Goal: Task Accomplishment & Management: Use online tool/utility

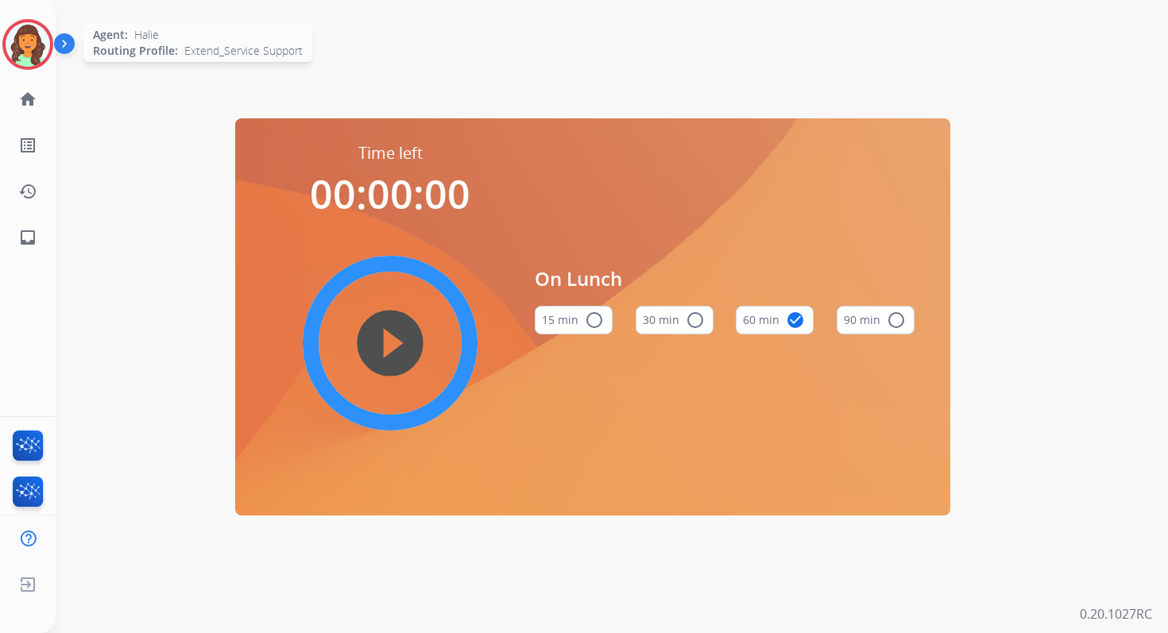
click at [37, 32] on img at bounding box center [28, 44] width 45 height 45
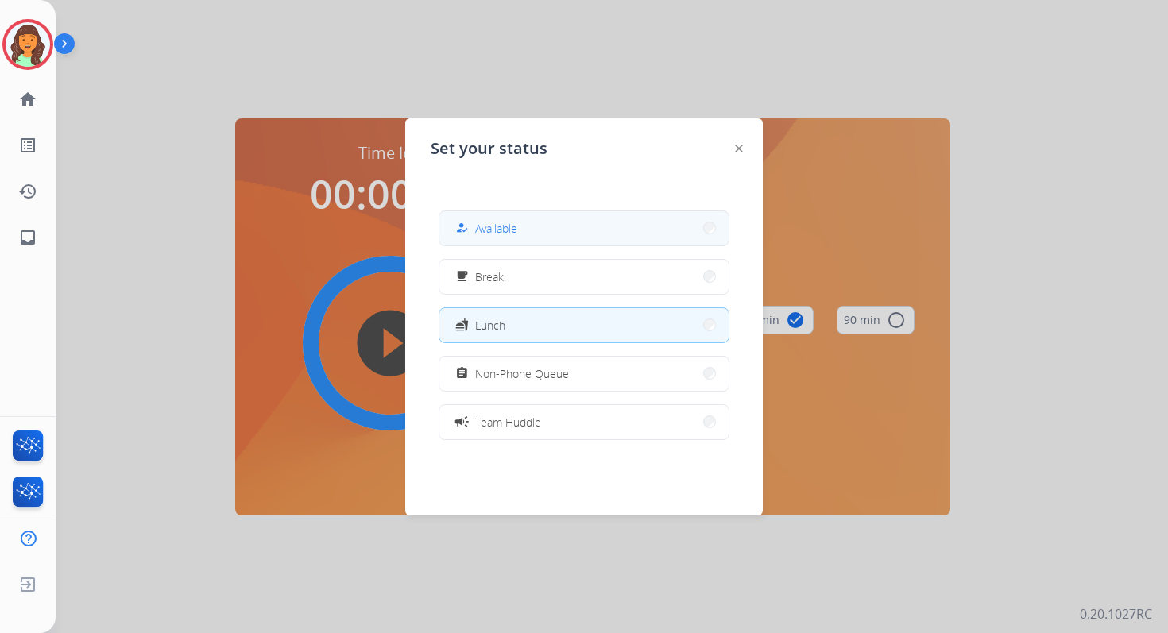
click at [495, 231] on span "Available" at bounding box center [496, 228] width 42 height 17
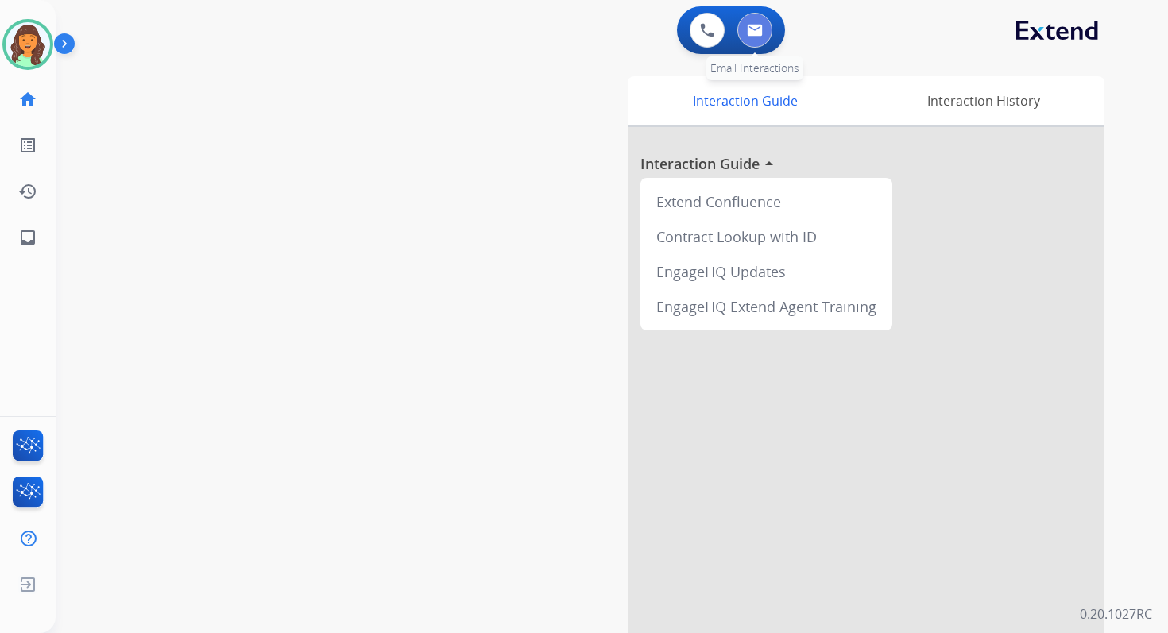
click at [753, 32] on img at bounding box center [755, 30] width 16 height 13
select select "**********"
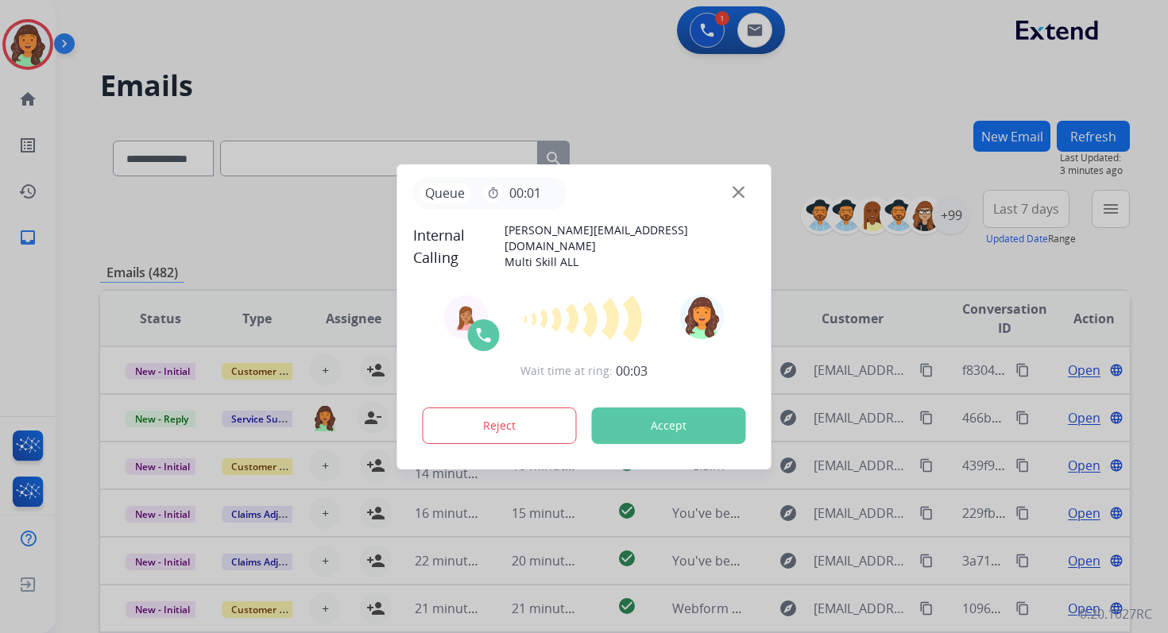
click at [693, 425] on button "Accept" at bounding box center [669, 426] width 154 height 37
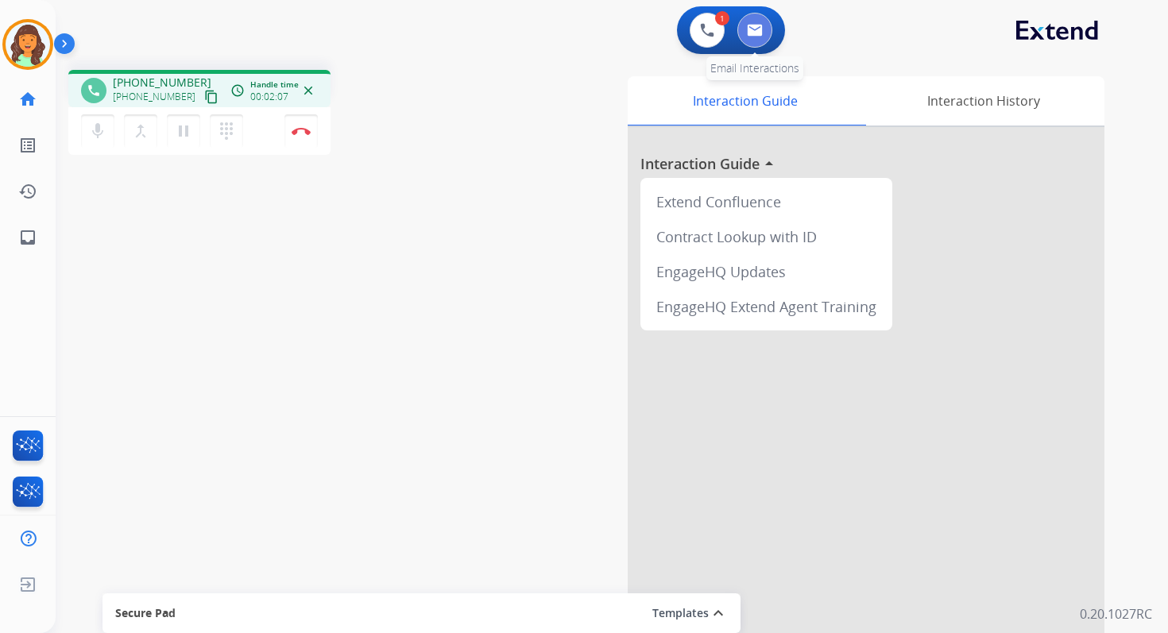
click at [747, 33] on img at bounding box center [755, 30] width 16 height 13
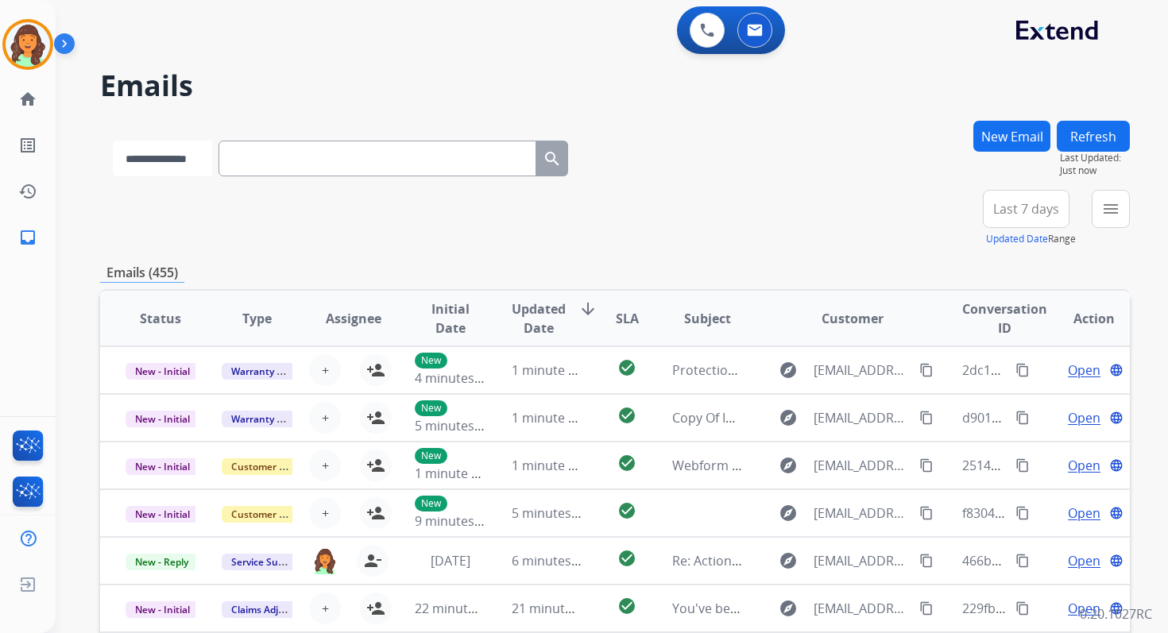
click at [207, 152] on select "**********" at bounding box center [162, 159] width 99 height 36
click at [163, 166] on select "**********" at bounding box center [162, 159] width 99 height 36
select select "**********"
click at [113, 141] on select "**********" at bounding box center [162, 159] width 99 height 36
click at [277, 151] on input "text" at bounding box center [379, 159] width 318 height 36
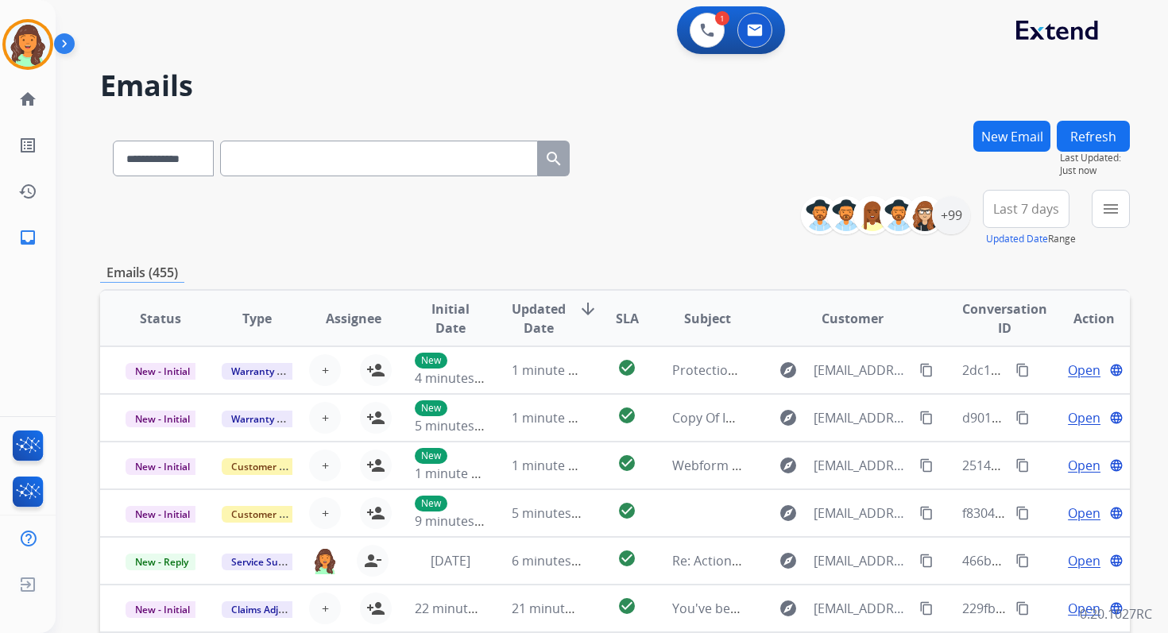
paste input "**********"
type input "**********"
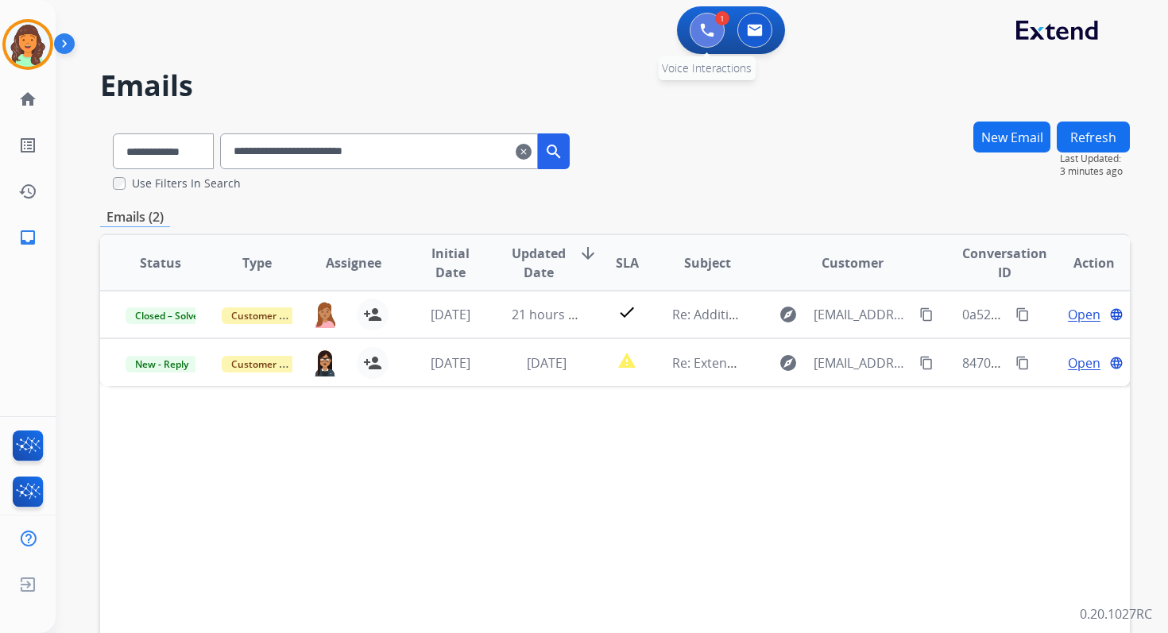
click at [702, 32] on img at bounding box center [707, 30] width 14 height 14
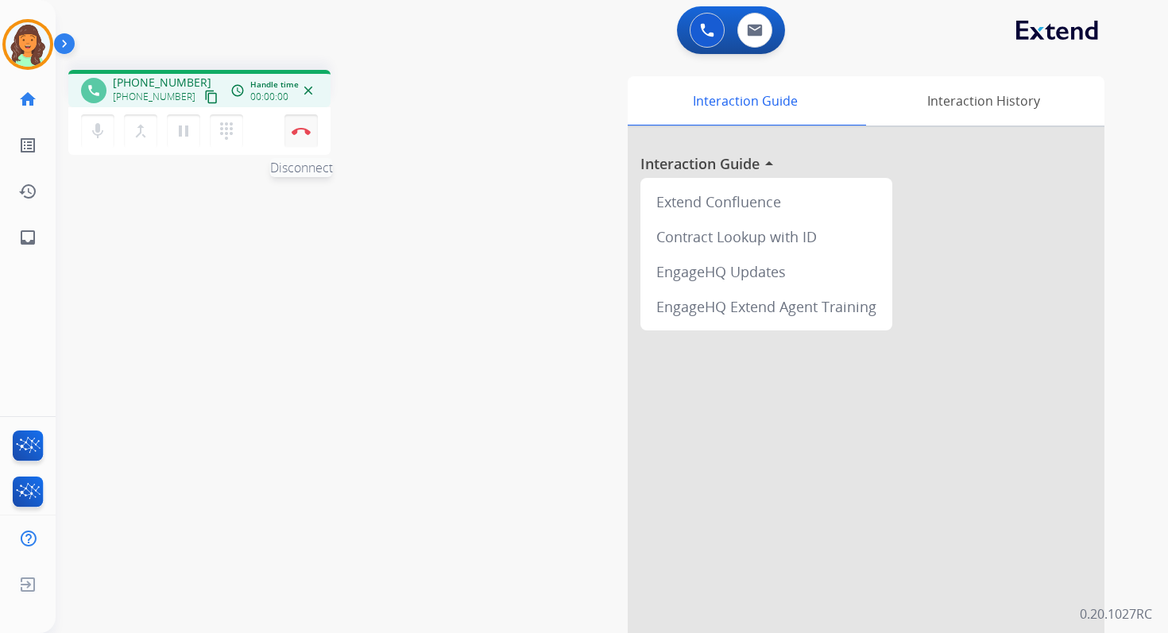
click at [304, 127] on img at bounding box center [301, 131] width 19 height 8
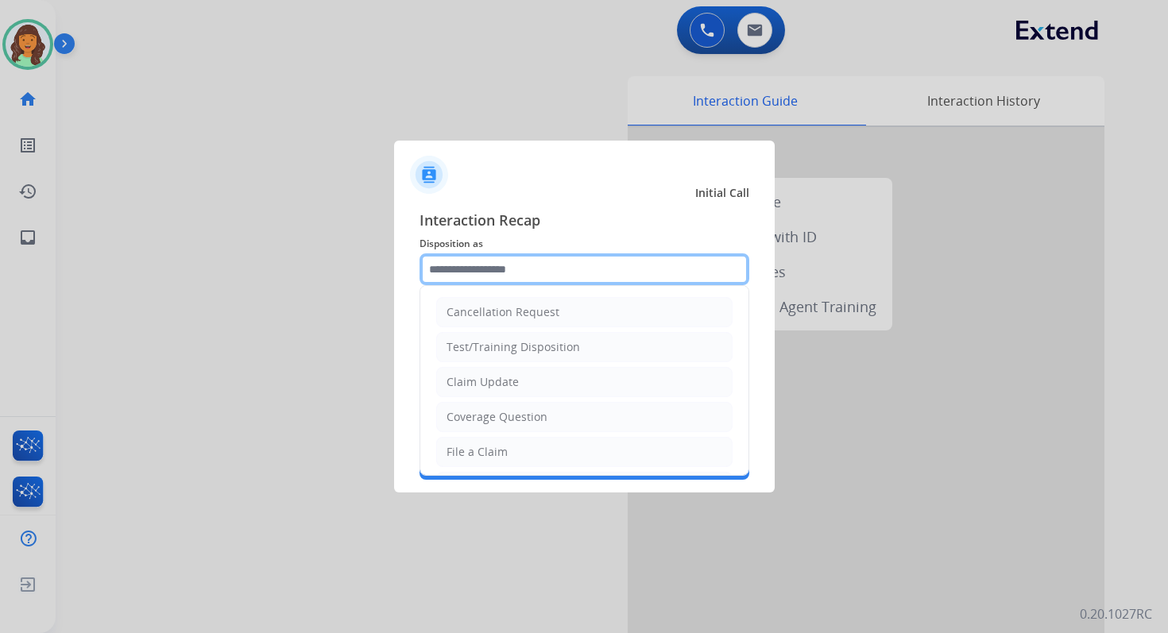
click at [460, 279] on input "text" at bounding box center [585, 269] width 330 height 32
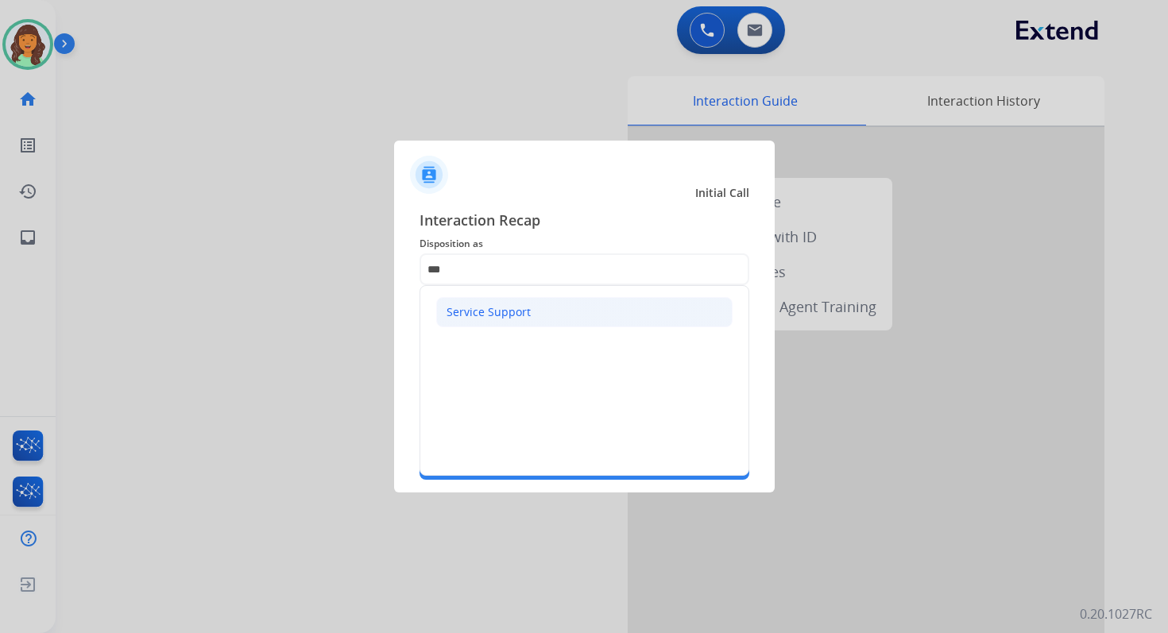
click at [474, 318] on div "Service Support" at bounding box center [489, 312] width 84 height 16
type input "**********"
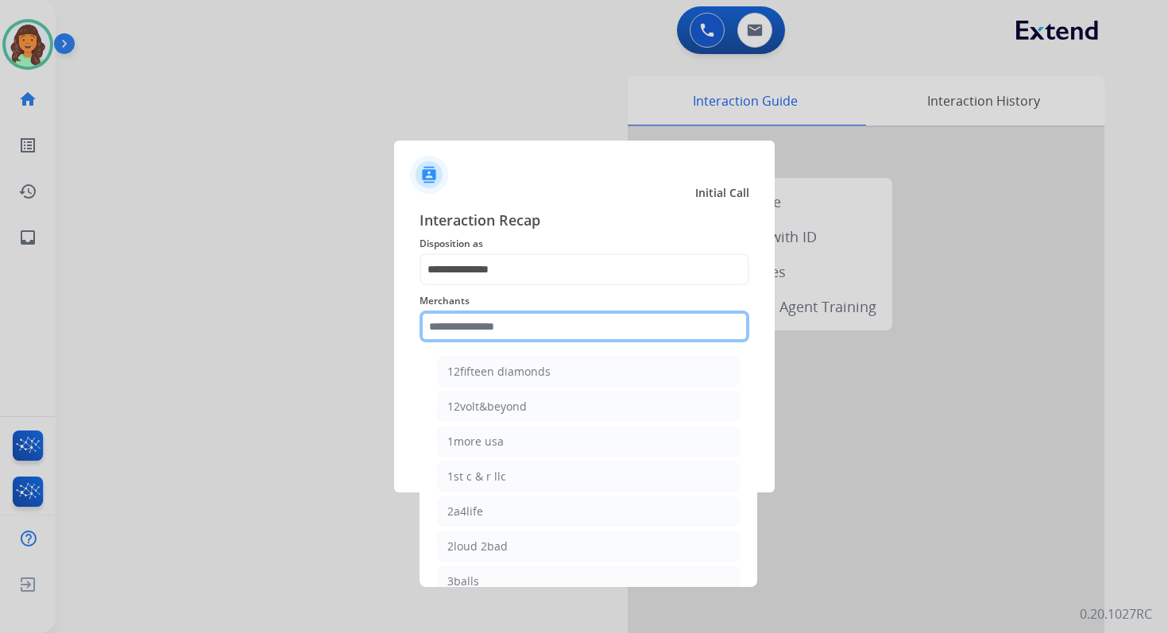
click at [482, 331] on input "text" at bounding box center [585, 327] width 330 height 32
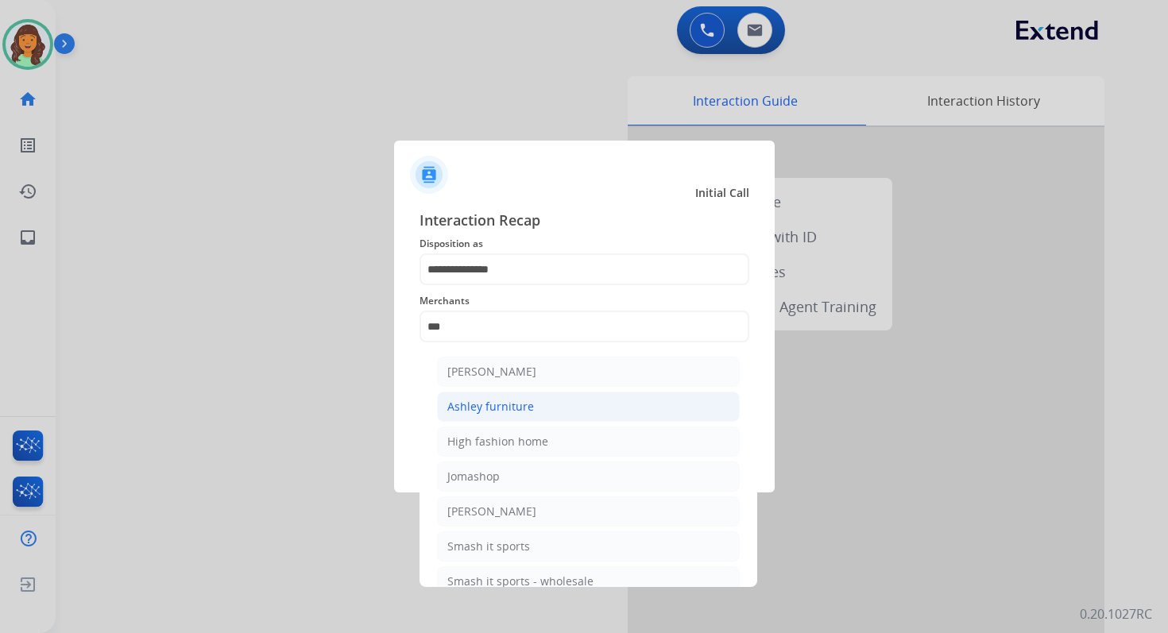
click at [513, 411] on div "Ashley furniture" at bounding box center [490, 407] width 87 height 16
type input "**********"
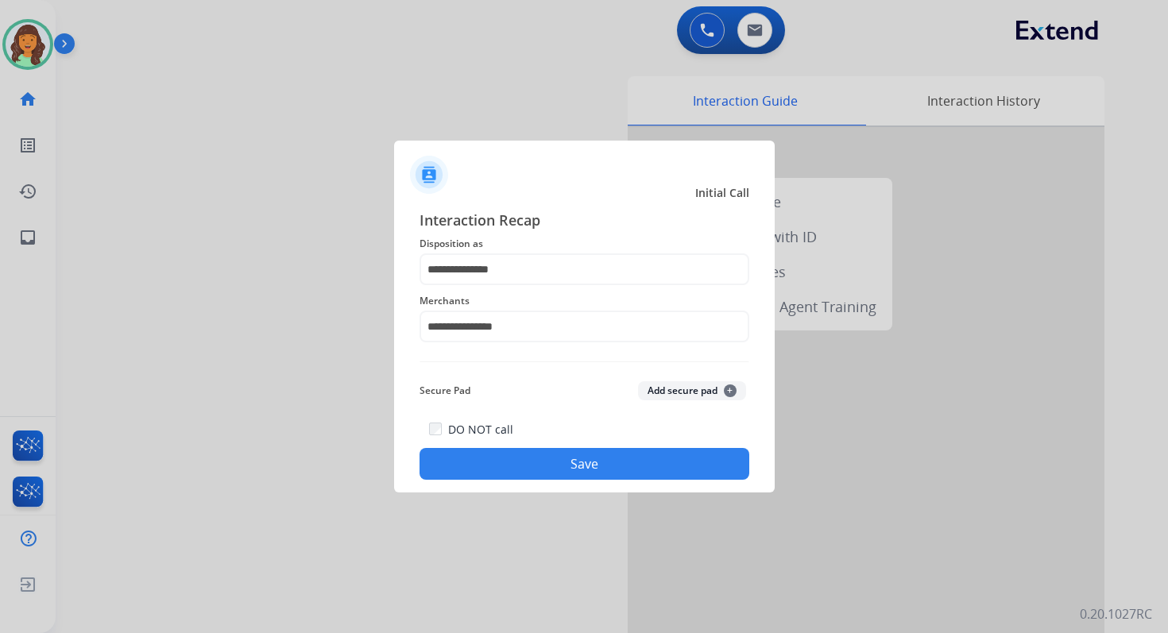
click at [573, 466] on button "Save" at bounding box center [585, 464] width 330 height 32
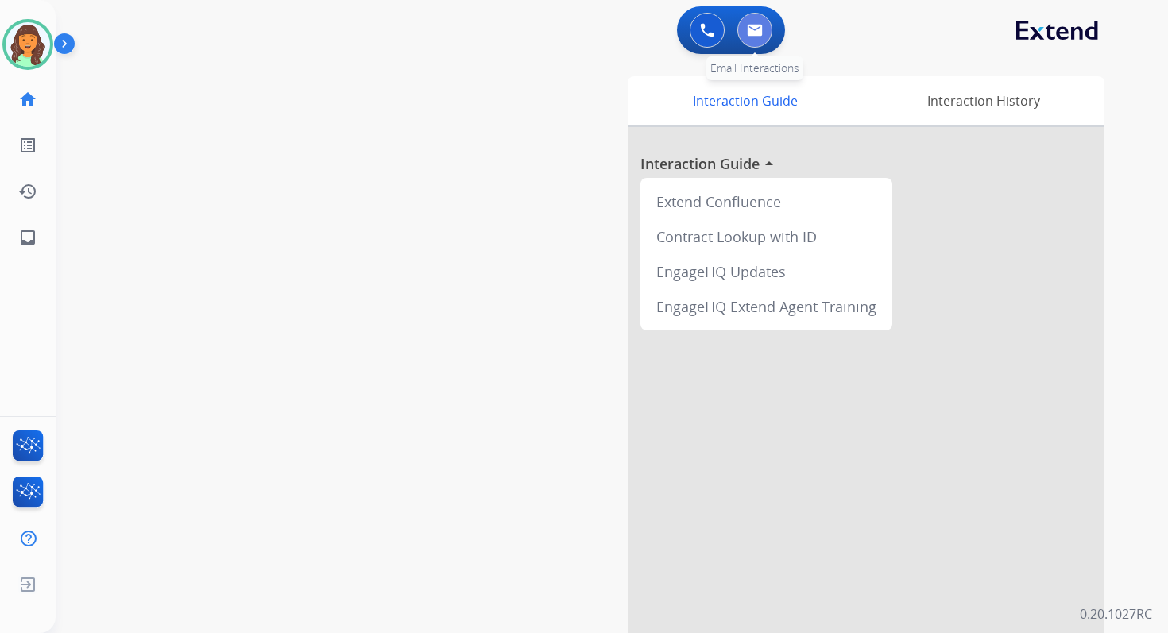
click at [753, 36] on img at bounding box center [755, 30] width 16 height 13
select select "**********"
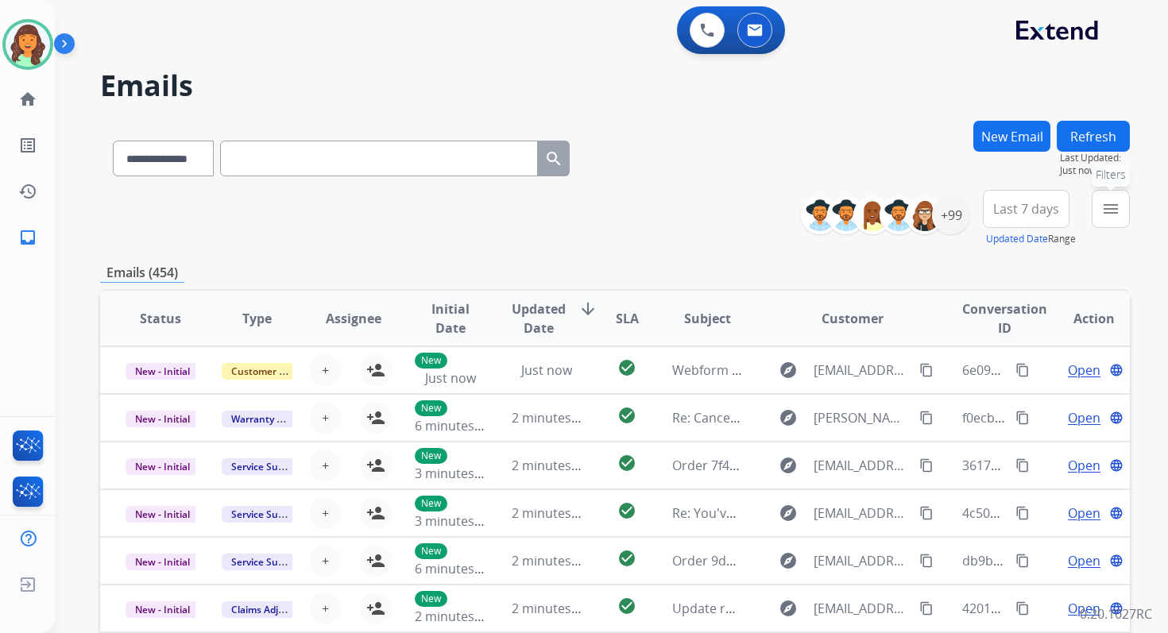
click at [1105, 225] on button "menu Filters" at bounding box center [1111, 209] width 38 height 38
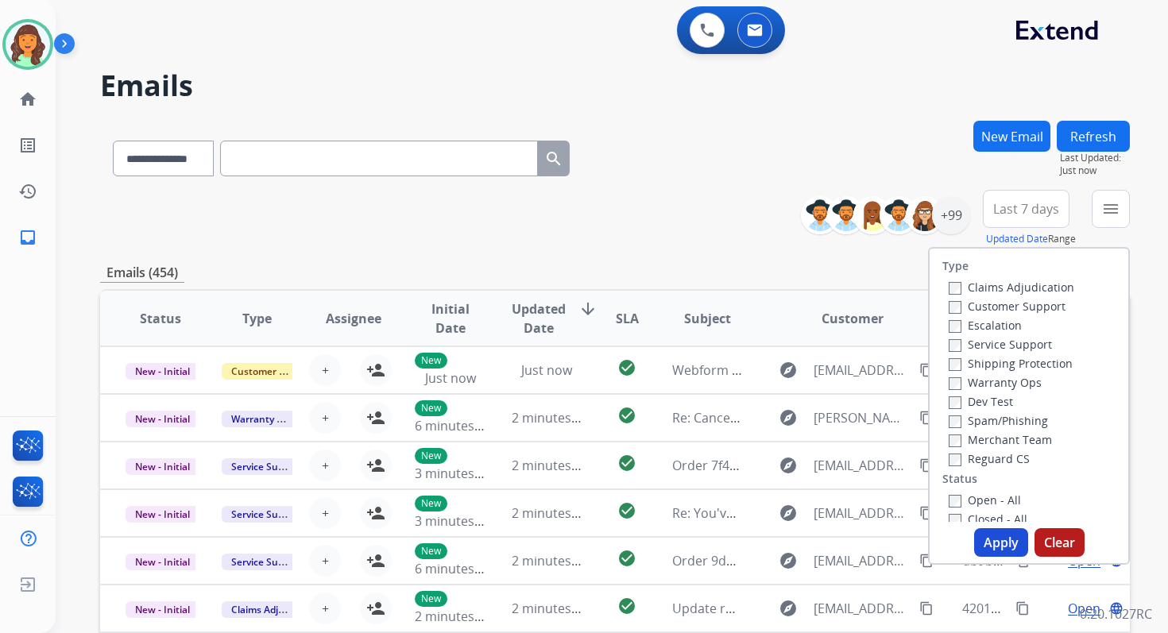
click at [942, 356] on div "Claims Adjudication Customer Support Escalation Service Support Shipping Protec…" at bounding box center [1008, 372] width 132 height 191
click at [993, 538] on button "Apply" at bounding box center [1001, 542] width 54 height 29
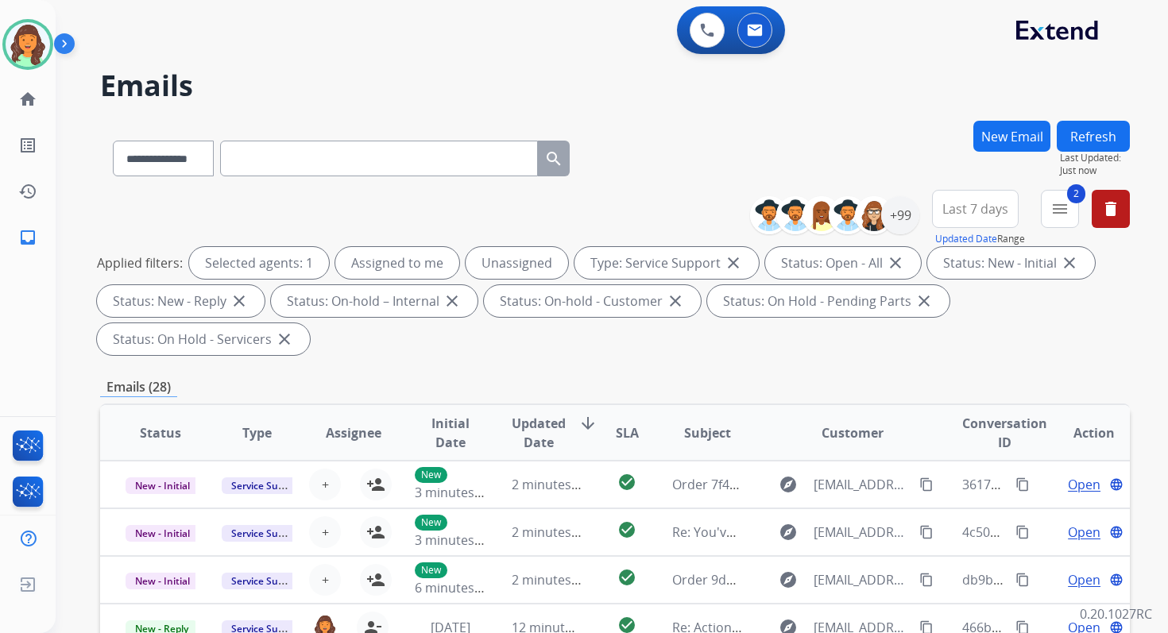
scroll to position [385, 0]
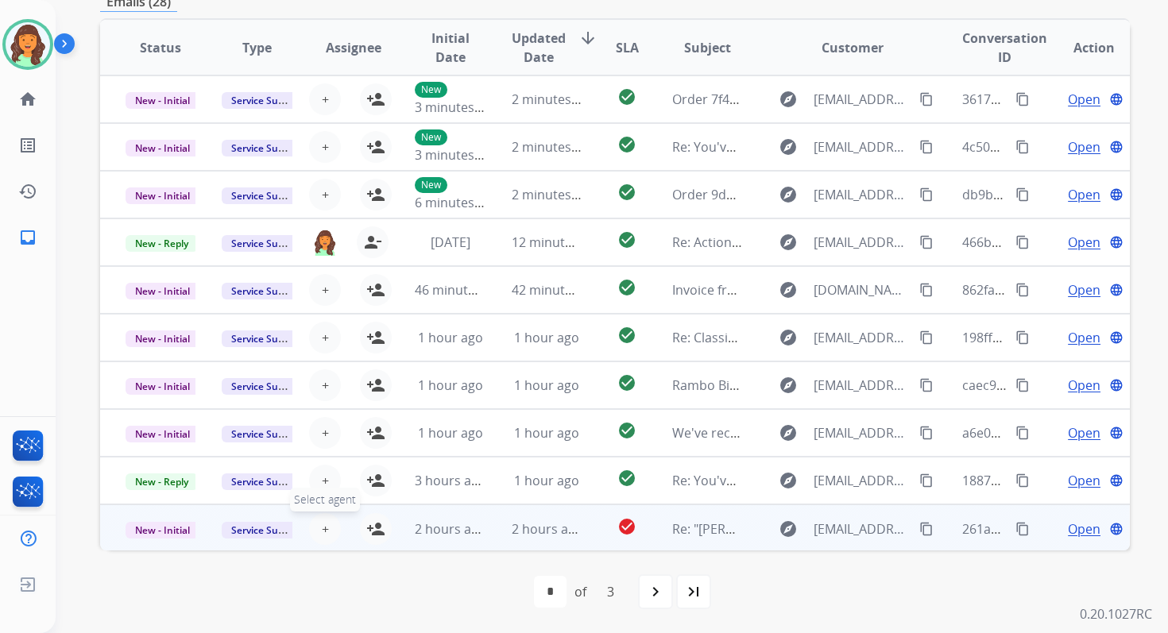
click at [315, 526] on button "+ Select agent" at bounding box center [325, 529] width 32 height 32
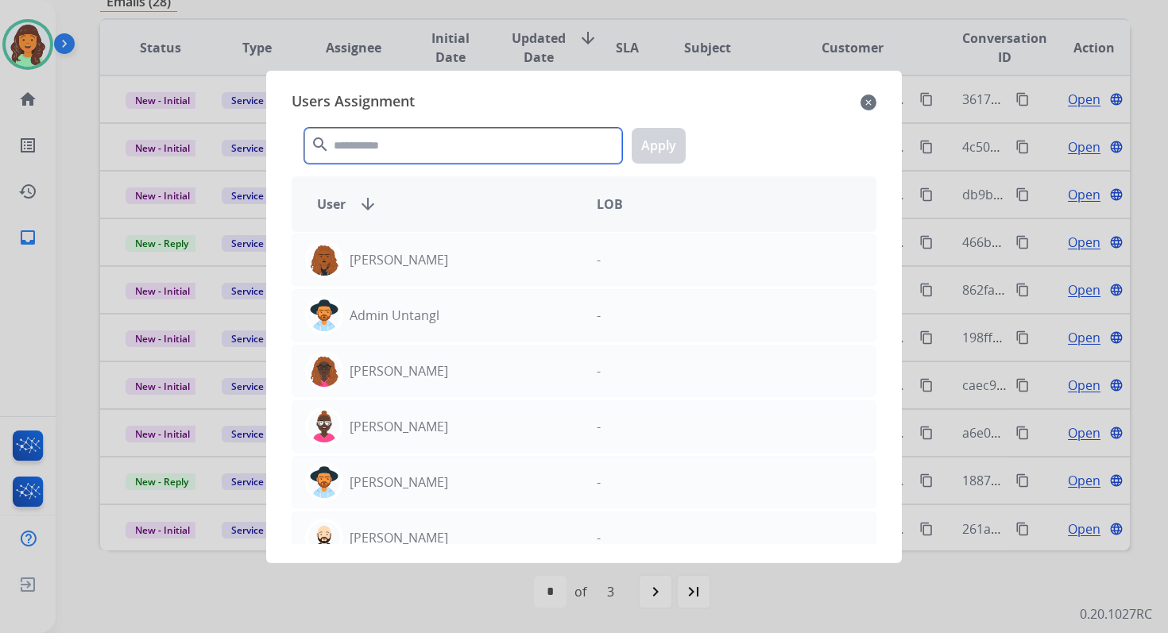
click at [435, 147] on input "text" at bounding box center [463, 146] width 318 height 36
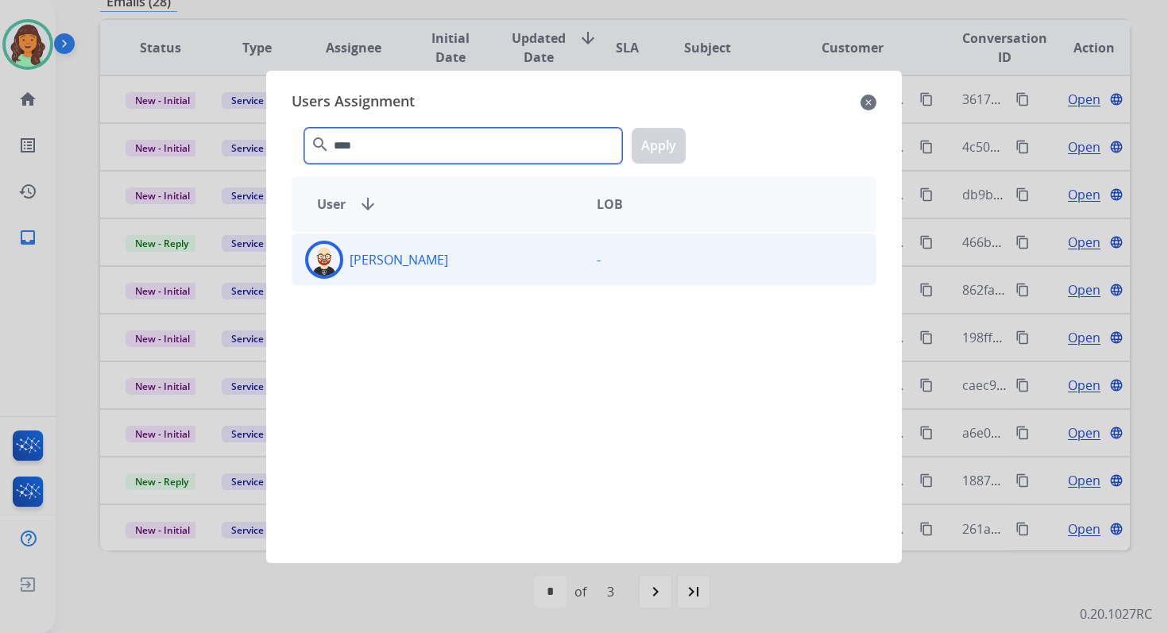
type input "****"
click at [494, 258] on div "[PERSON_NAME]" at bounding box center [438, 260] width 292 height 38
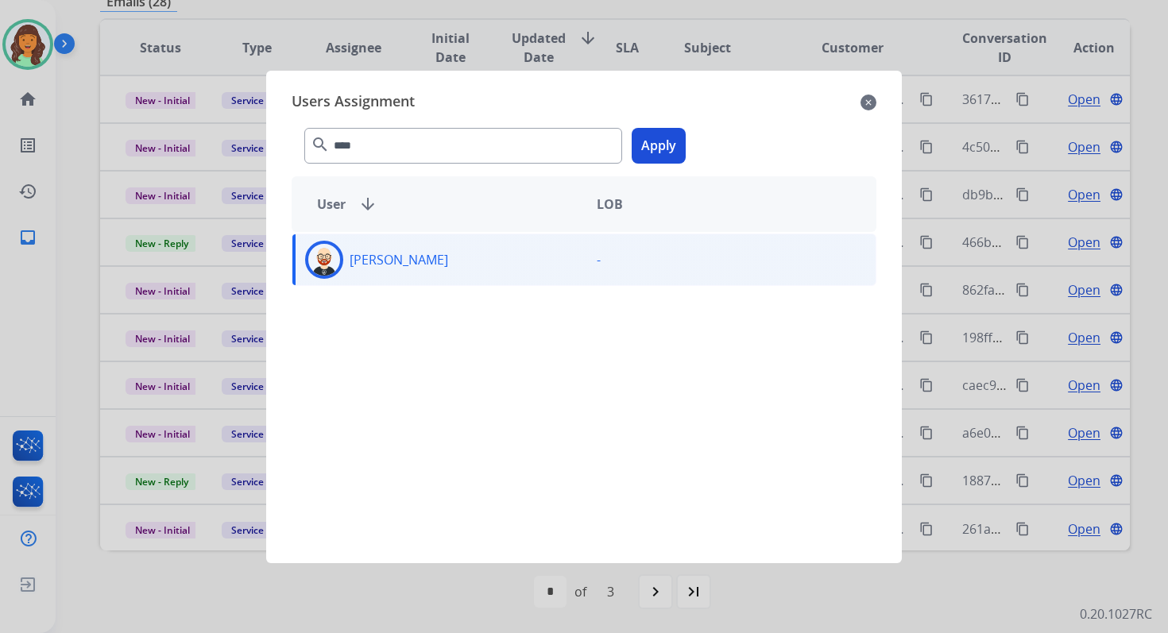
click at [652, 141] on button "Apply" at bounding box center [659, 146] width 54 height 36
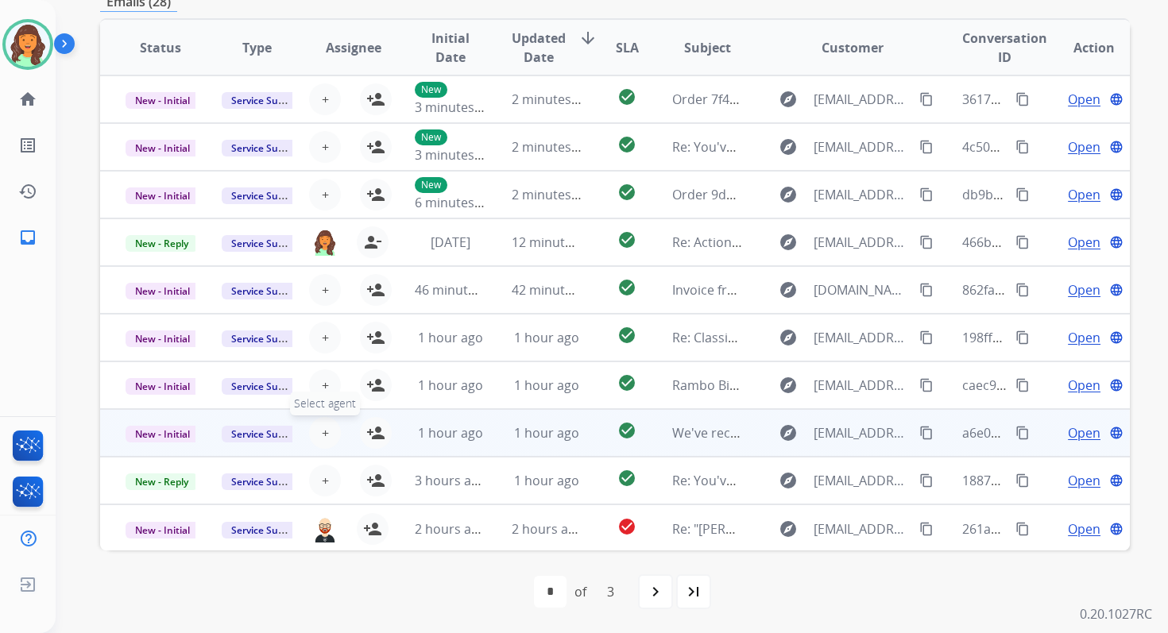
click at [325, 431] on span "+" at bounding box center [325, 433] width 7 height 19
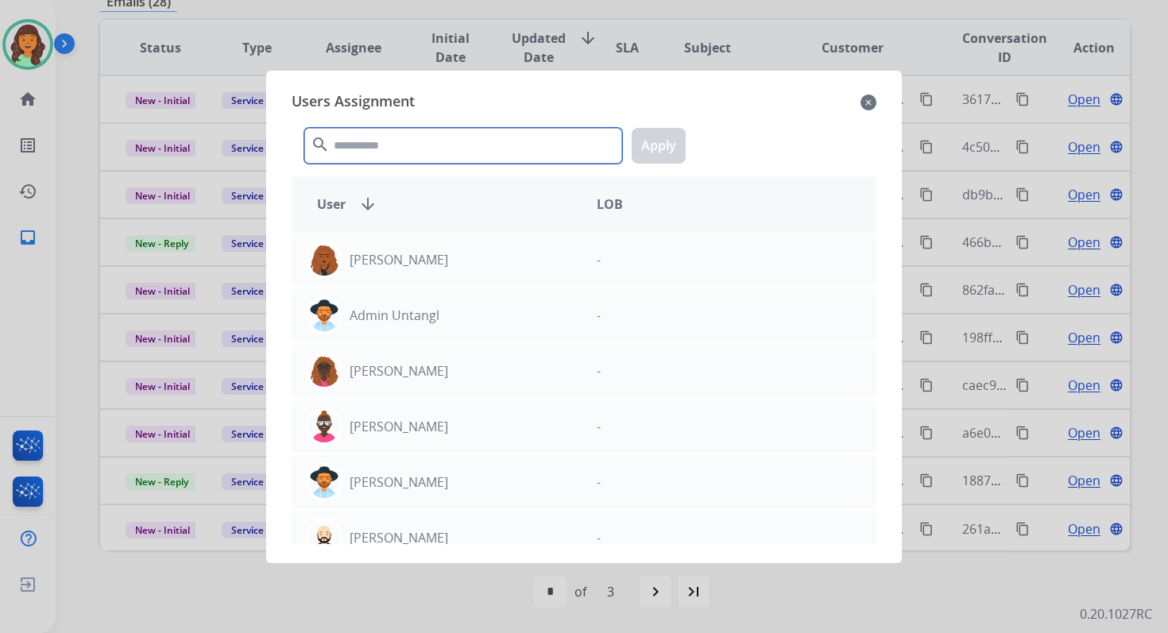
click at [412, 142] on input "text" at bounding box center [463, 146] width 318 height 36
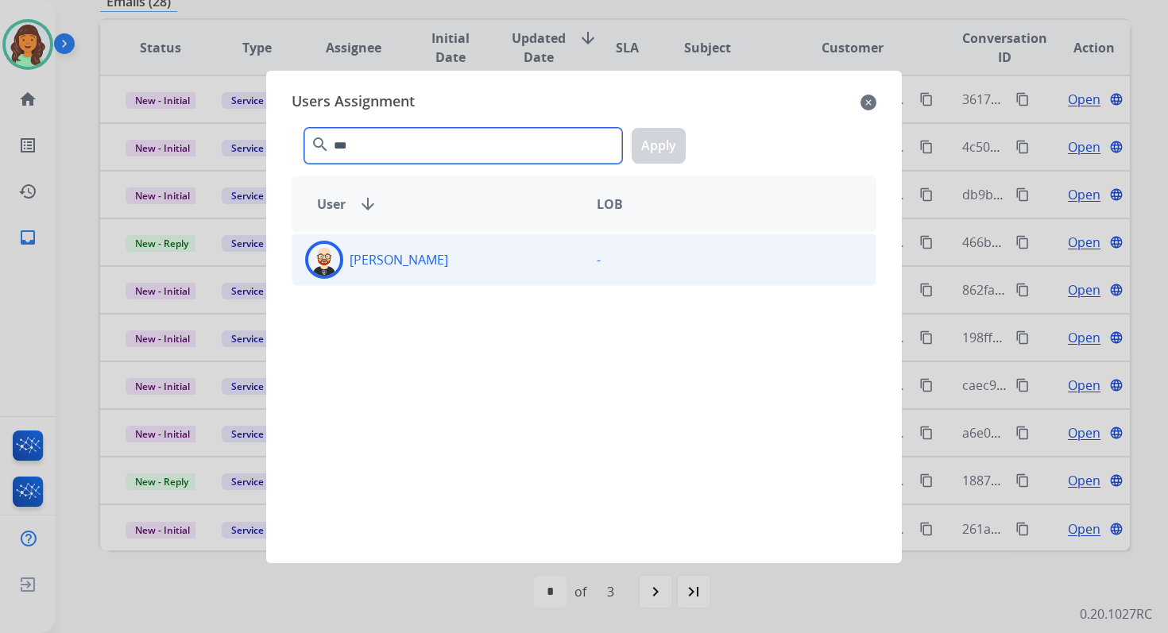
type input "***"
click at [474, 263] on div "[PERSON_NAME]" at bounding box center [438, 260] width 292 height 38
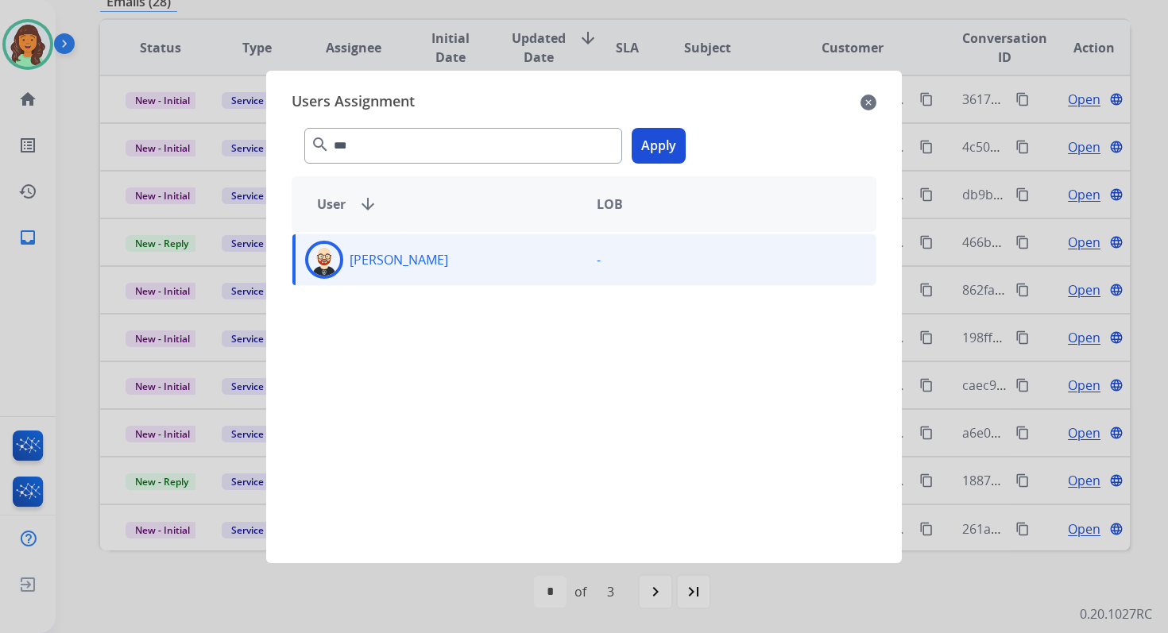
click at [662, 138] on button "Apply" at bounding box center [659, 146] width 54 height 36
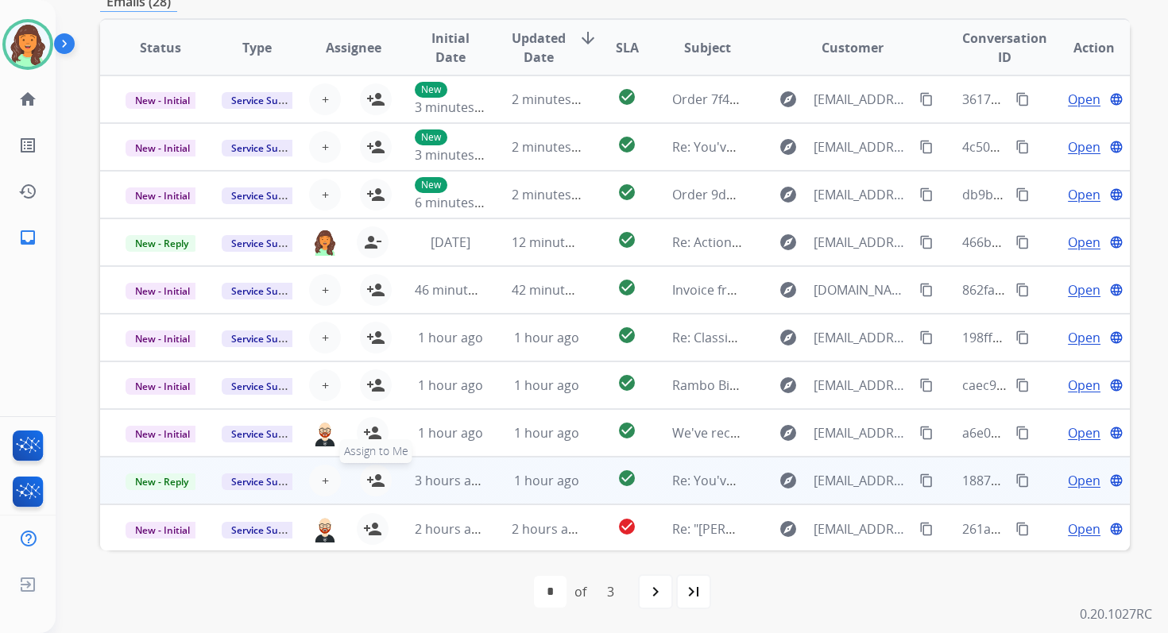
click at [366, 475] on mat-icon "person_add" at bounding box center [375, 480] width 19 height 19
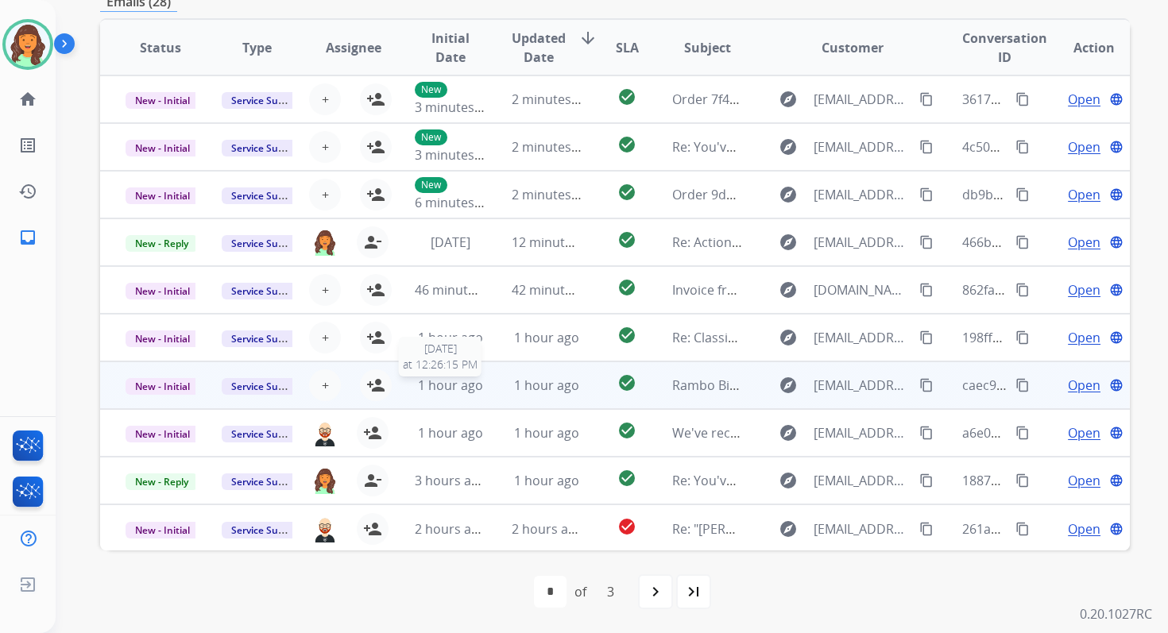
click at [467, 389] on span "1 hour ago" at bounding box center [450, 385] width 65 height 17
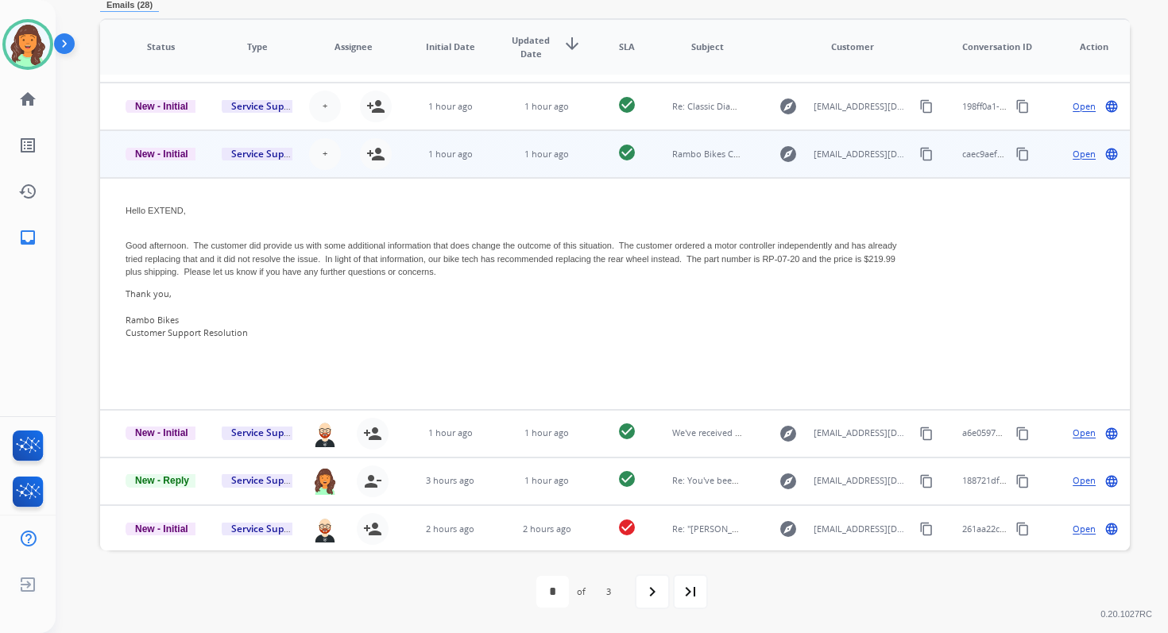
scroll to position [233, 0]
click at [323, 157] on span "+" at bounding box center [325, 153] width 5 height 14
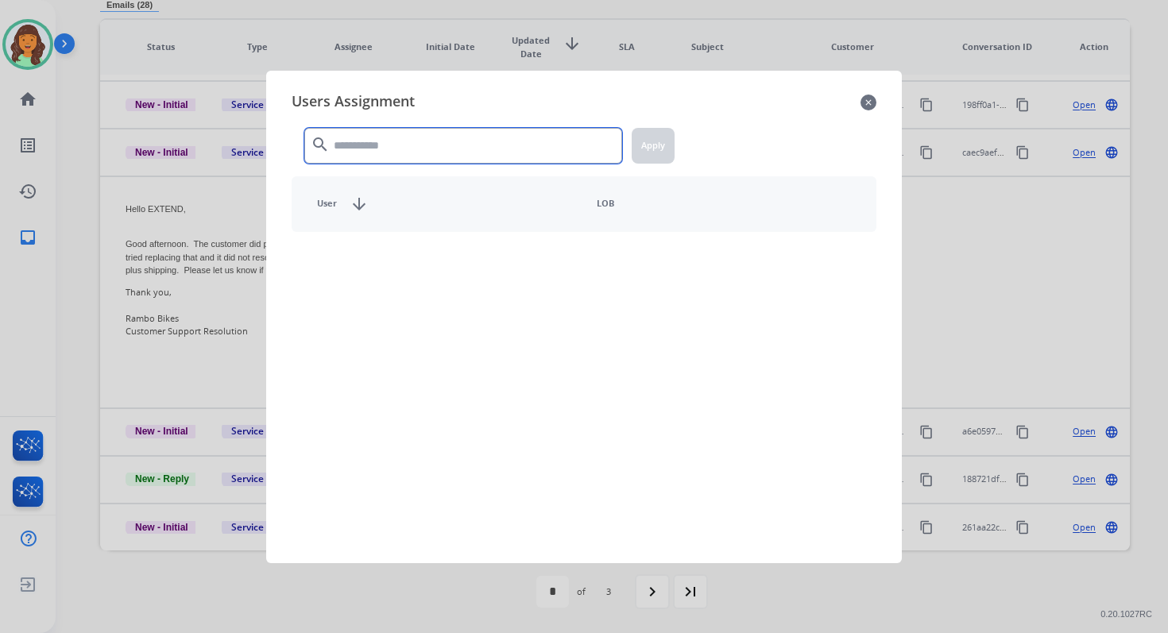
click at [396, 155] on input "text" at bounding box center [463, 146] width 318 height 36
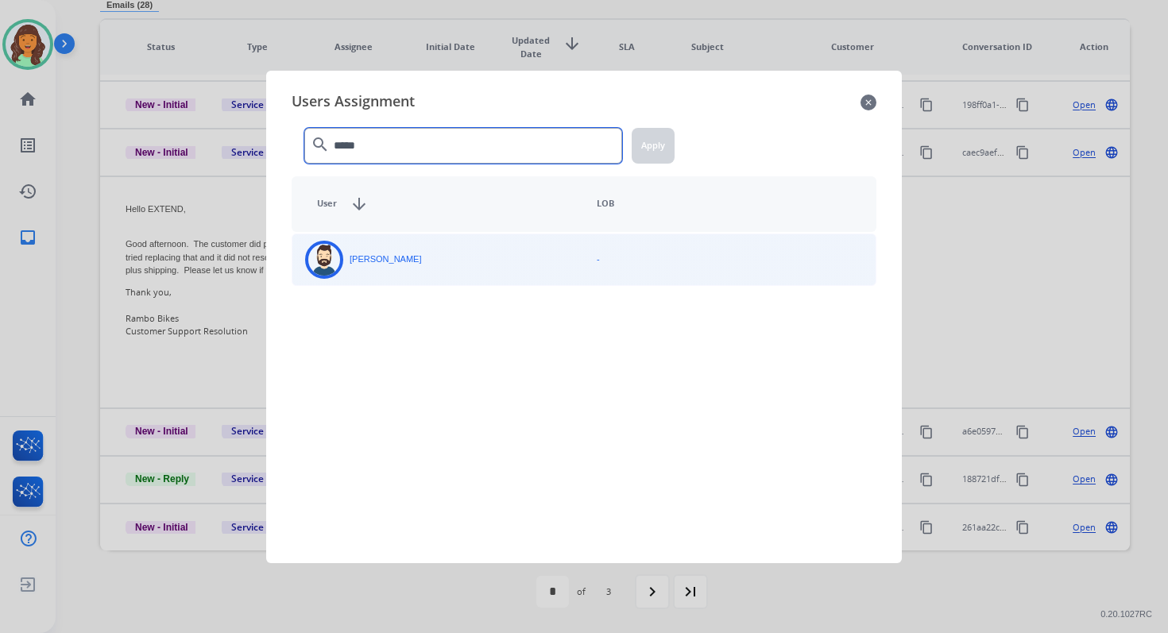
type input "*****"
click at [412, 256] on div "[PERSON_NAME]" at bounding box center [438, 260] width 292 height 38
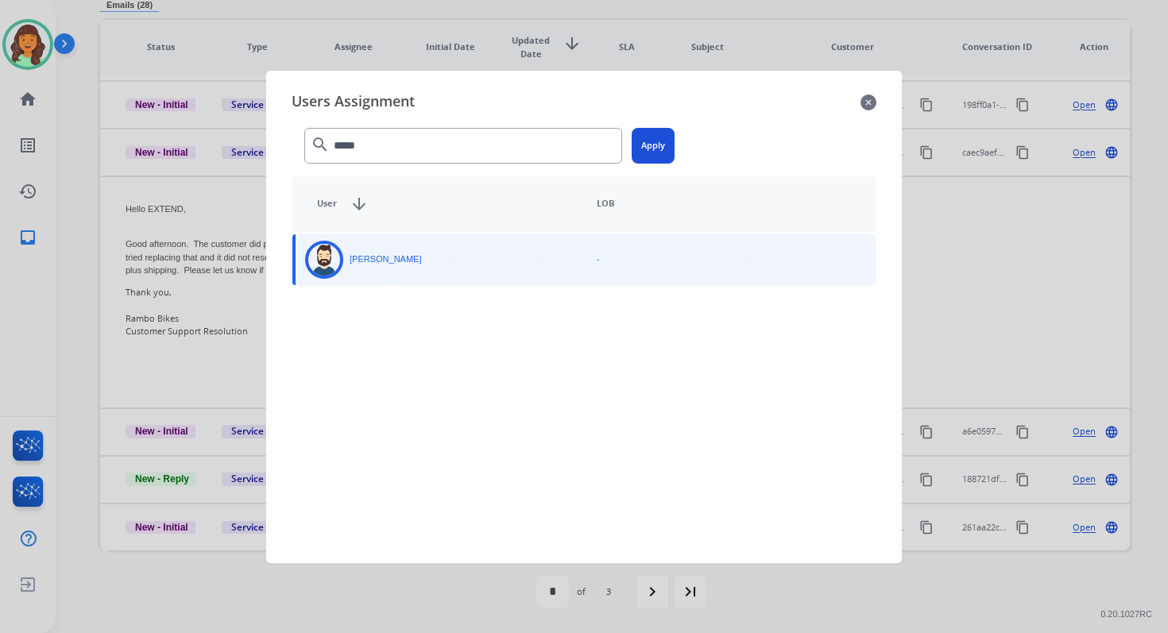
click at [655, 138] on button "Apply" at bounding box center [653, 146] width 43 height 36
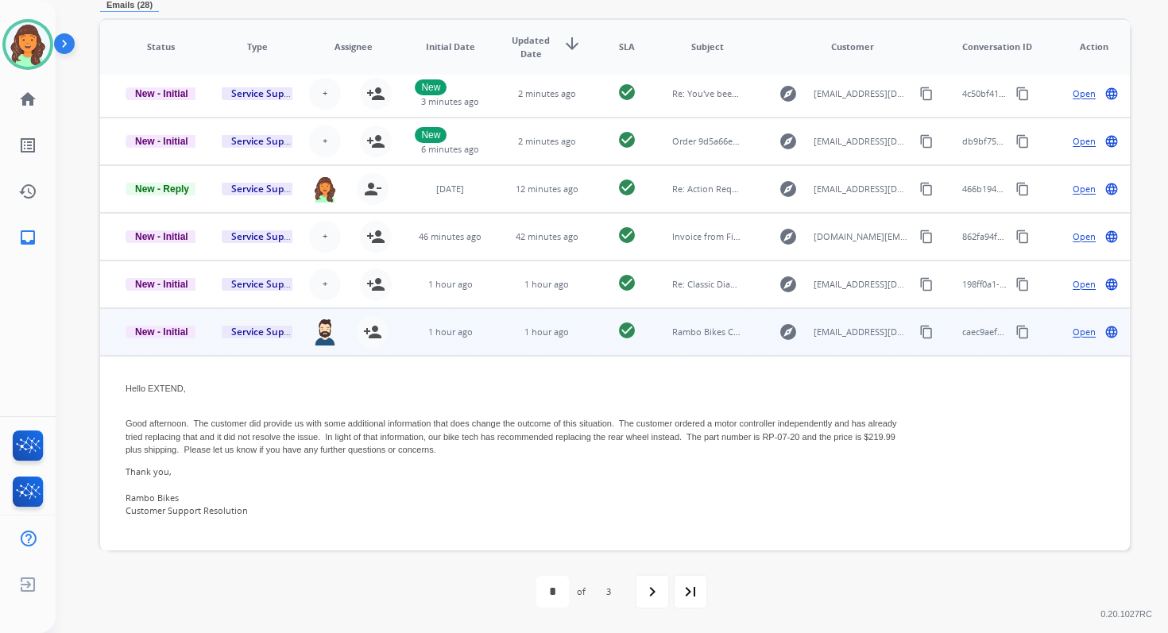
scroll to position [34, 0]
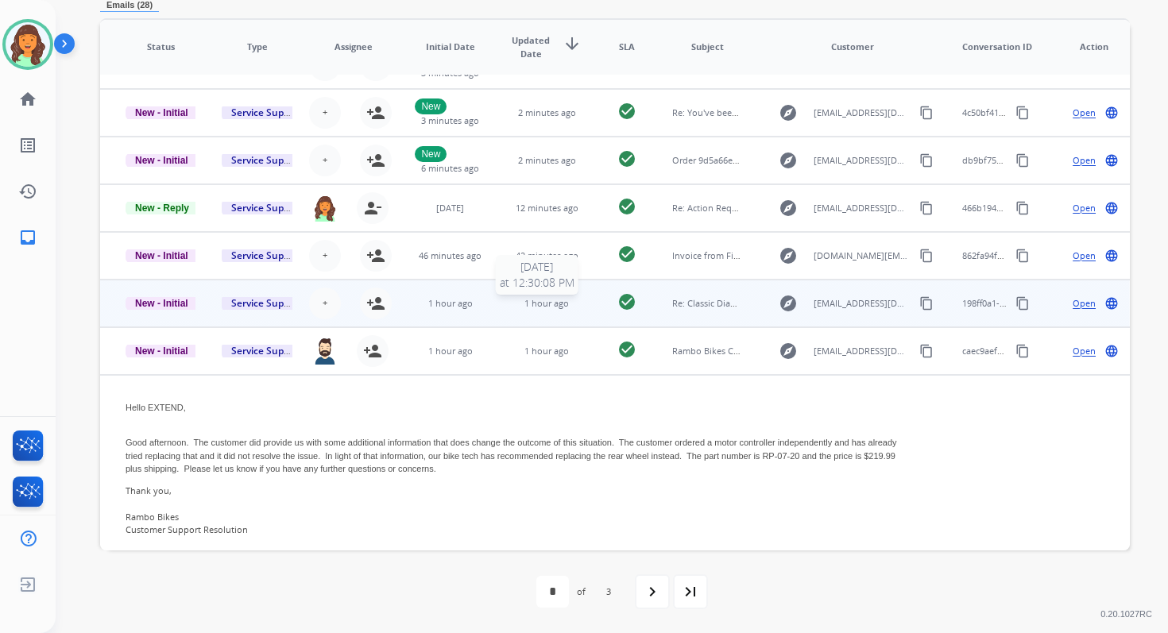
click at [524, 296] on td "1 hour ago [DATE] 12:30:08 PM" at bounding box center [534, 304] width 96 height 48
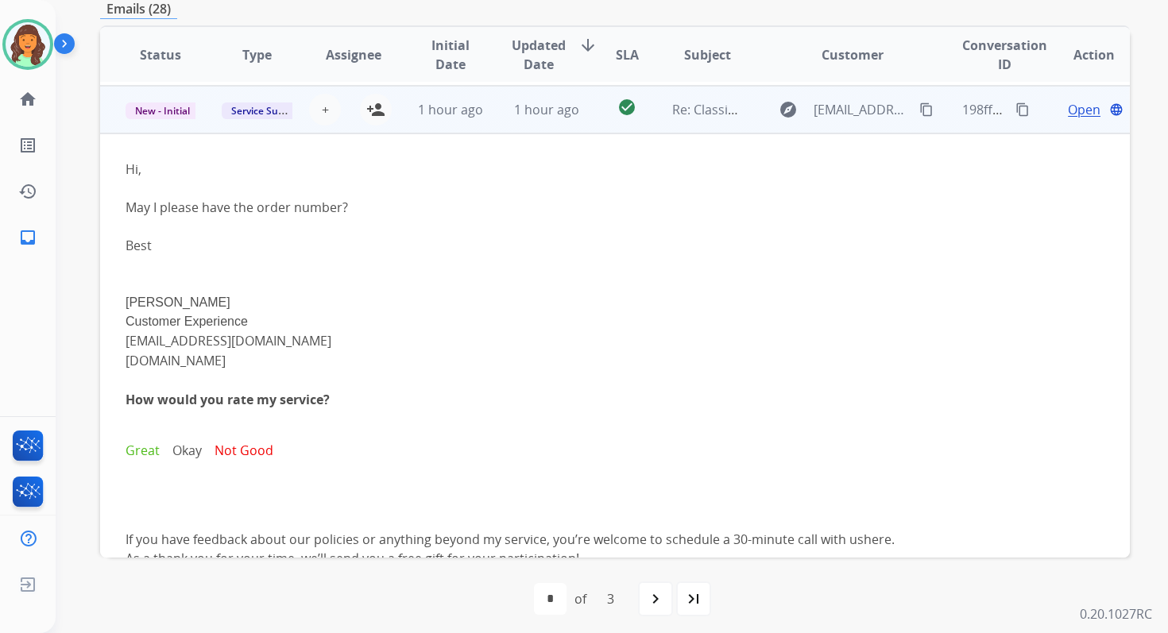
scroll to position [238, 0]
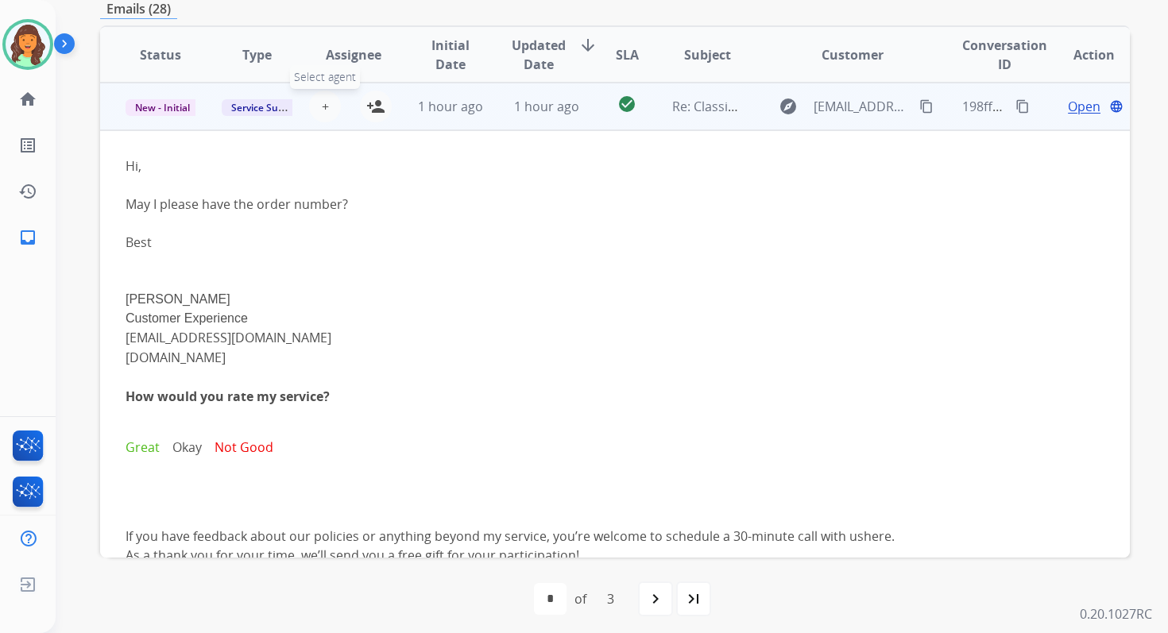
click at [322, 103] on span "+" at bounding box center [325, 106] width 7 height 19
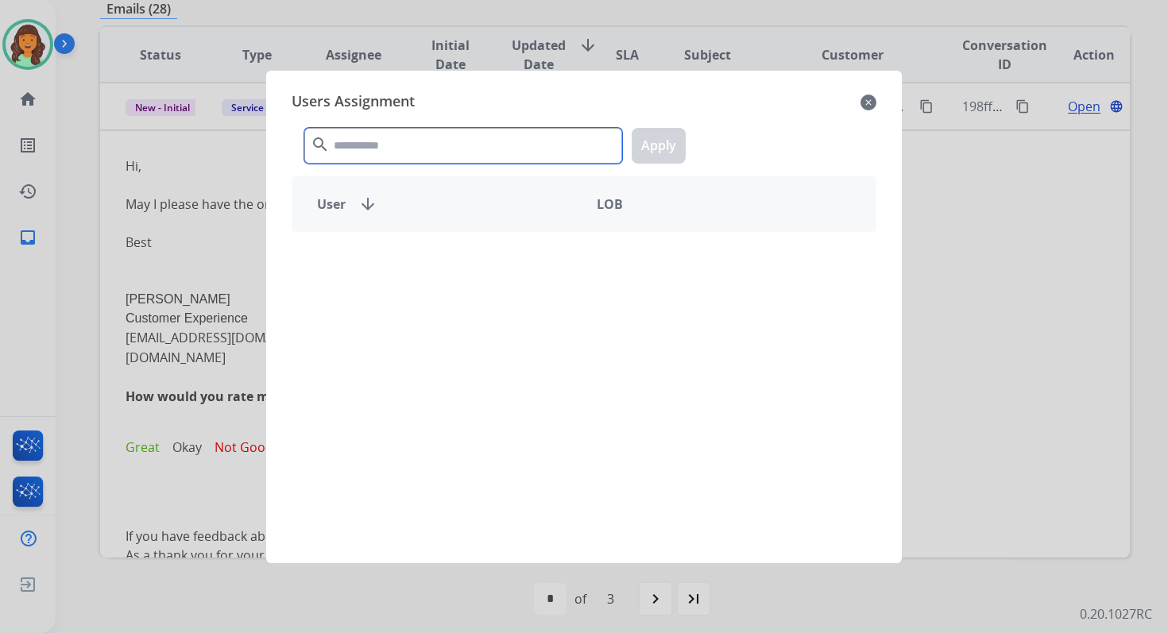
click at [409, 153] on input "text" at bounding box center [463, 146] width 318 height 36
type input "****"
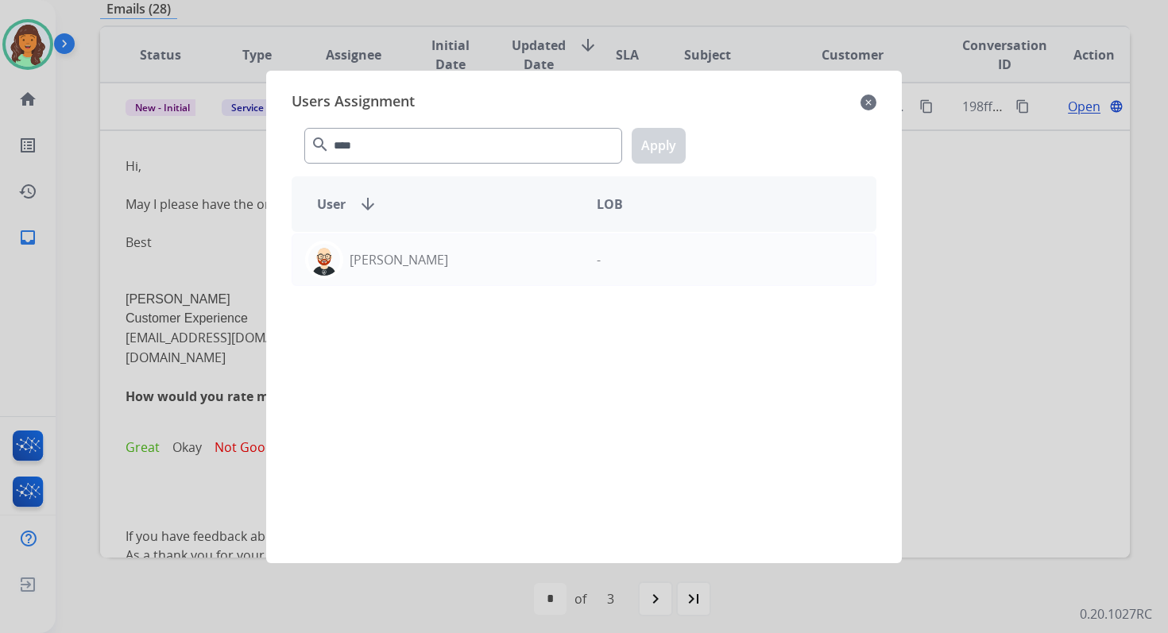
click at [487, 286] on div "[PERSON_NAME] -" at bounding box center [584, 388] width 585 height 312
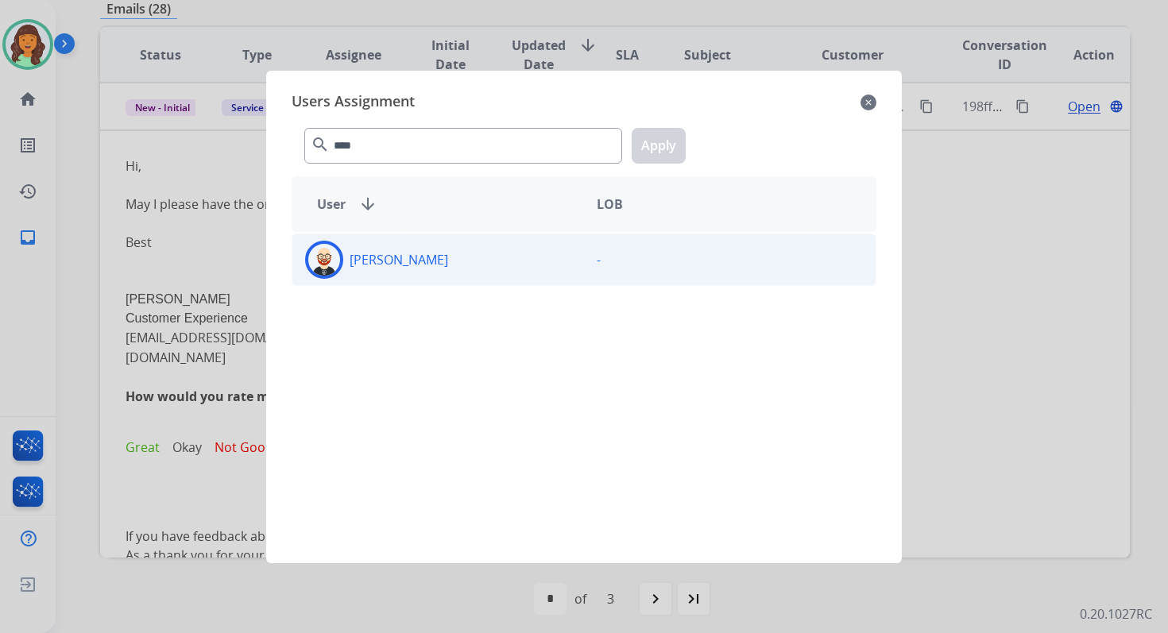
click at [486, 261] on div "[PERSON_NAME]" at bounding box center [438, 260] width 292 height 38
click at [664, 145] on button "Apply" at bounding box center [659, 146] width 54 height 36
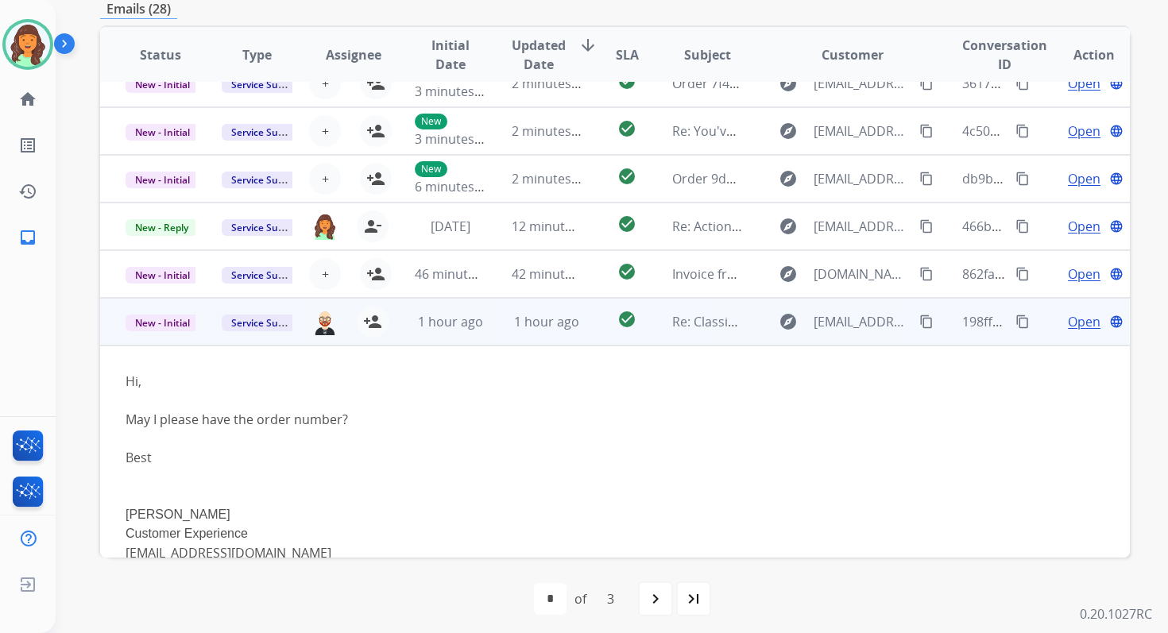
scroll to position [0, 0]
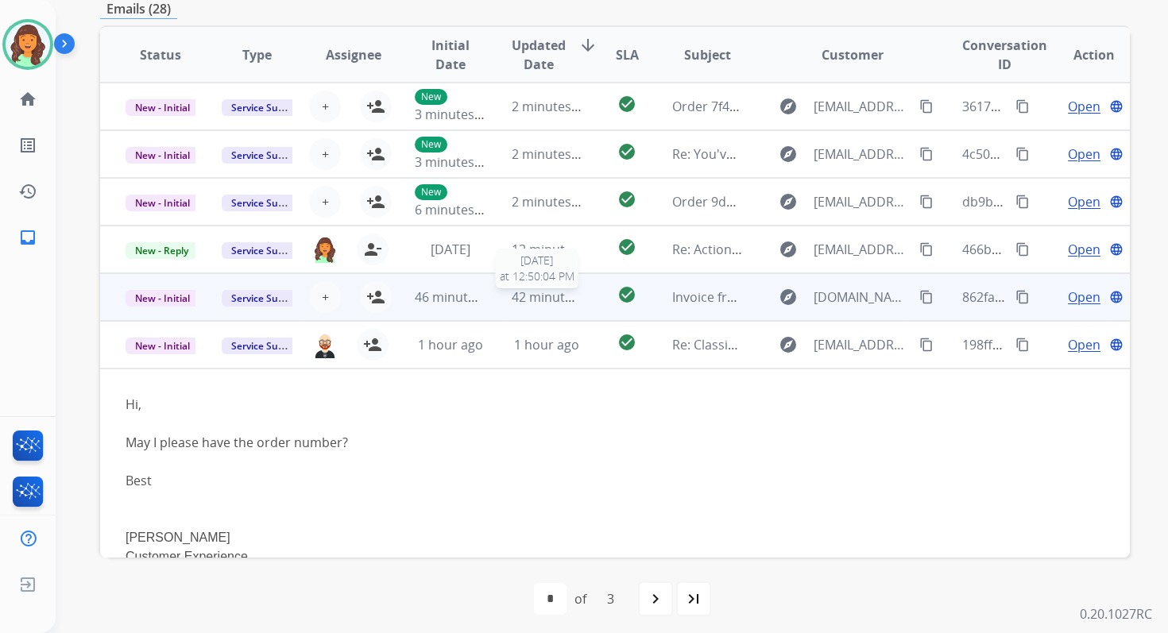
click at [512, 300] on span "42 minutes ago" at bounding box center [558, 296] width 92 height 17
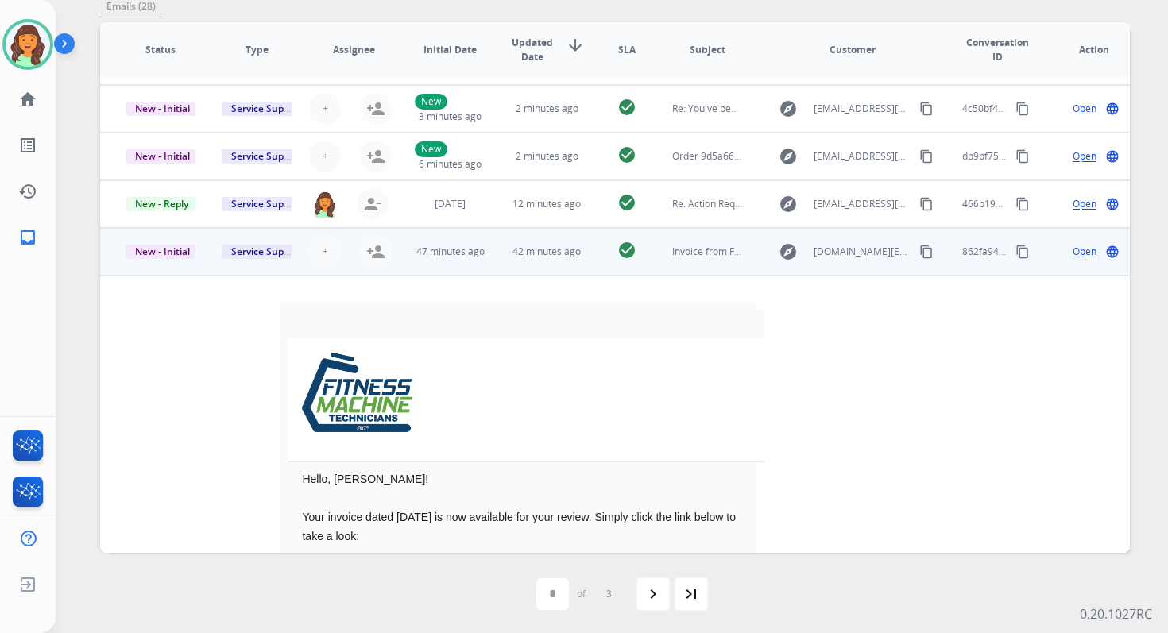
scroll to position [35, 0]
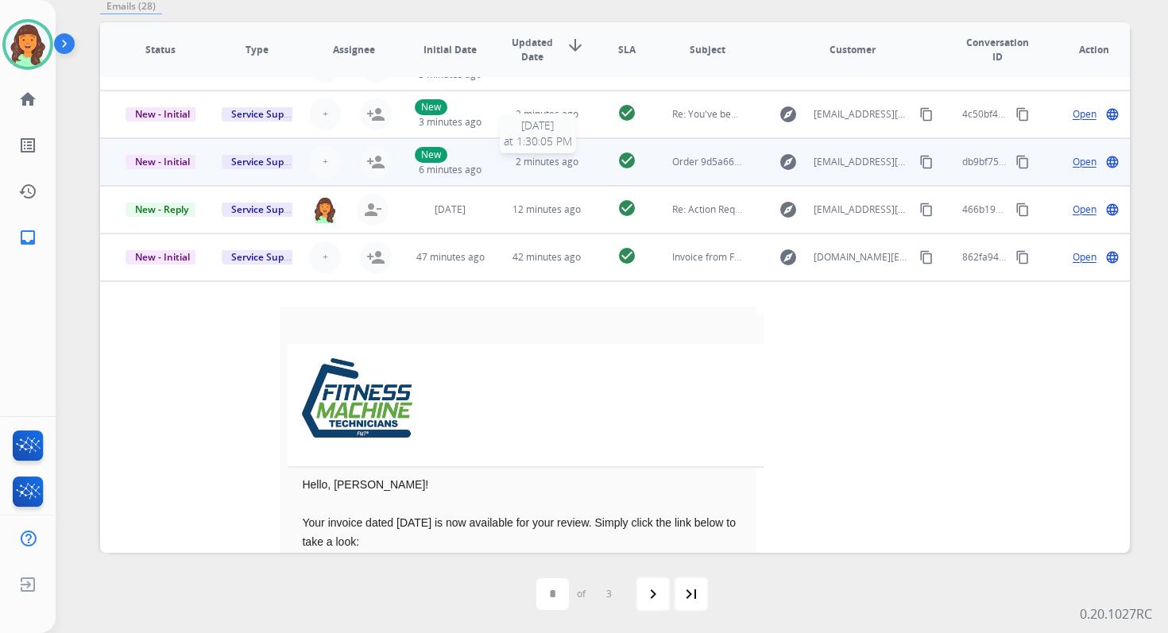
click at [532, 157] on span "2 minutes ago" at bounding box center [547, 162] width 63 height 14
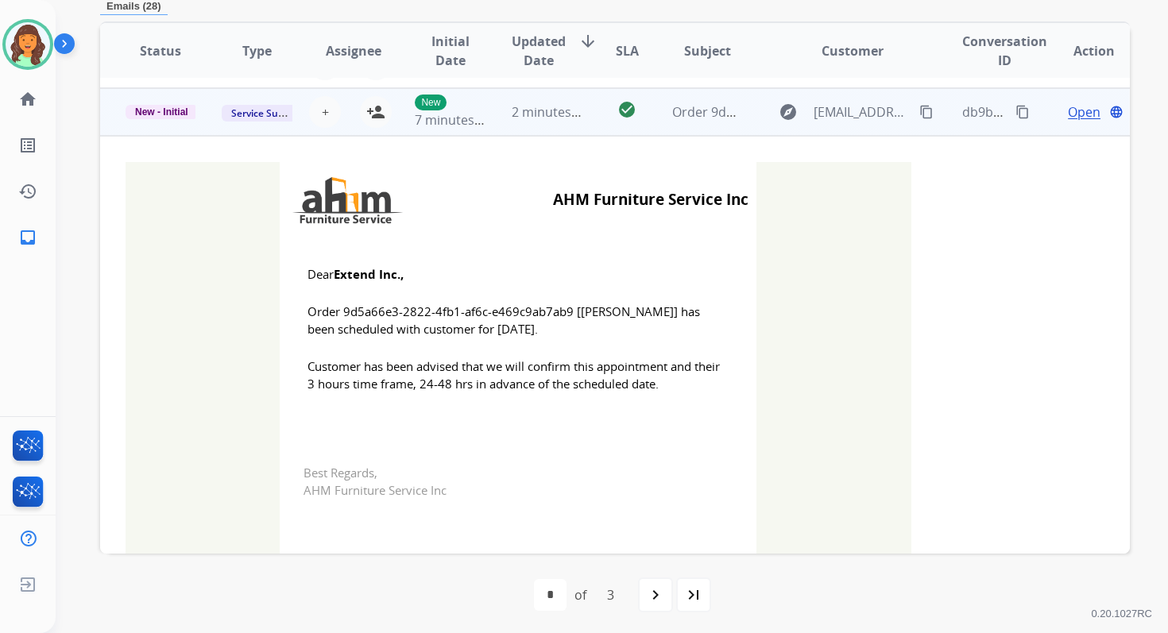
scroll to position [95, 0]
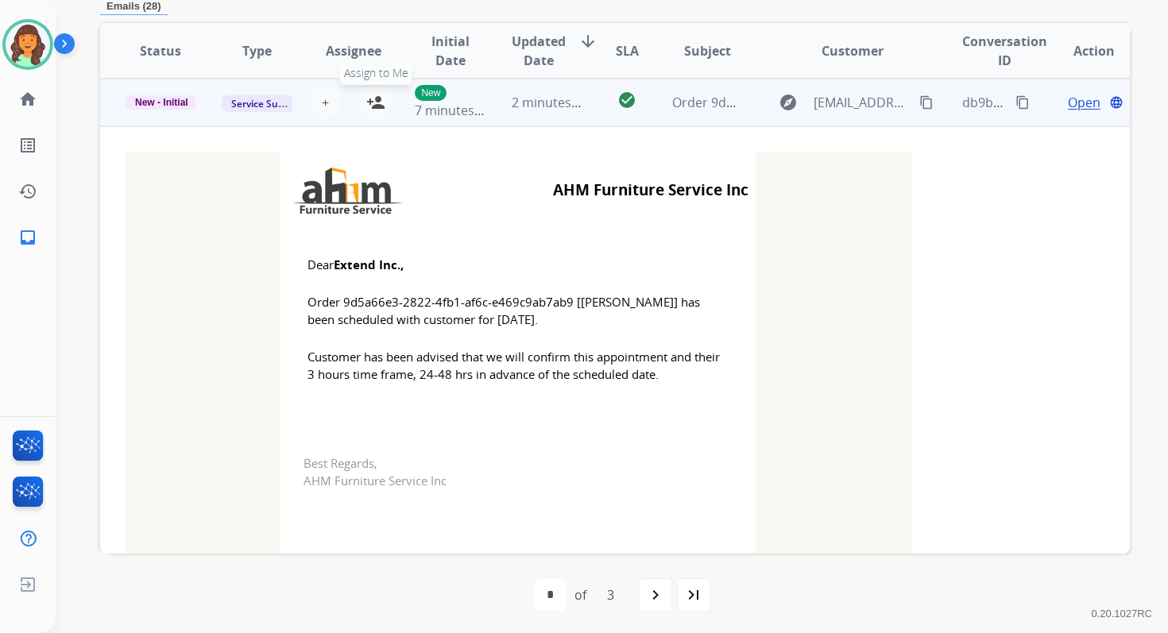
click at [381, 105] on mat-icon "person_add" at bounding box center [375, 102] width 19 height 19
click at [157, 96] on span "New - Initial" at bounding box center [162, 102] width 72 height 14
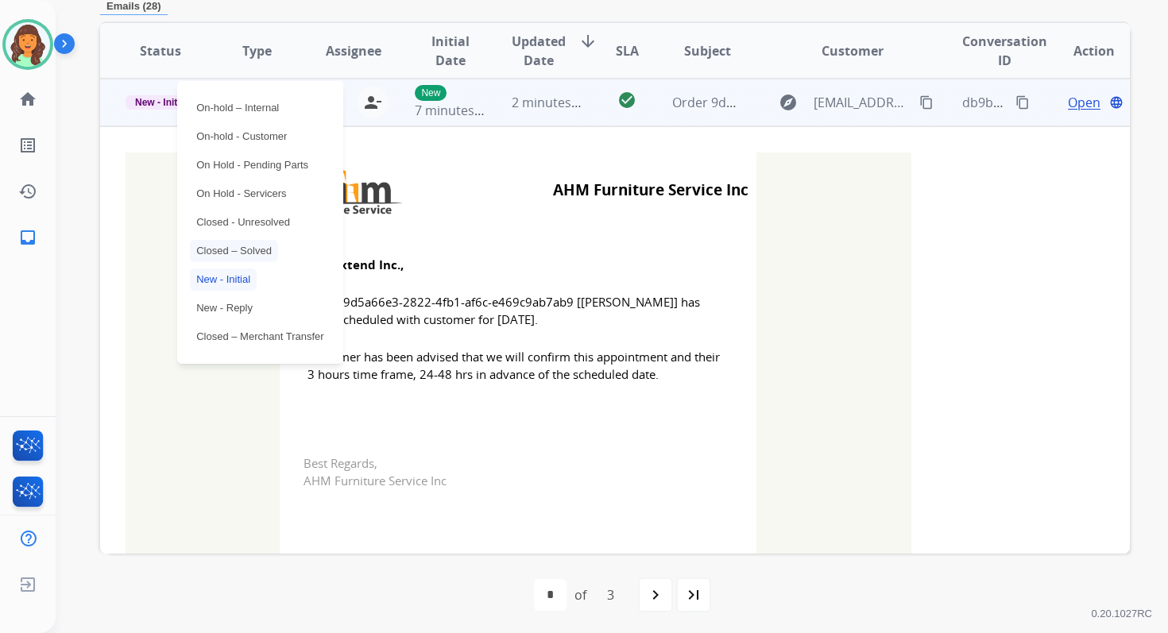
click at [233, 244] on p "Closed – Solved" at bounding box center [234, 251] width 88 height 22
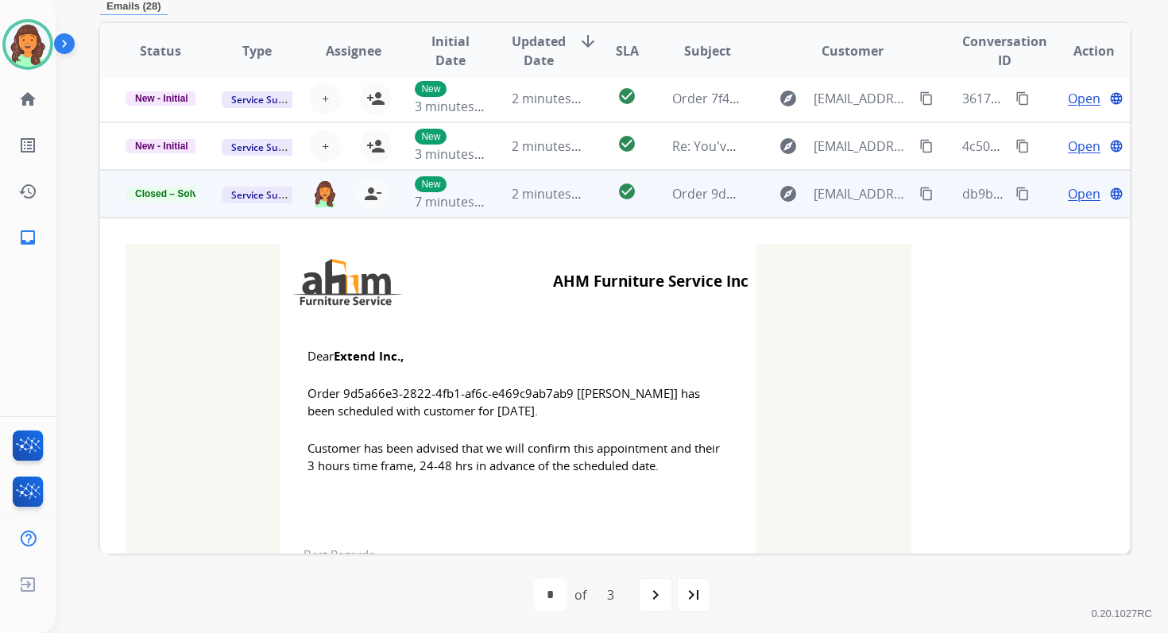
scroll to position [0, 0]
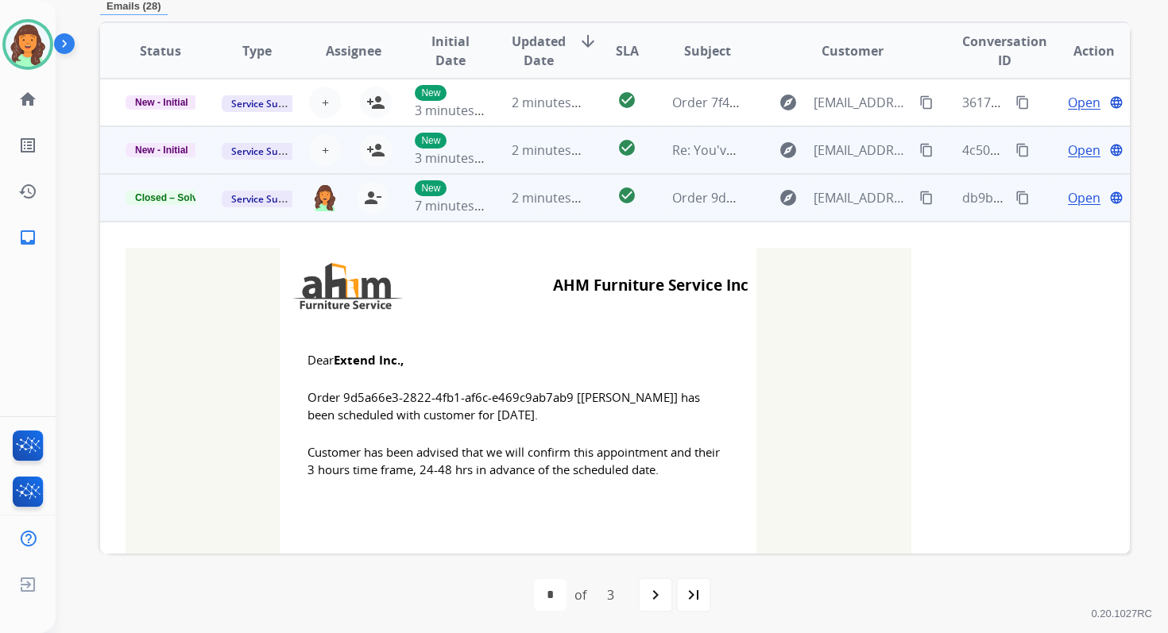
click at [549, 160] on td "2 minutes ago" at bounding box center [534, 150] width 96 height 48
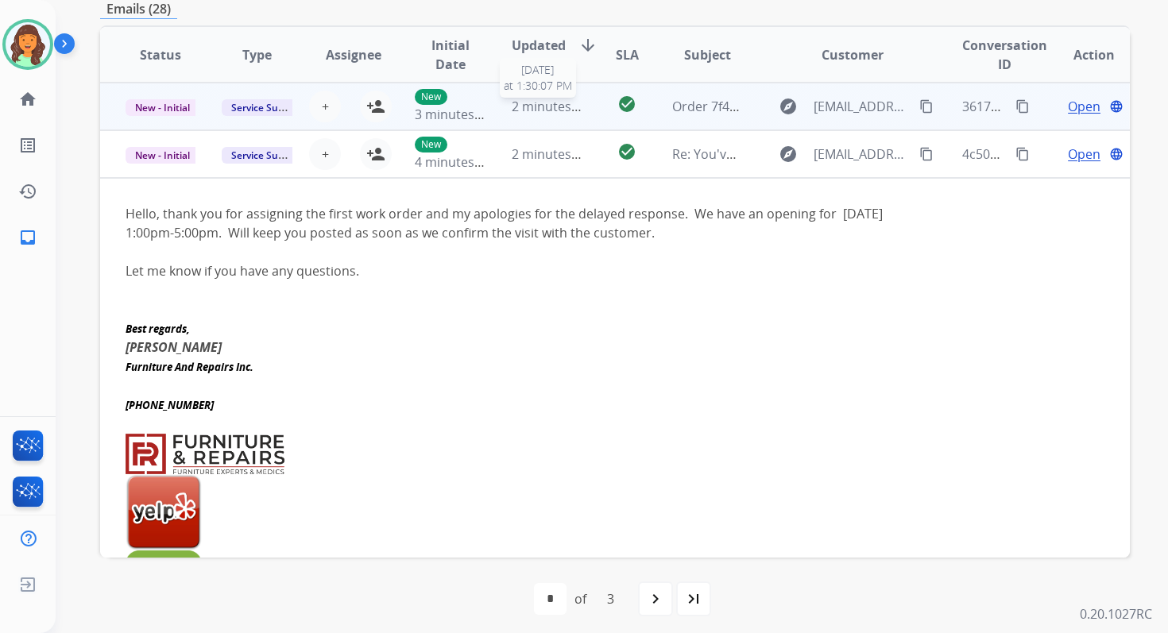
click at [536, 103] on span "2 minutes ago" at bounding box center [554, 106] width 85 height 17
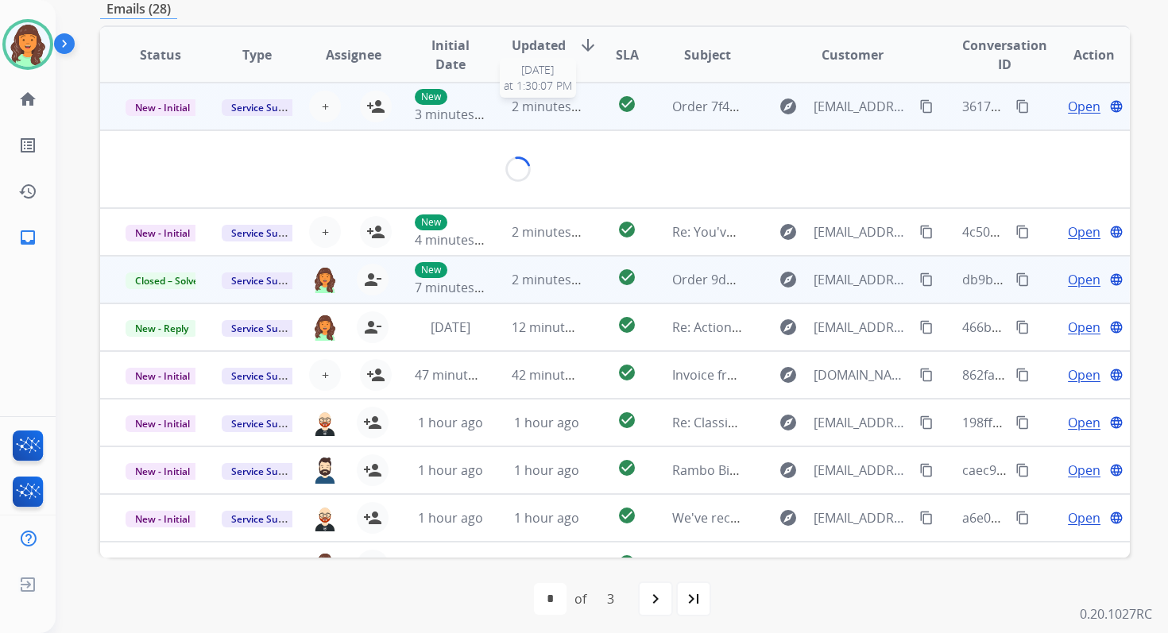
scroll to position [379, 0]
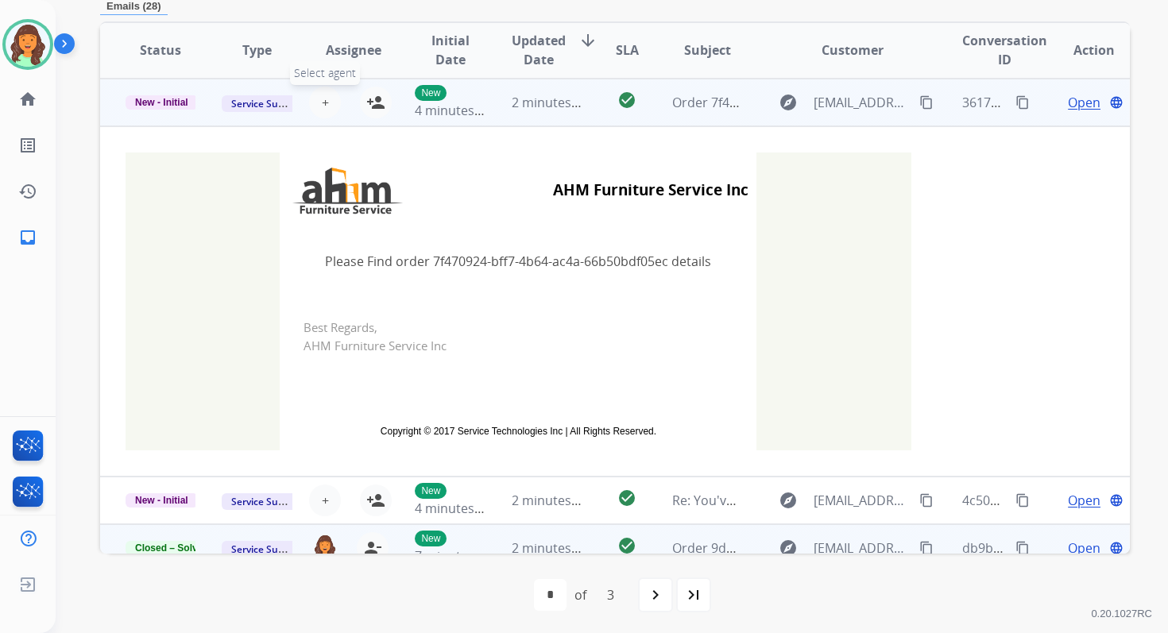
click at [322, 100] on span "+" at bounding box center [325, 102] width 7 height 19
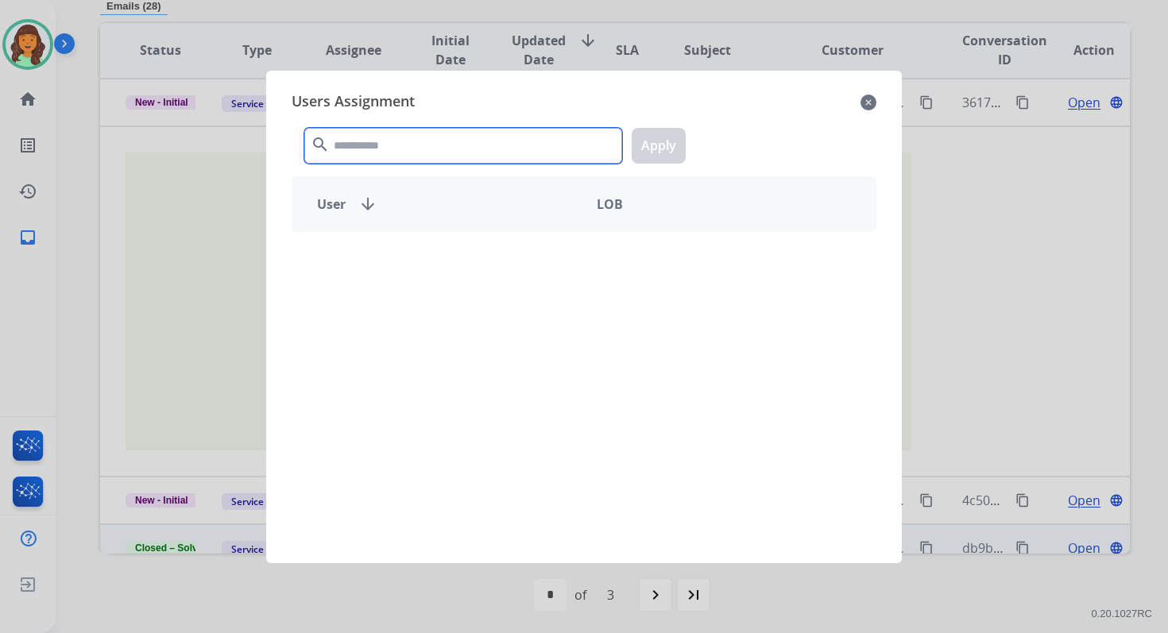
click at [387, 134] on input "text" at bounding box center [463, 146] width 318 height 36
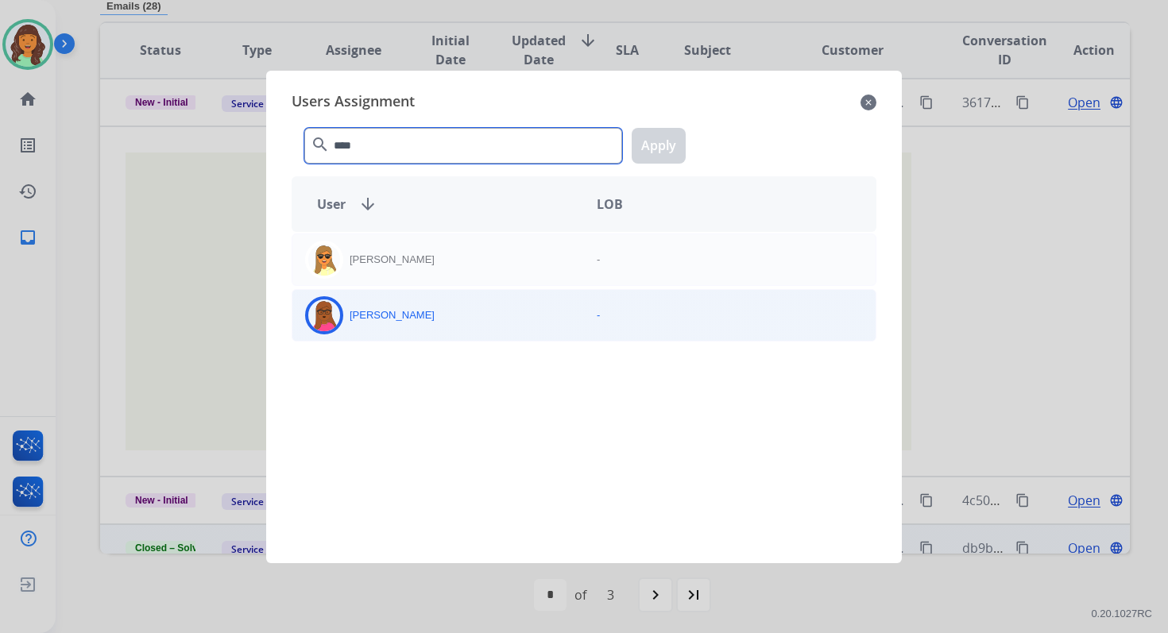
type input "****"
click at [459, 322] on div "[PERSON_NAME]" at bounding box center [438, 315] width 292 height 38
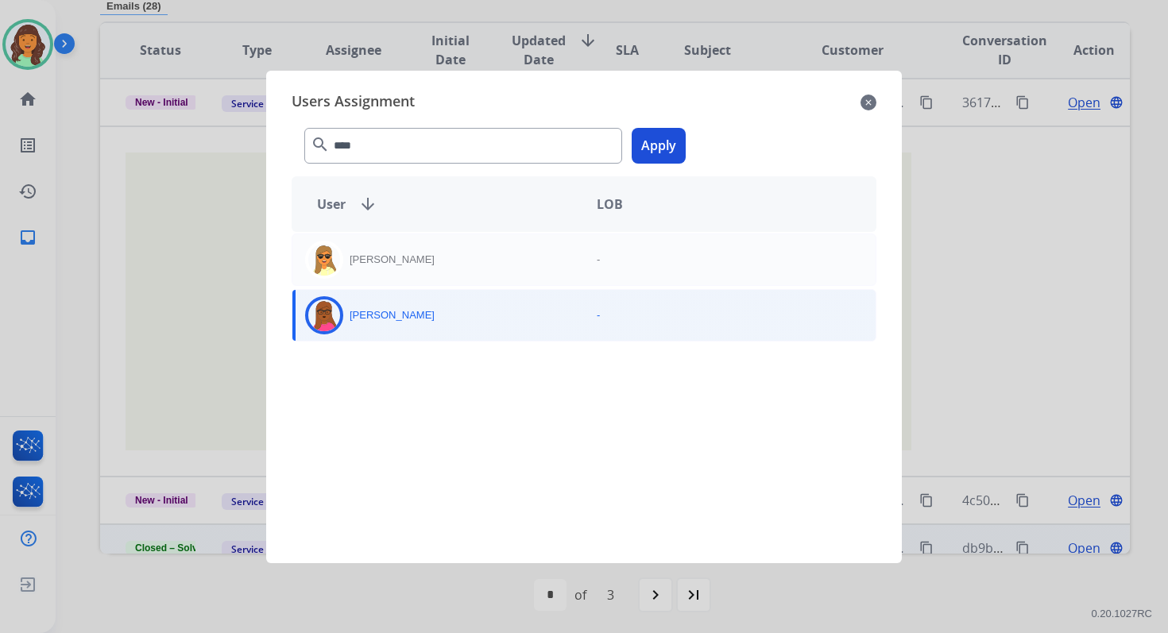
click at [665, 137] on button "Apply" at bounding box center [659, 146] width 54 height 36
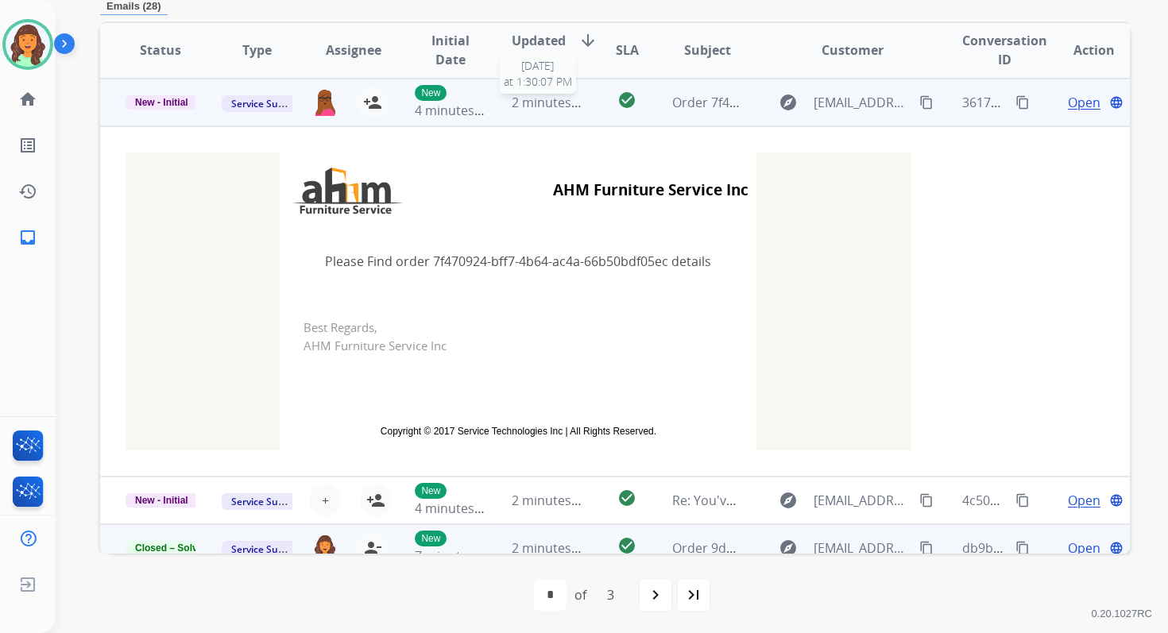
click at [512, 107] on span "2 minutes ago" at bounding box center [554, 102] width 85 height 17
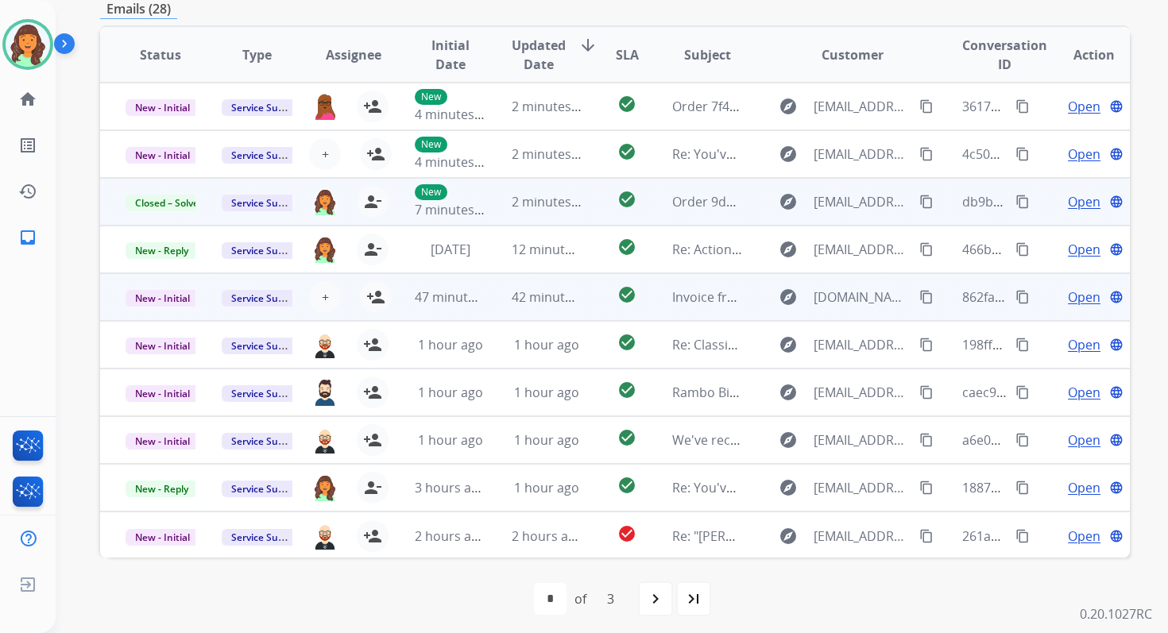
scroll to position [0, 0]
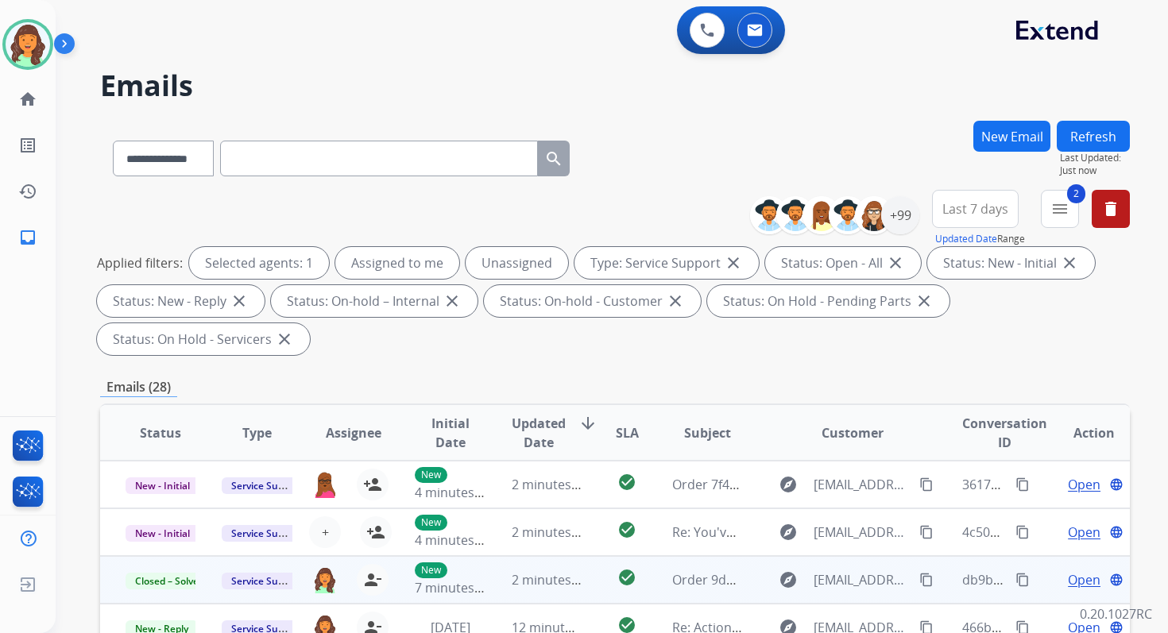
click at [1080, 122] on button "Refresh" at bounding box center [1093, 136] width 73 height 31
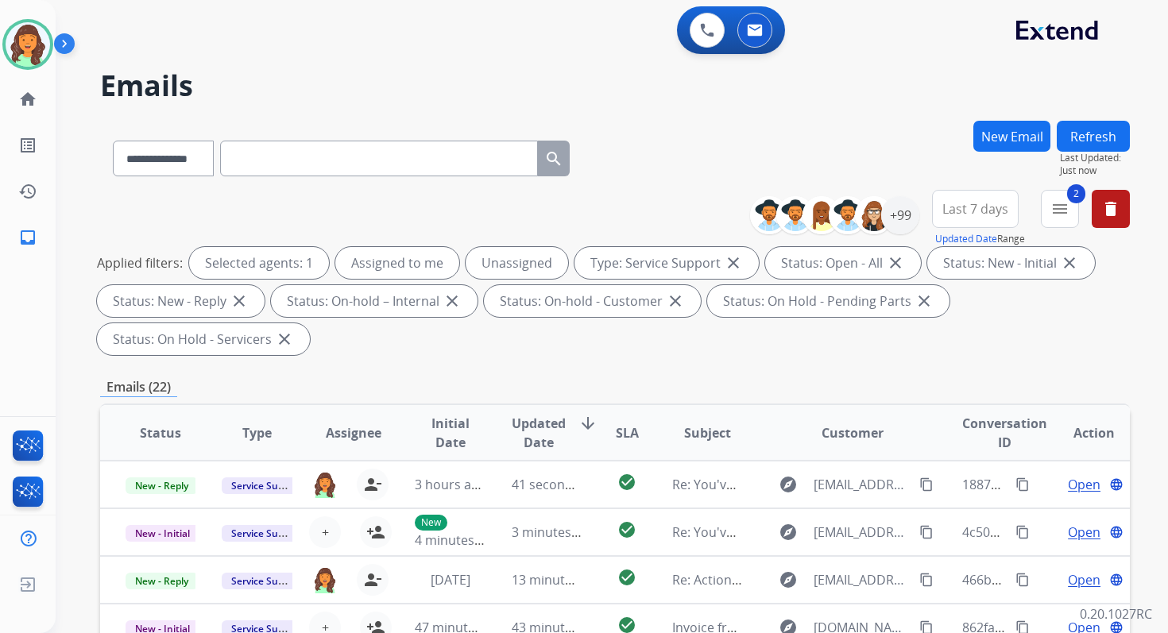
scroll to position [385, 0]
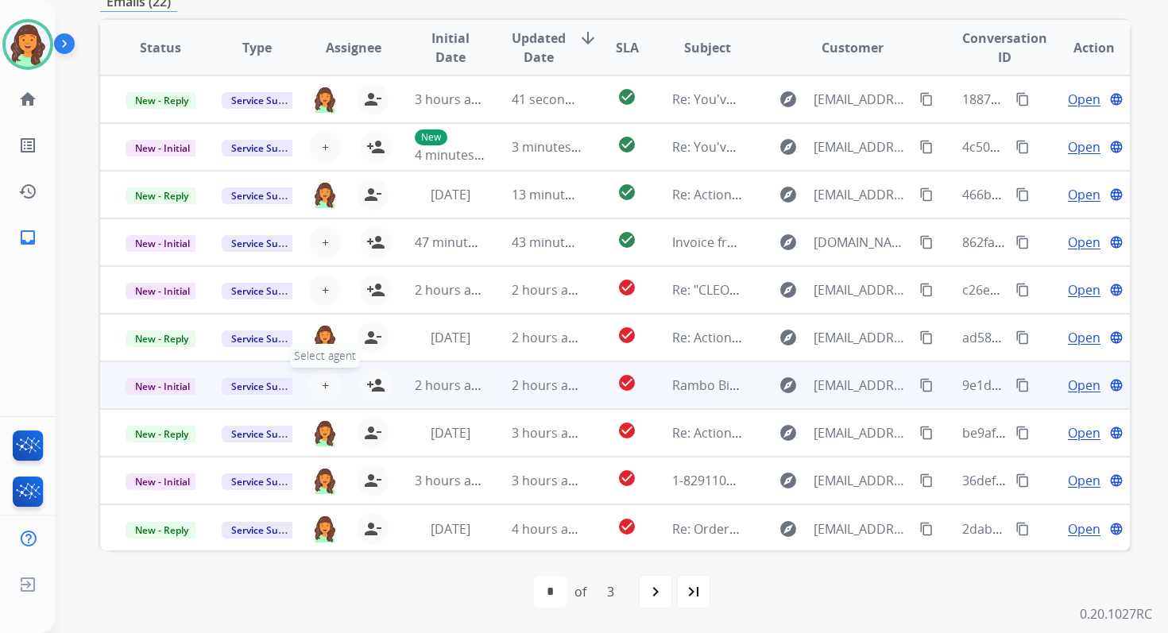
click at [322, 385] on span "+" at bounding box center [325, 385] width 7 height 19
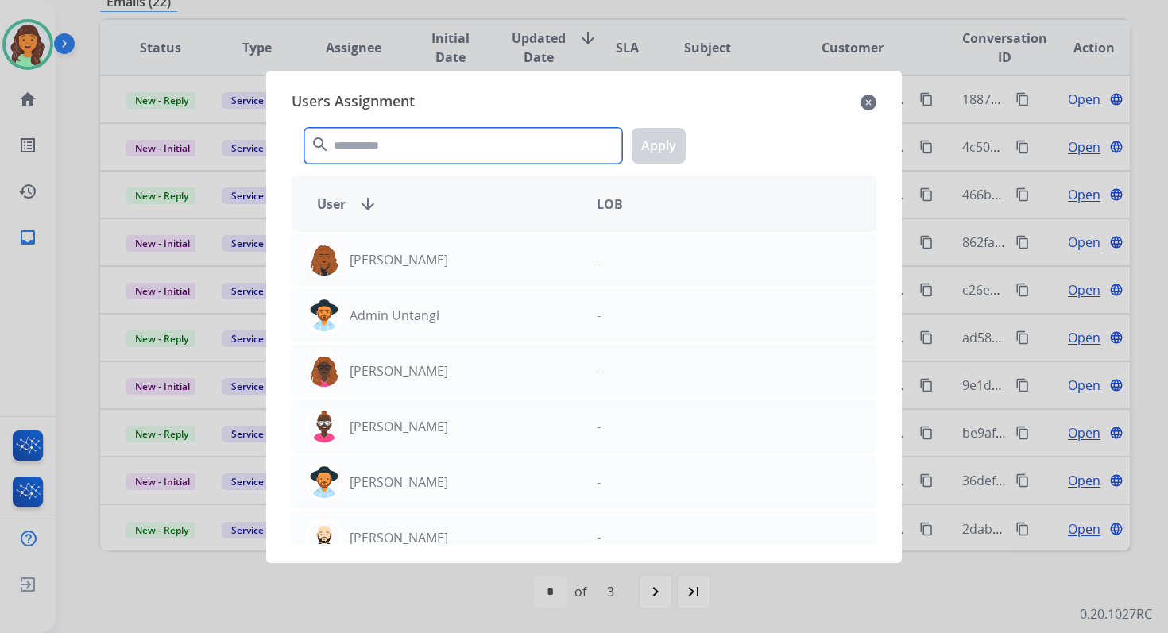
click at [420, 134] on input "text" at bounding box center [463, 146] width 318 height 36
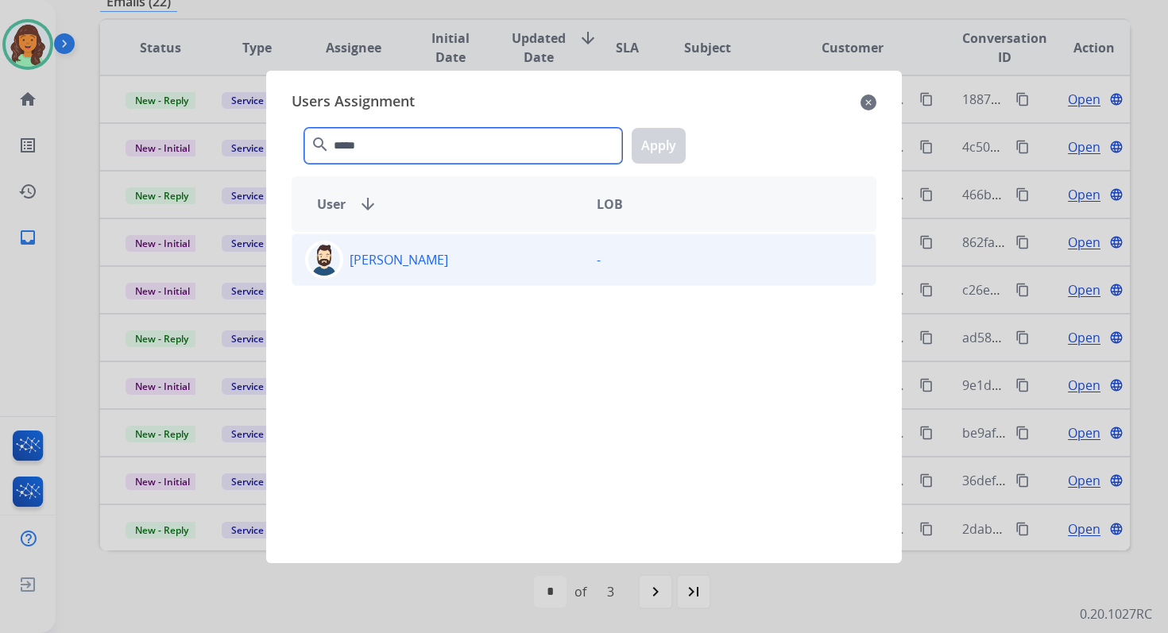
type input "*****"
click at [444, 253] on div "[PERSON_NAME]" at bounding box center [438, 260] width 292 height 38
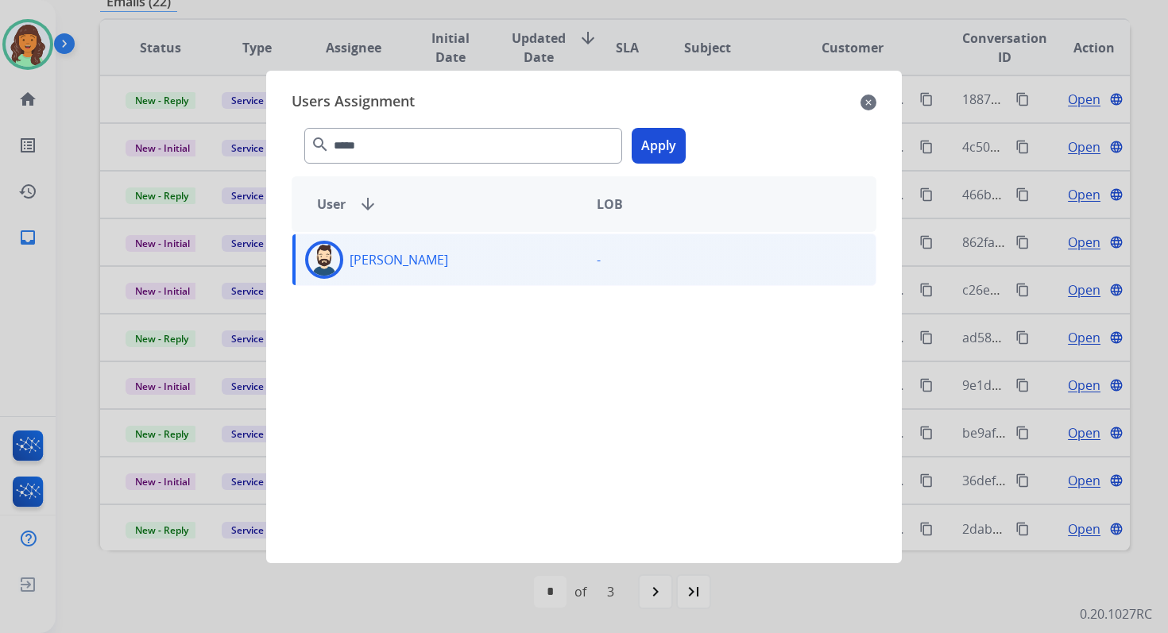
click at [664, 137] on button "Apply" at bounding box center [659, 146] width 54 height 36
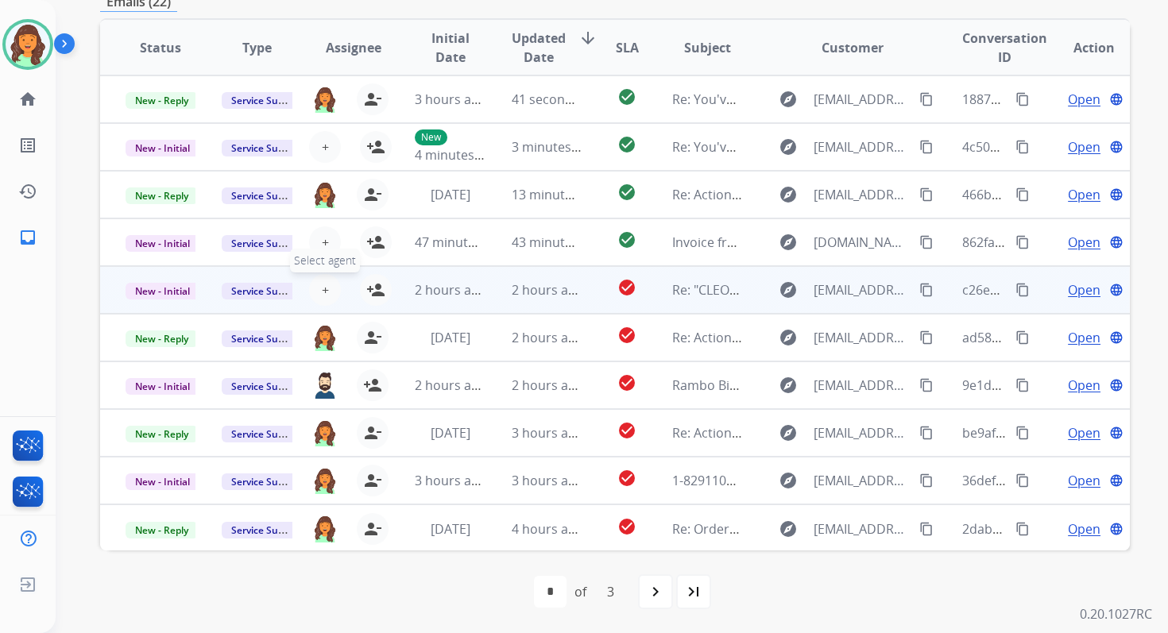
click at [322, 291] on span "+" at bounding box center [325, 290] width 7 height 19
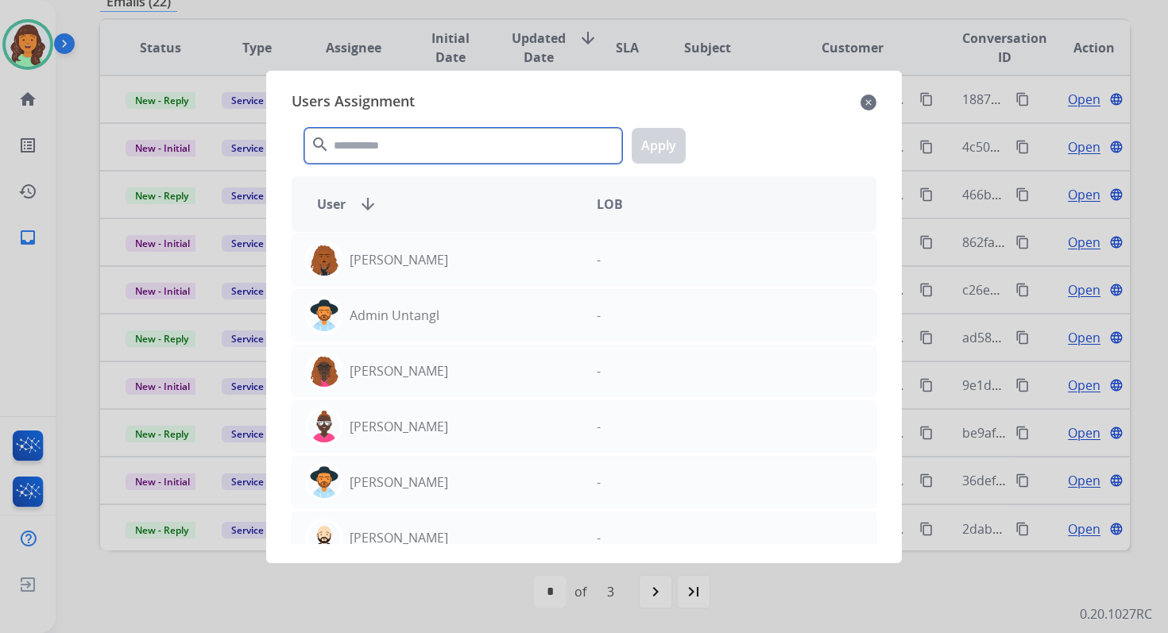
click at [423, 142] on input "text" at bounding box center [463, 146] width 318 height 36
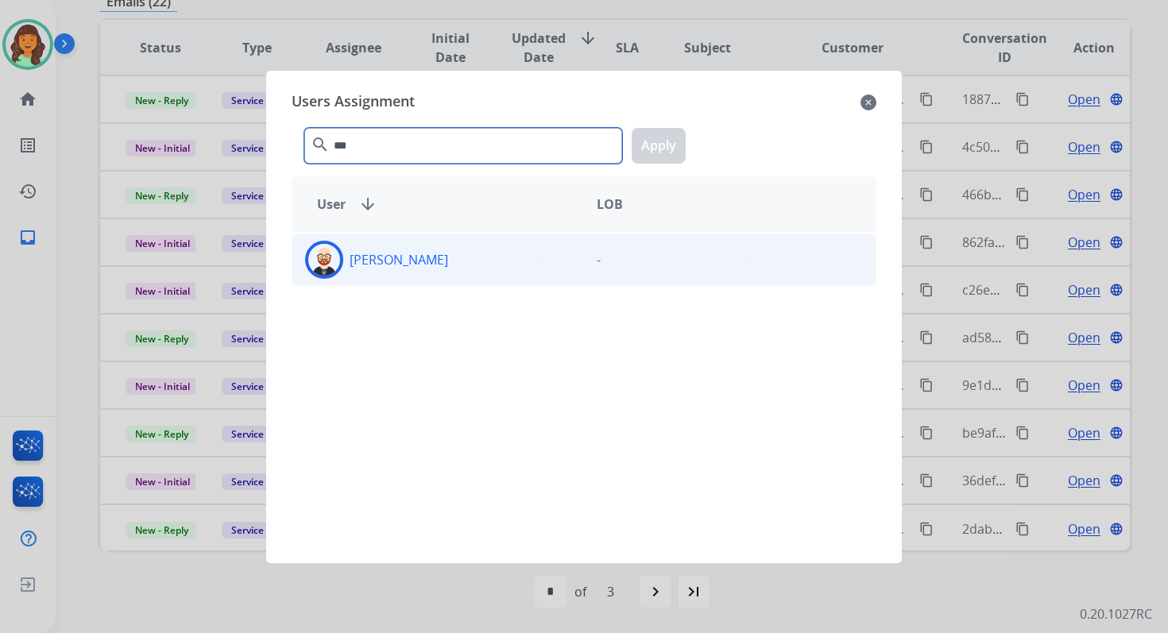
type input "***"
click at [459, 276] on div "[PERSON_NAME]" at bounding box center [438, 260] width 292 height 38
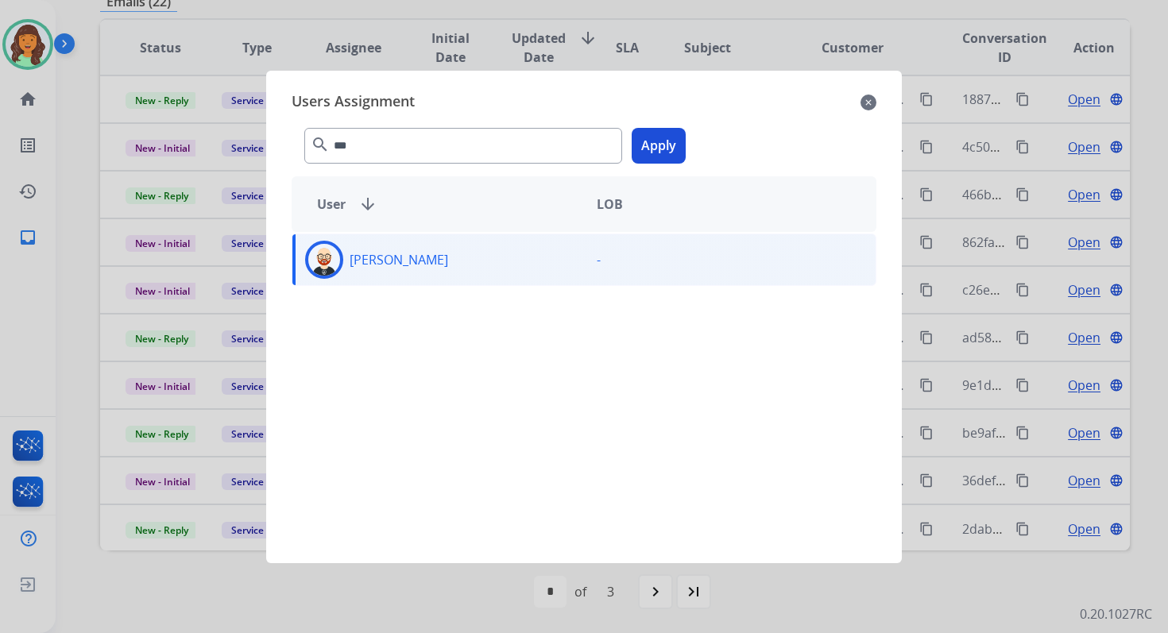
click at [662, 141] on button "Apply" at bounding box center [659, 146] width 54 height 36
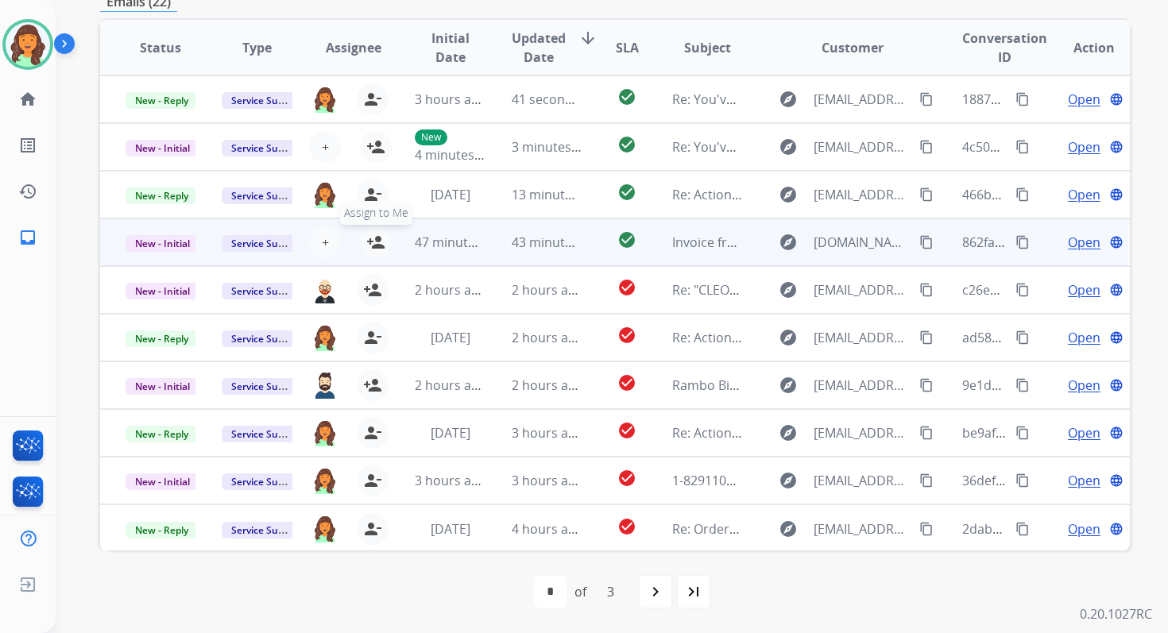
click at [373, 242] on mat-icon "person_add" at bounding box center [375, 242] width 19 height 19
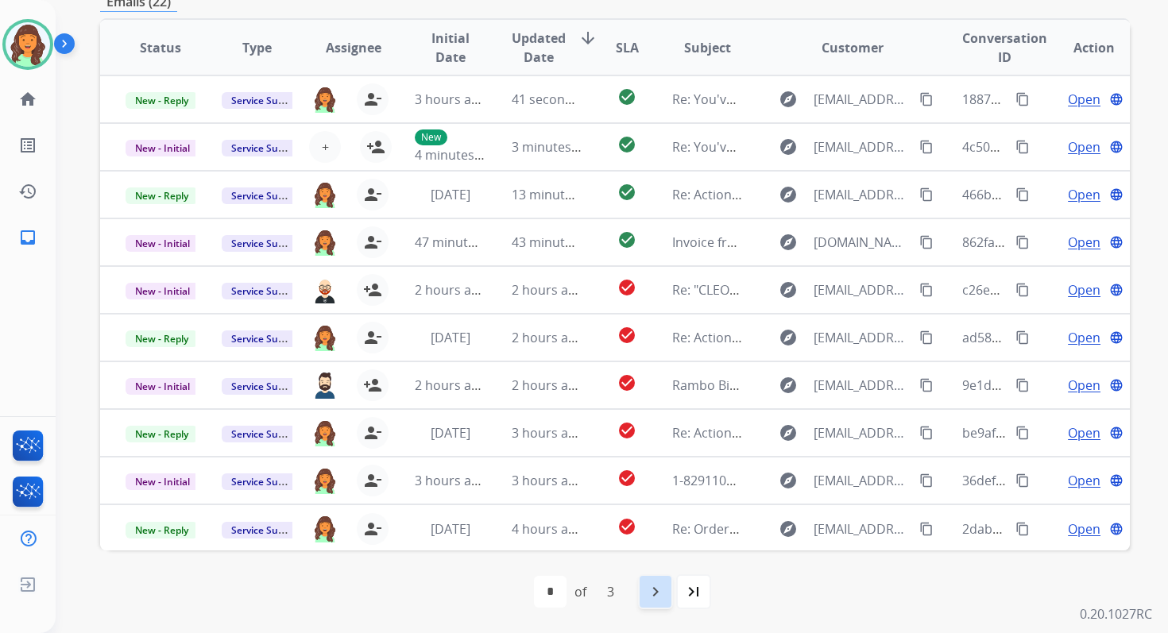
click at [653, 582] on mat-icon "navigate_next" at bounding box center [655, 591] width 19 height 19
select select "*"
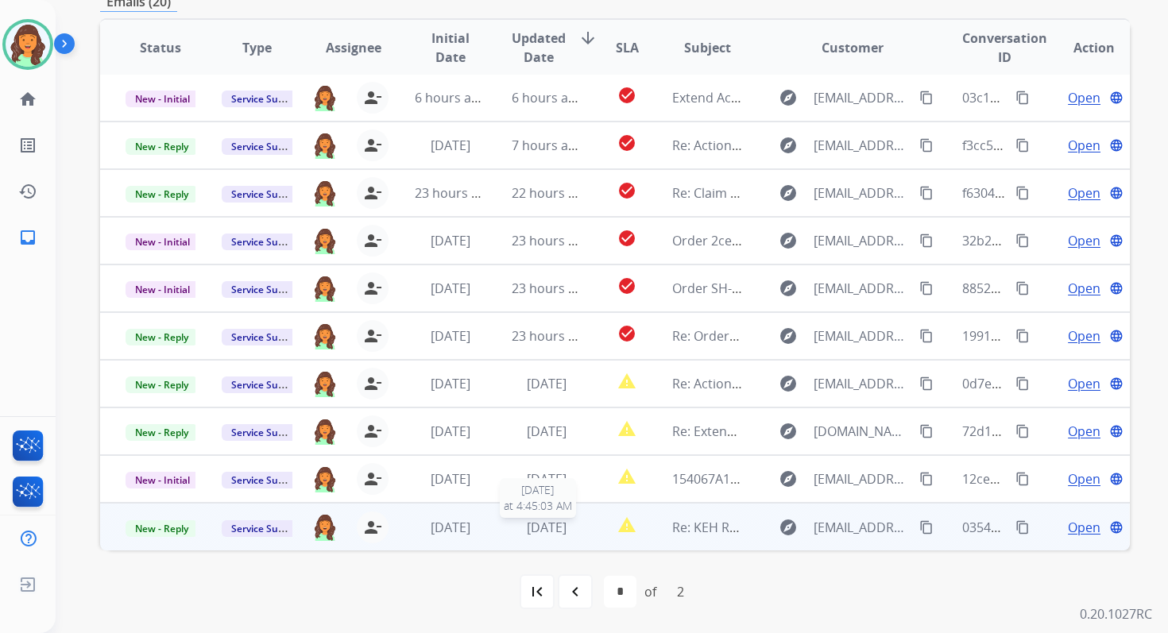
click at [547, 528] on span "[DATE]" at bounding box center [547, 527] width 40 height 17
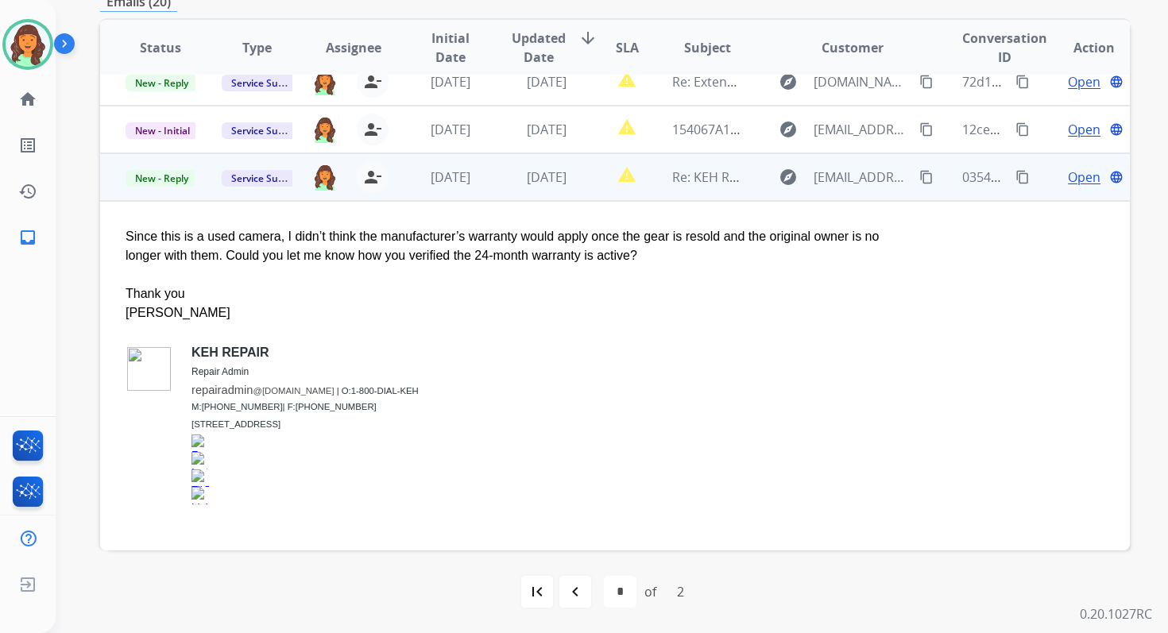
scroll to position [353, 0]
click at [1074, 169] on span "Open" at bounding box center [1084, 177] width 33 height 19
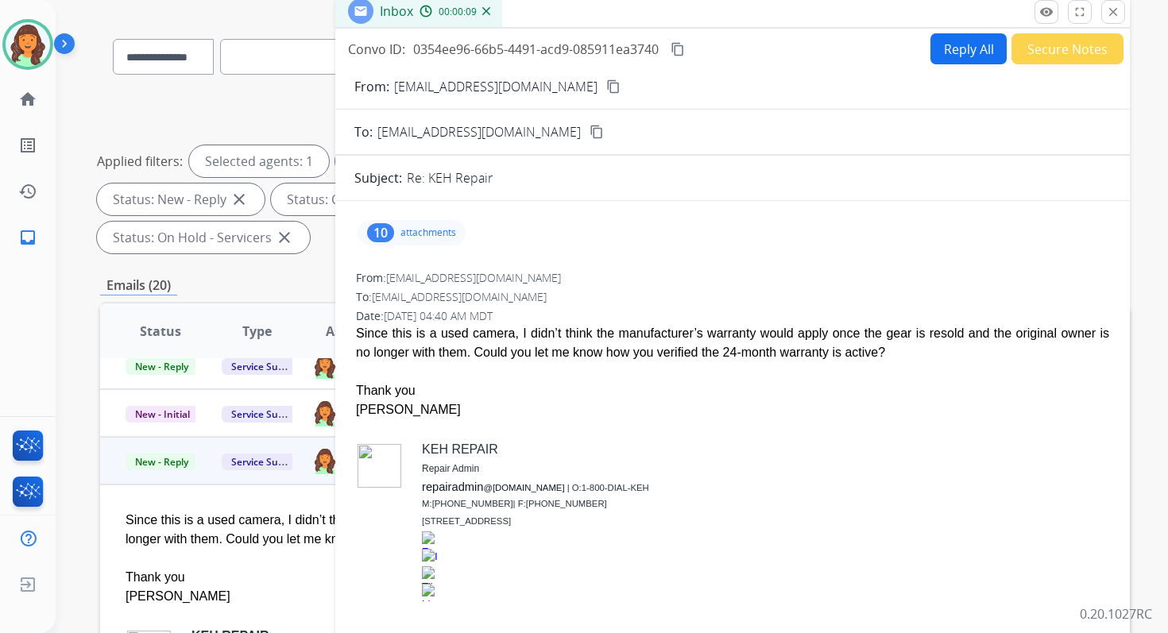
scroll to position [98, 0]
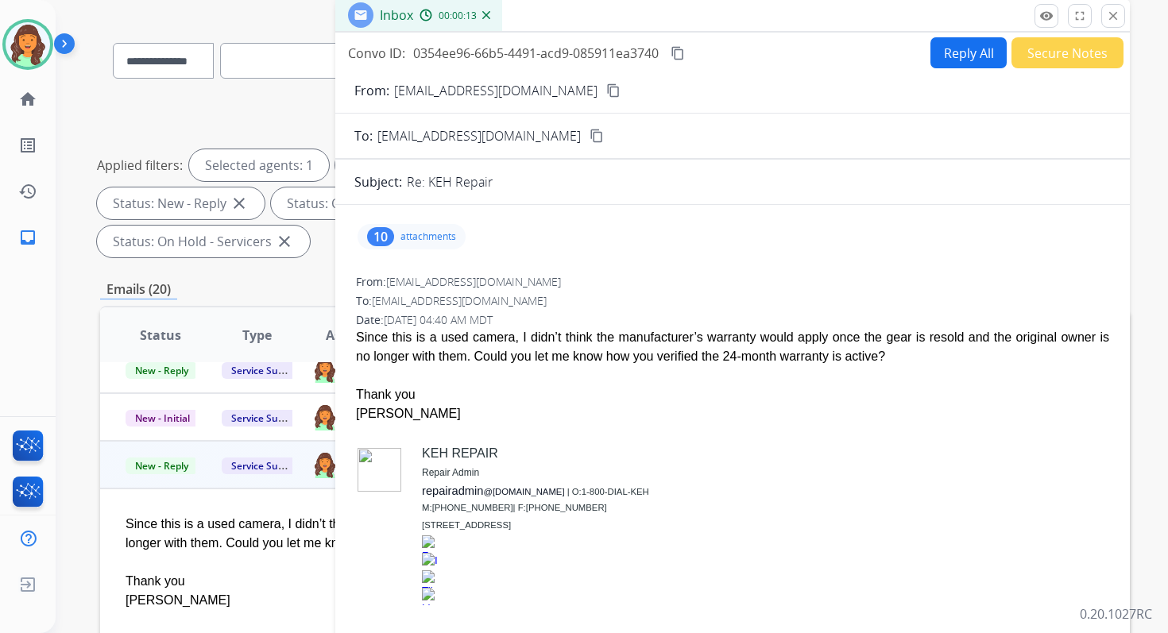
click at [951, 48] on button "Reply All" at bounding box center [969, 52] width 76 height 31
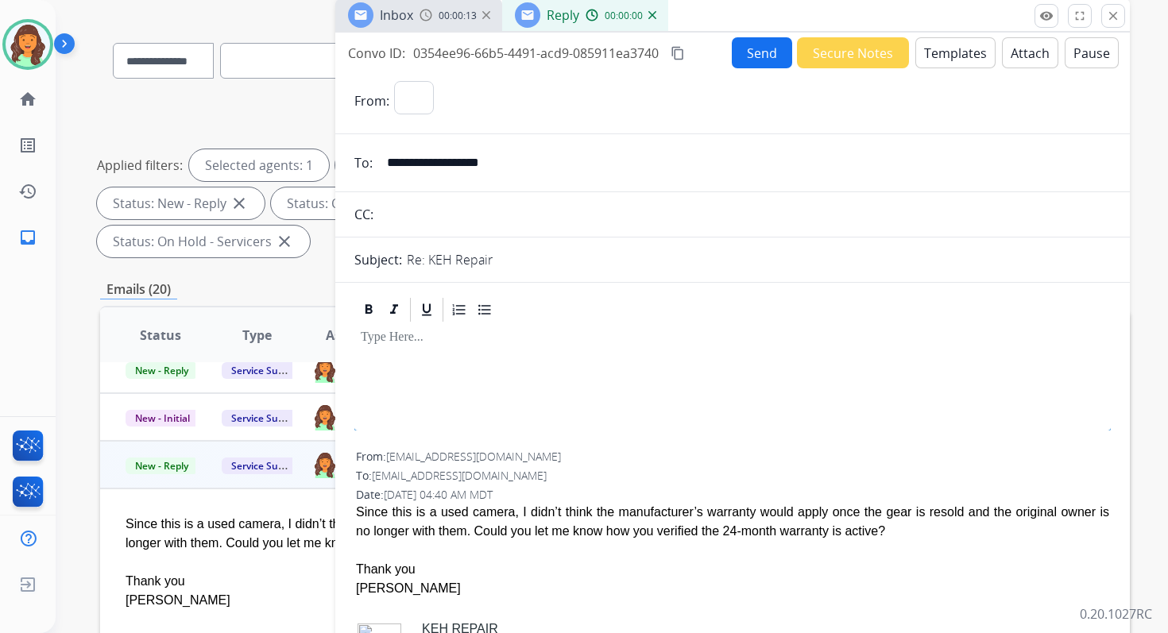
select select "**********"
click at [947, 56] on button "Templates" at bounding box center [955, 52] width 80 height 31
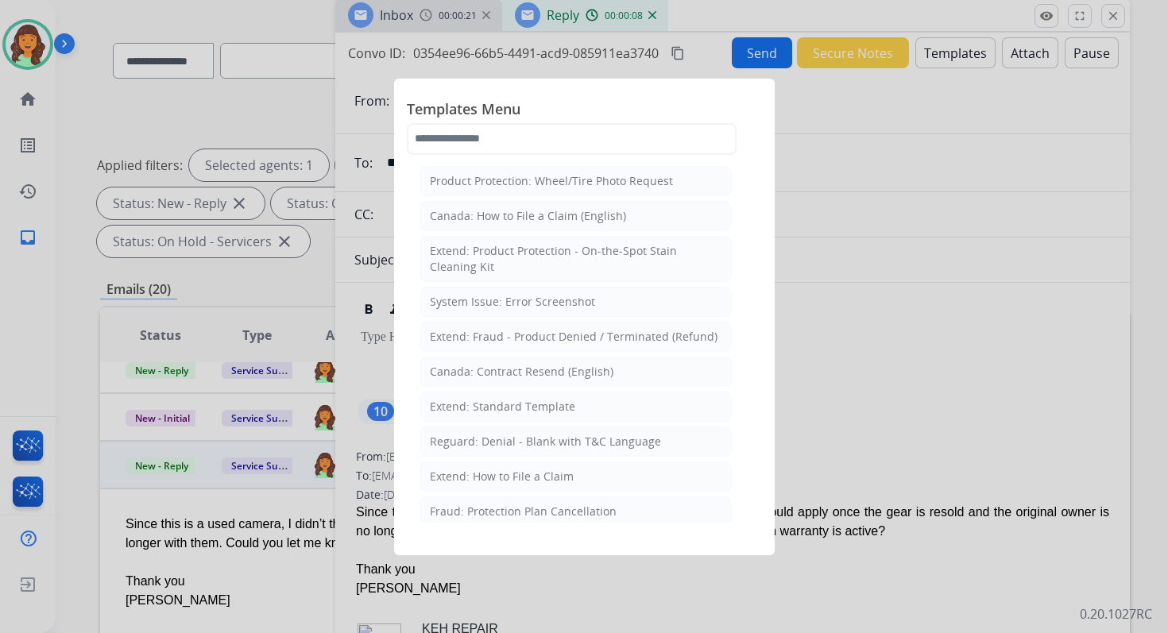
click at [856, 102] on div at bounding box center [584, 316] width 1168 height 633
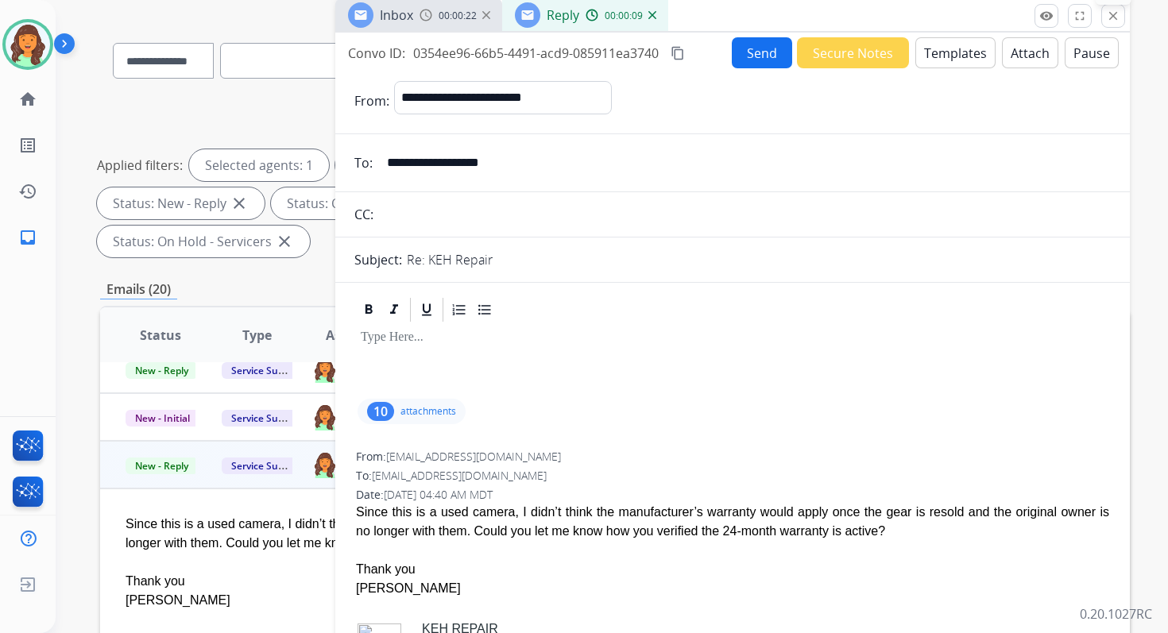
click at [1113, 14] on mat-icon "close" at bounding box center [1113, 16] width 14 height 14
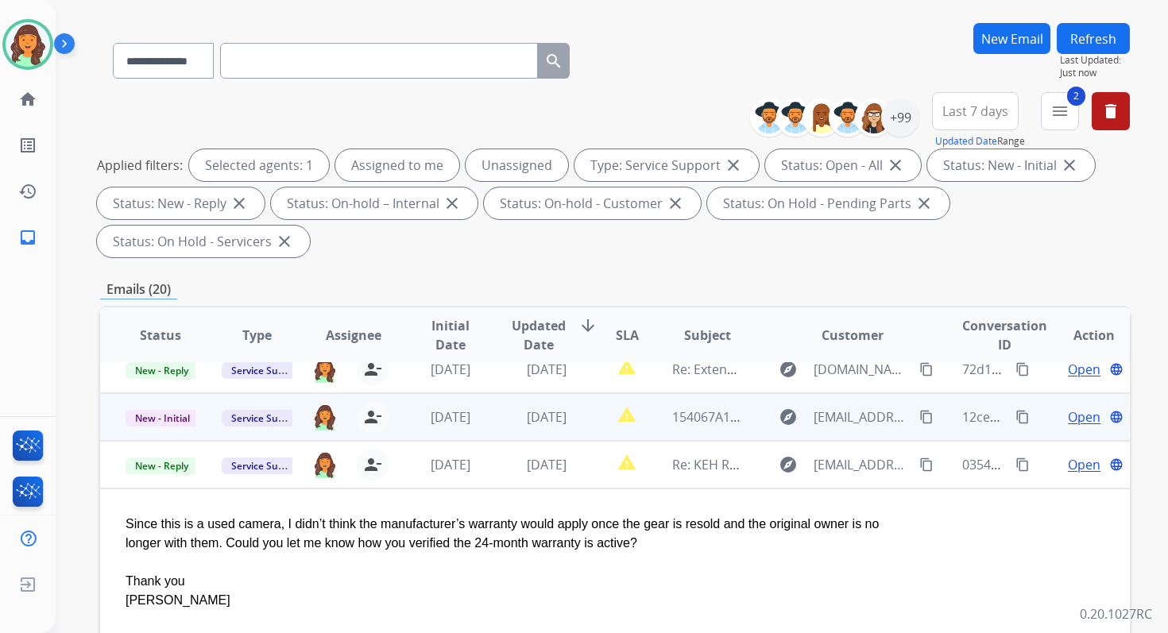
click at [499, 418] on td "[DATE]" at bounding box center [534, 417] width 96 height 48
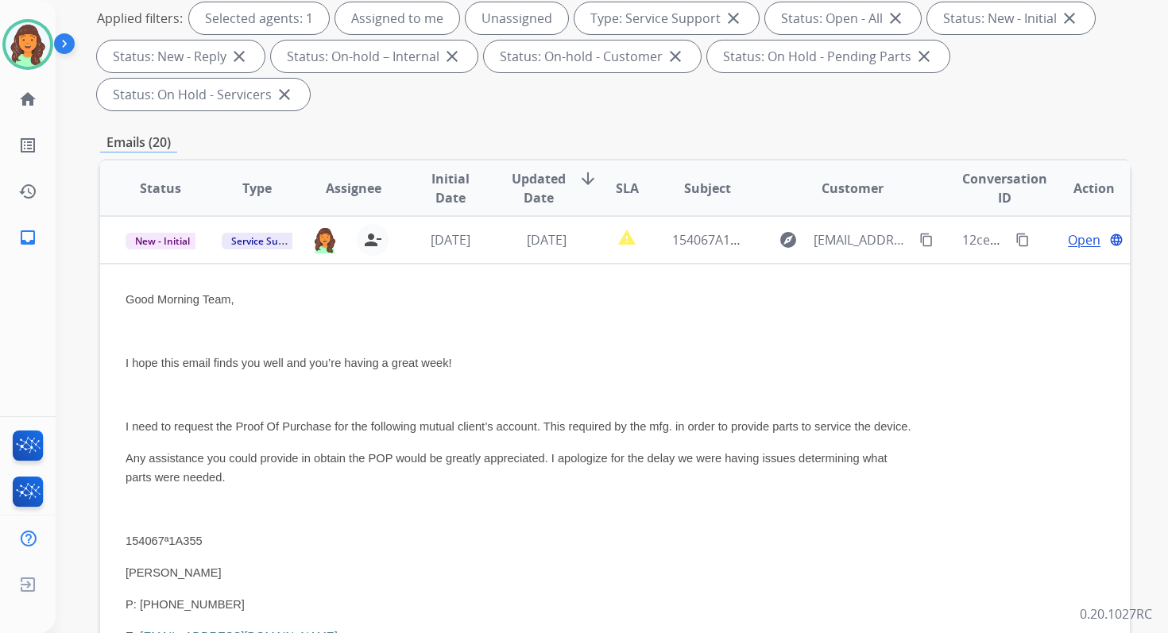
scroll to position [385, 0]
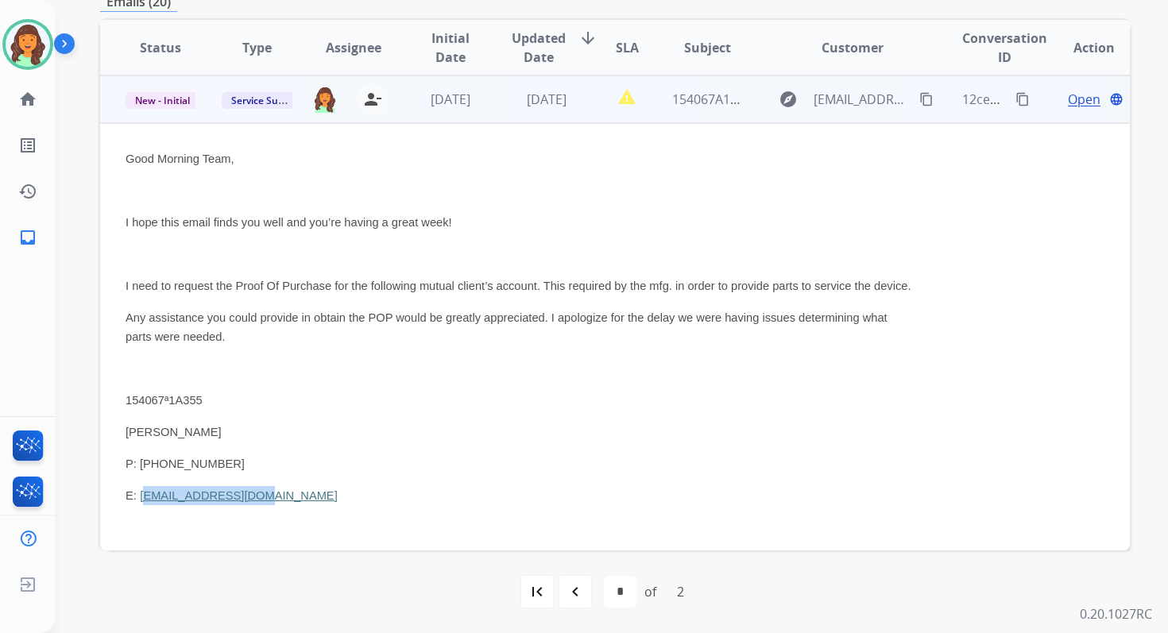
drag, startPoint x: 296, startPoint y: 516, endPoint x: 145, endPoint y: 515, distance: 151.0
click at [145, 505] on p "E: [PERSON_NAME][EMAIL_ADDRESS][DOMAIN_NAME]" at bounding box center [519, 495] width 786 height 19
drag, startPoint x: 216, startPoint y: 484, endPoint x: 141, endPoint y: 483, distance: 75.5
click at [141, 474] on p "P: [PHONE_NUMBER]" at bounding box center [519, 464] width 786 height 19
copy span "[PHONE_NUMBER]"
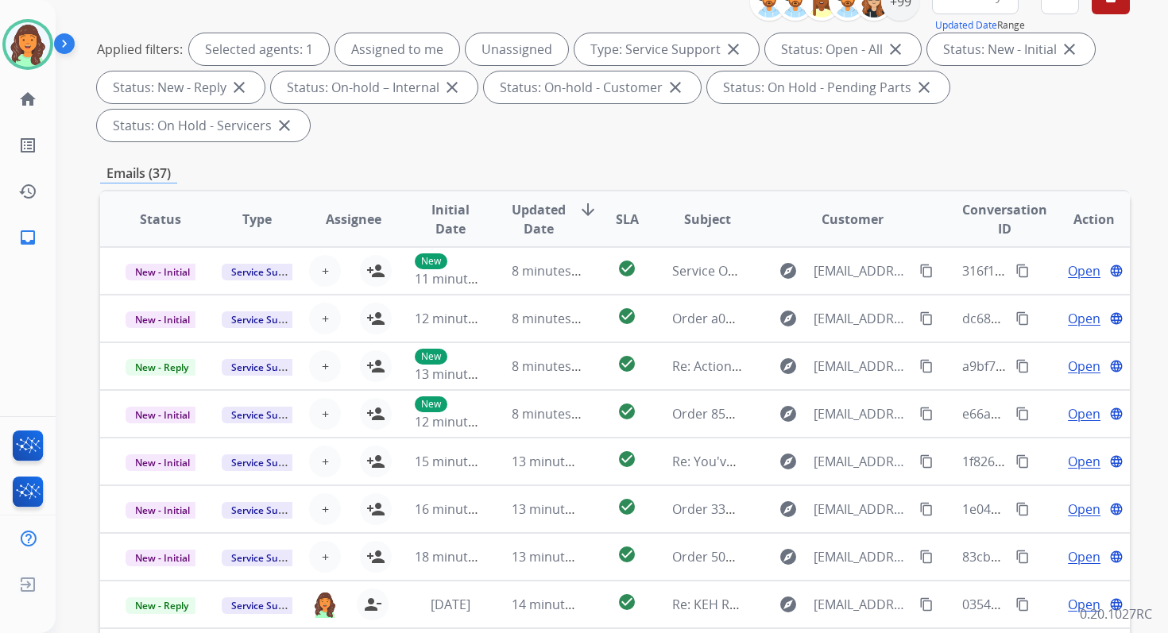
scroll to position [310, 0]
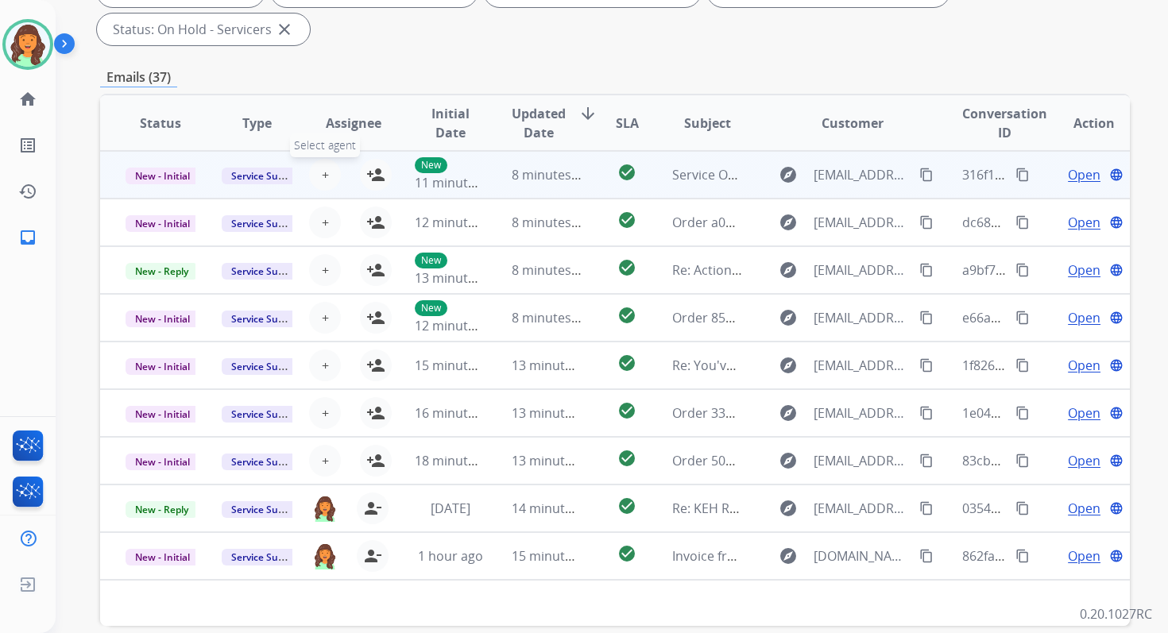
click at [318, 173] on button "+ Select agent" at bounding box center [325, 175] width 32 height 32
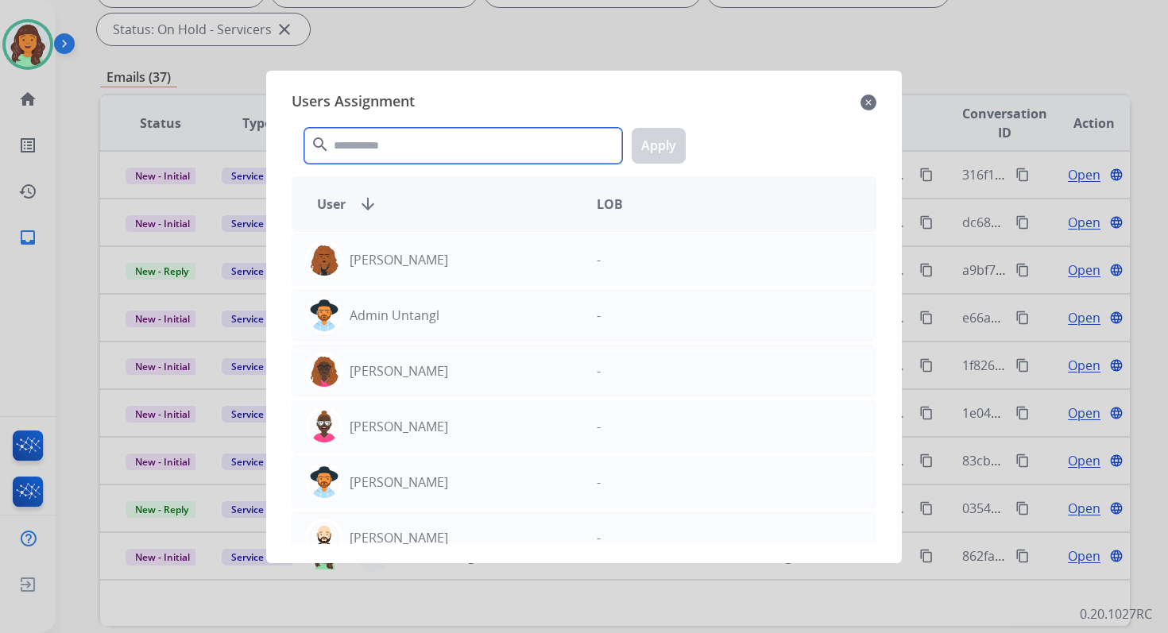
click at [419, 136] on input "text" at bounding box center [463, 146] width 318 height 36
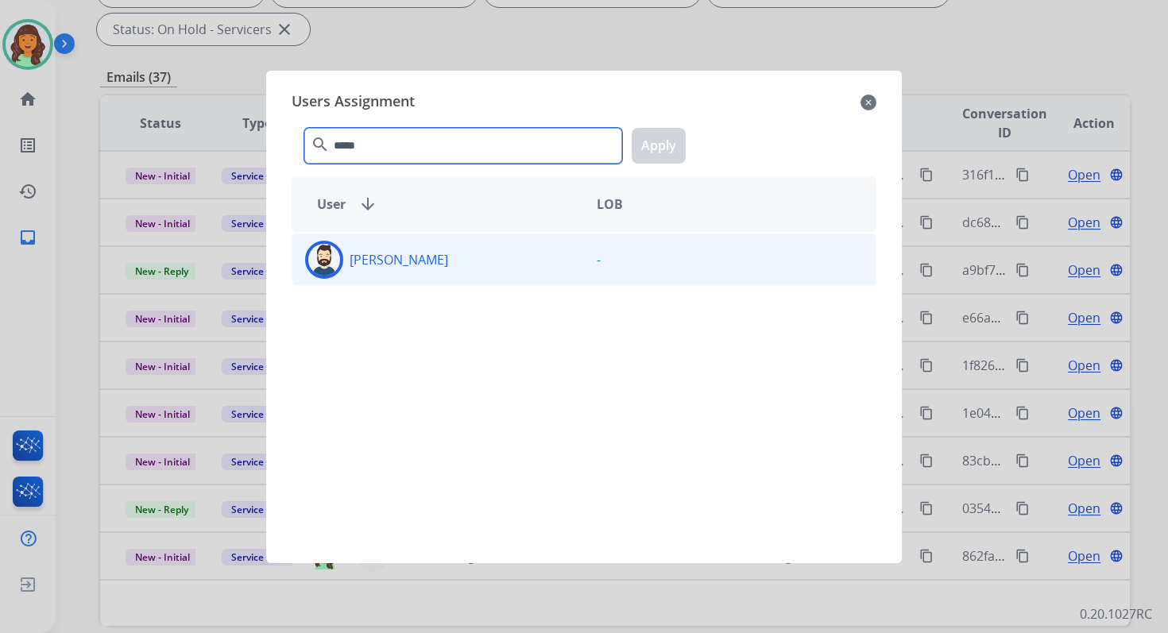
type input "*****"
click at [451, 264] on div "[PERSON_NAME]" at bounding box center [438, 260] width 292 height 38
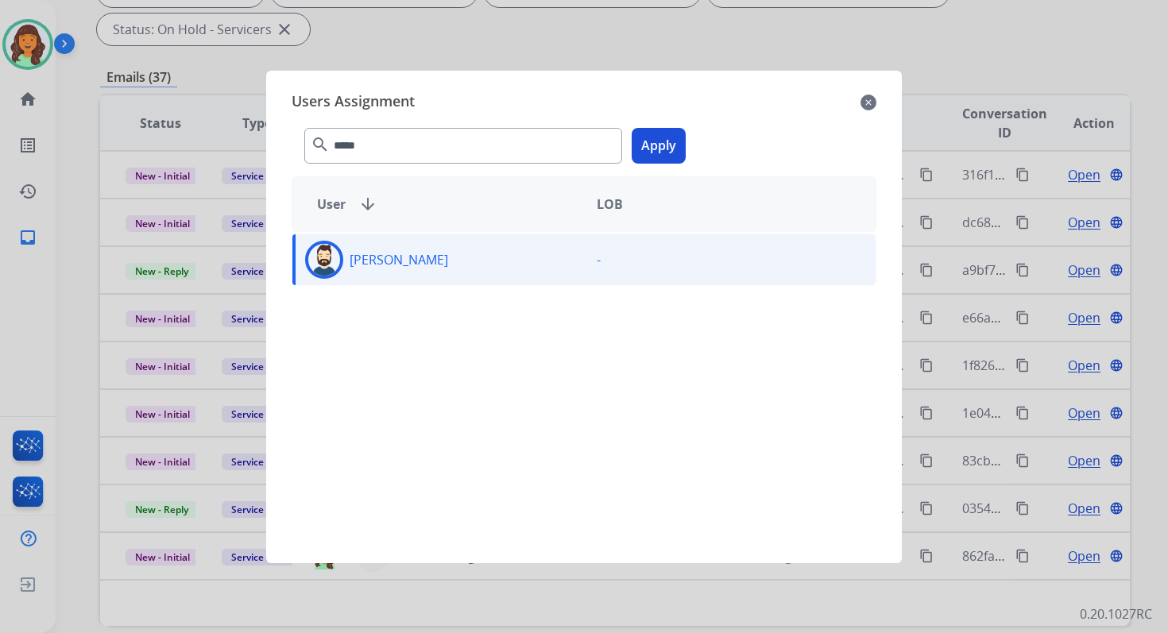
click at [661, 156] on button "Apply" at bounding box center [659, 146] width 54 height 36
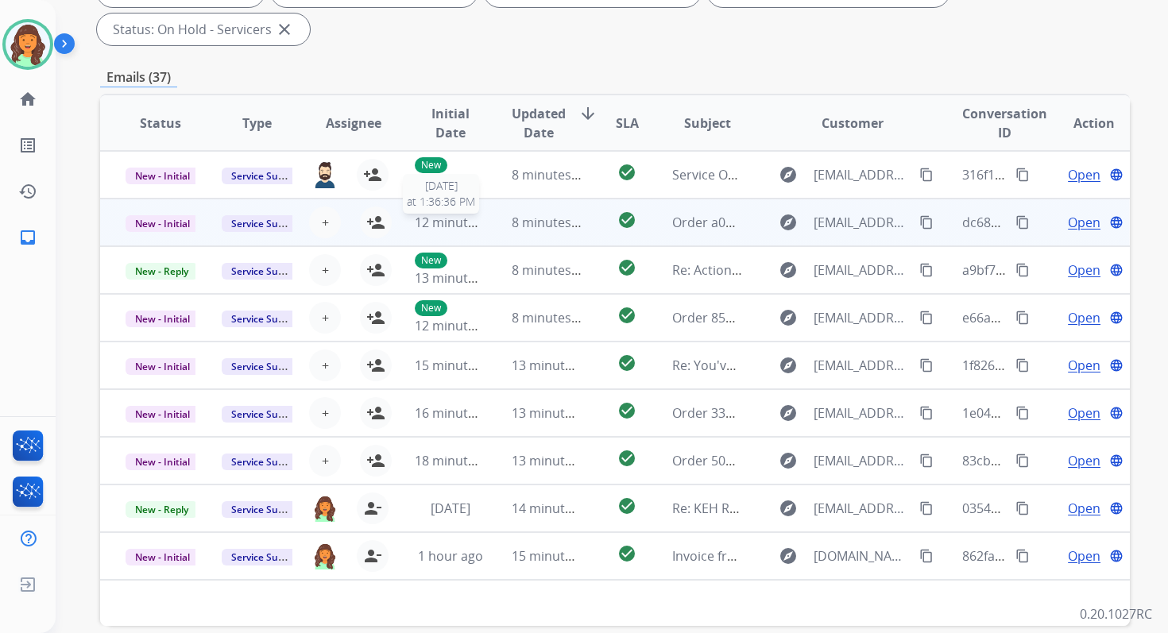
click at [441, 221] on span "12 minutes ago" at bounding box center [461, 222] width 92 height 17
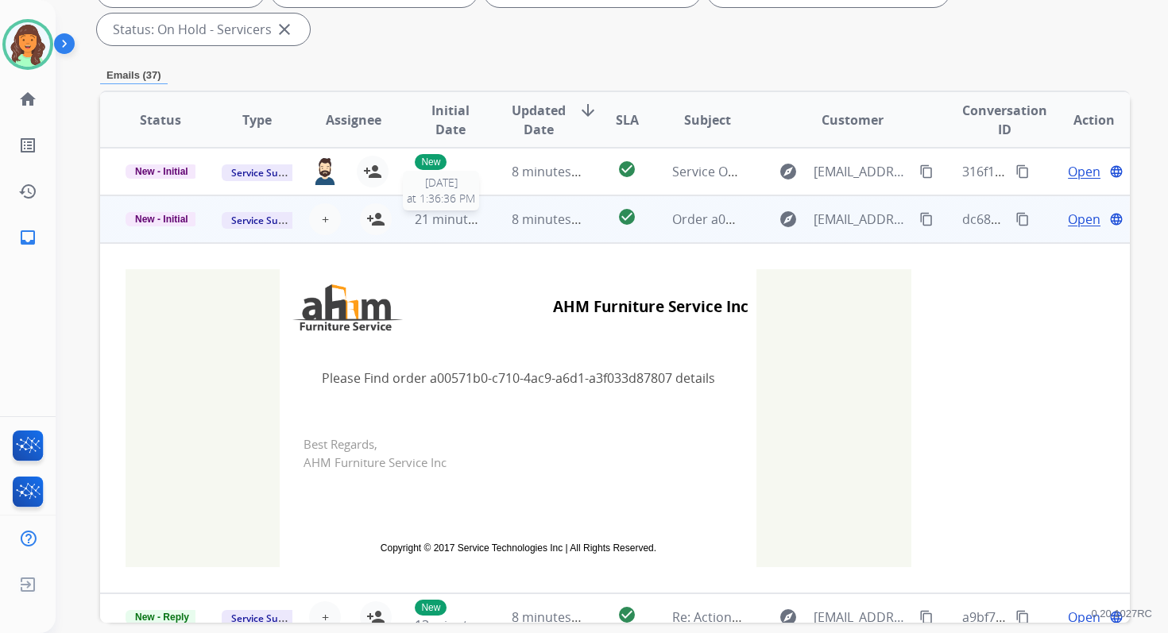
scroll to position [48, 0]
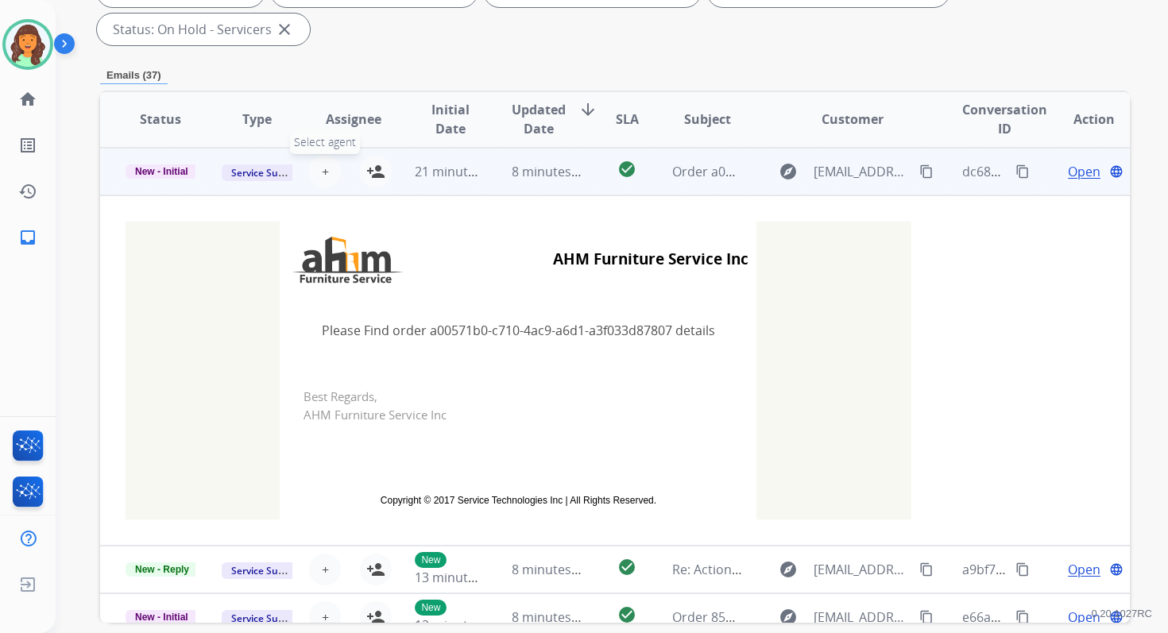
click at [322, 175] on span "+" at bounding box center [325, 171] width 7 height 19
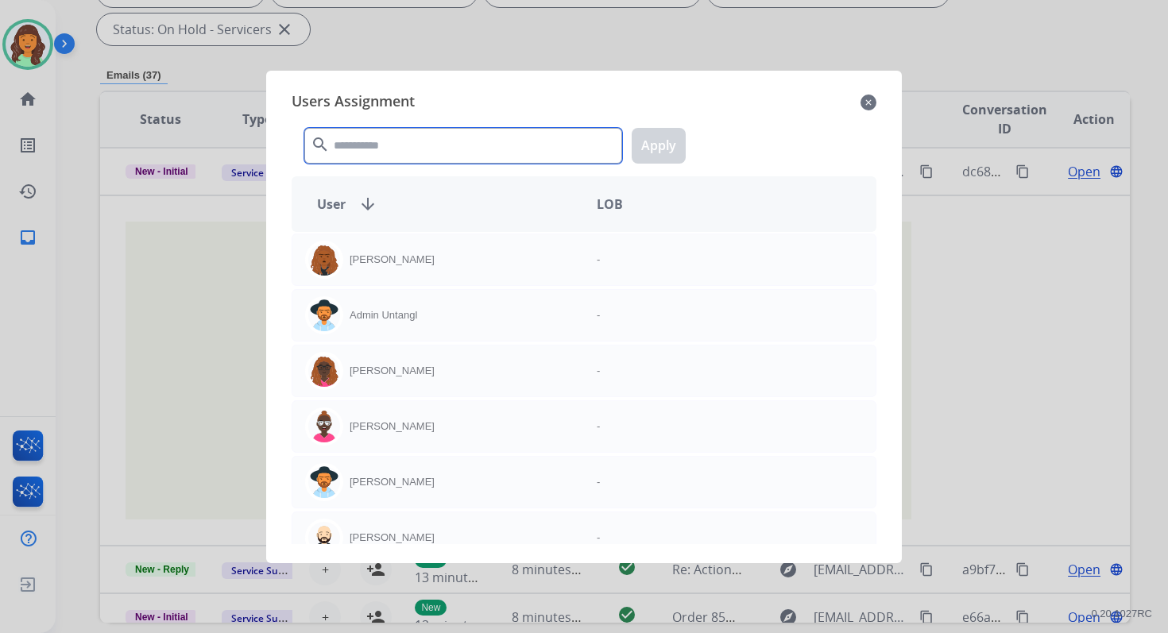
click at [382, 134] on input "text" at bounding box center [463, 146] width 318 height 36
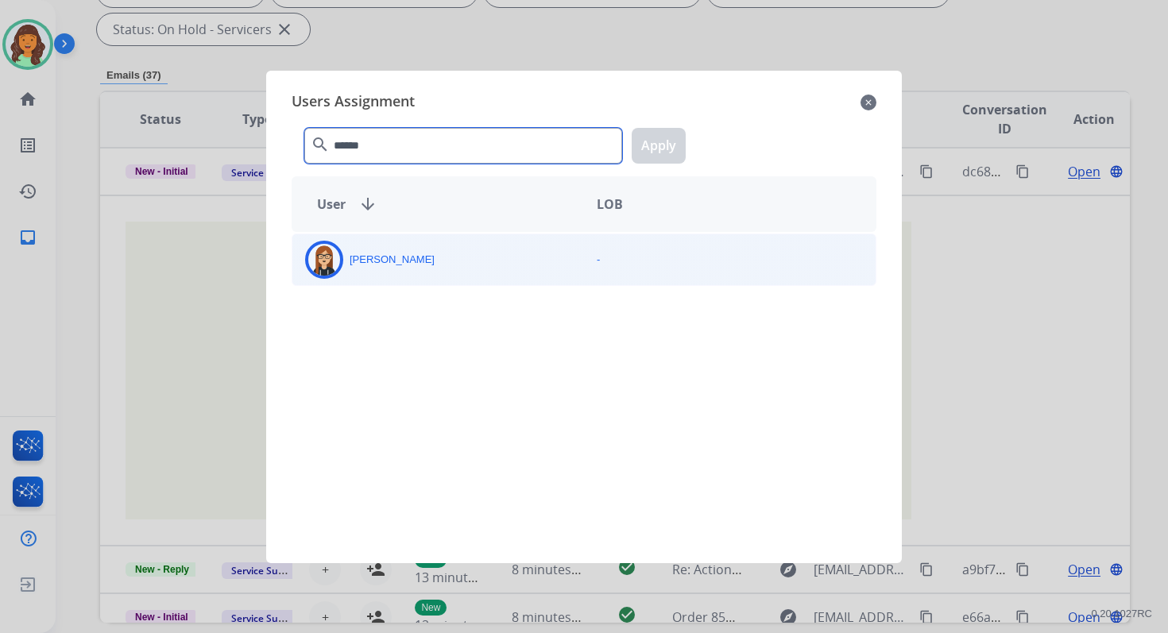
type input "******"
click at [420, 260] on div "[PERSON_NAME]" at bounding box center [438, 260] width 292 height 38
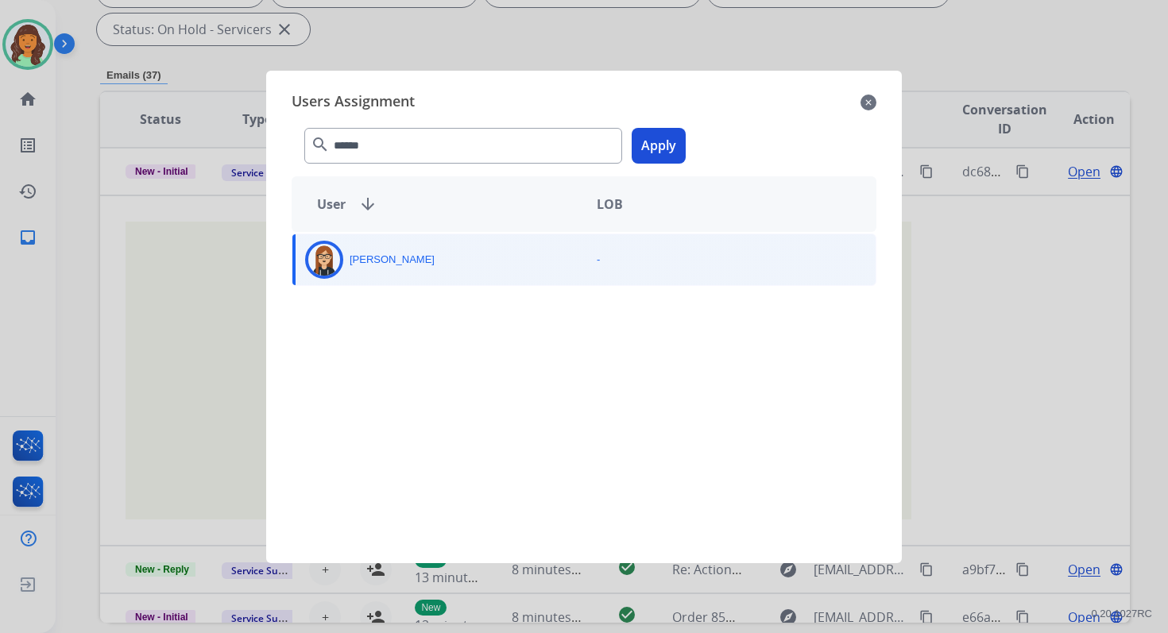
click at [668, 147] on button "Apply" at bounding box center [659, 146] width 54 height 36
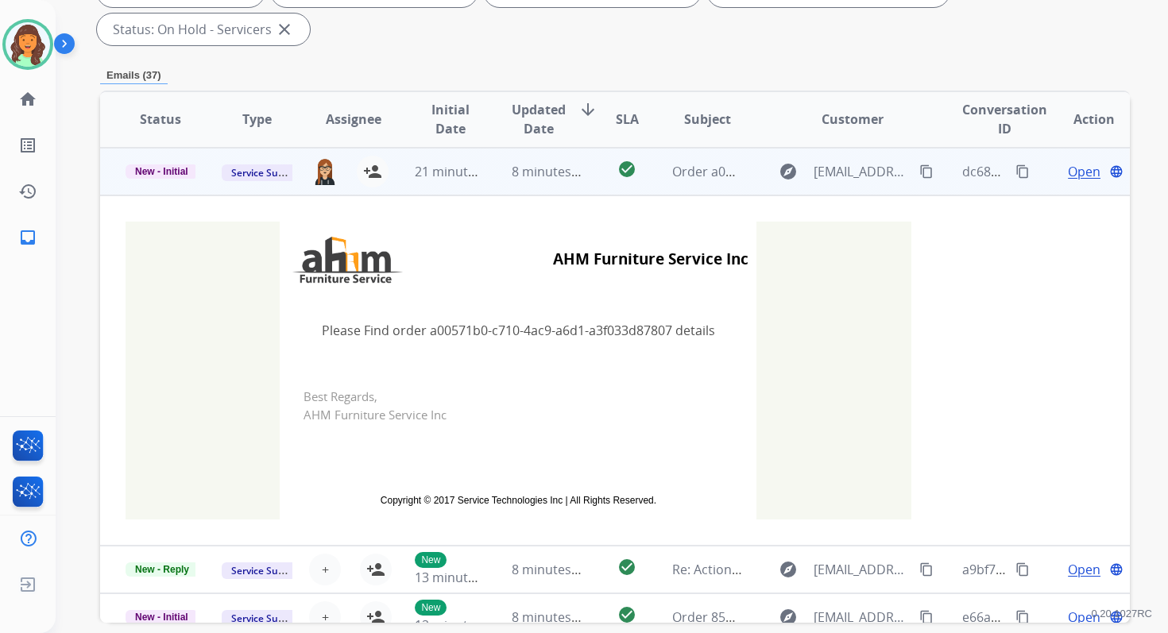
click at [510, 183] on td "8 minutes ago" at bounding box center [534, 172] width 96 height 48
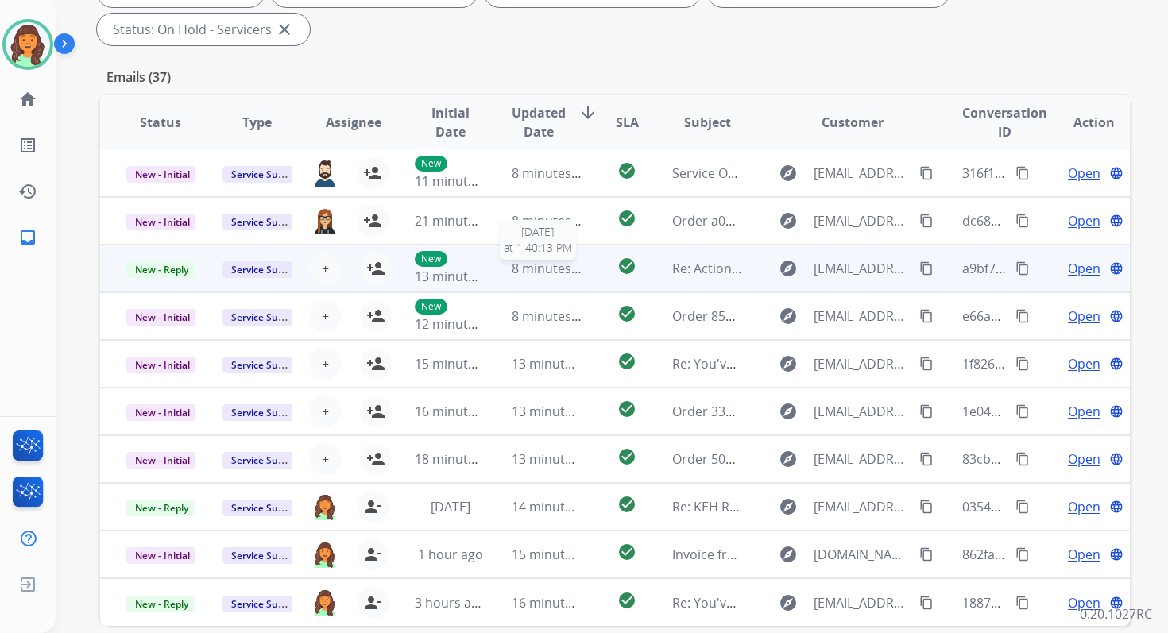
click at [520, 273] on span "8 minutes ago" at bounding box center [554, 268] width 85 height 17
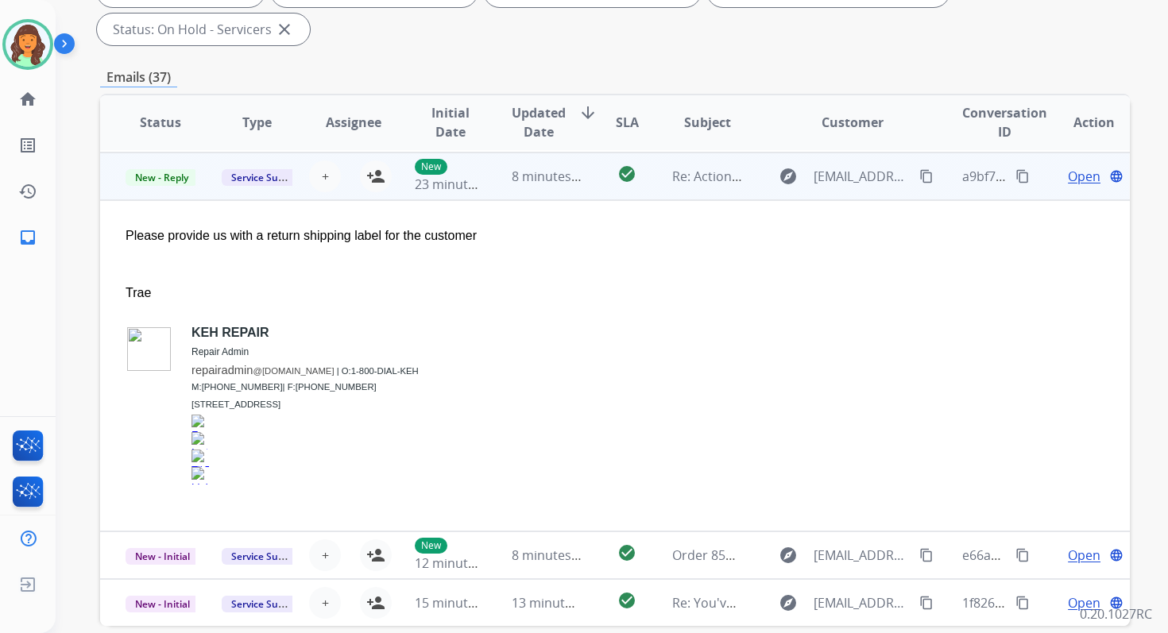
scroll to position [95, 0]
click at [371, 172] on mat-icon "person_add" at bounding box center [375, 174] width 19 height 19
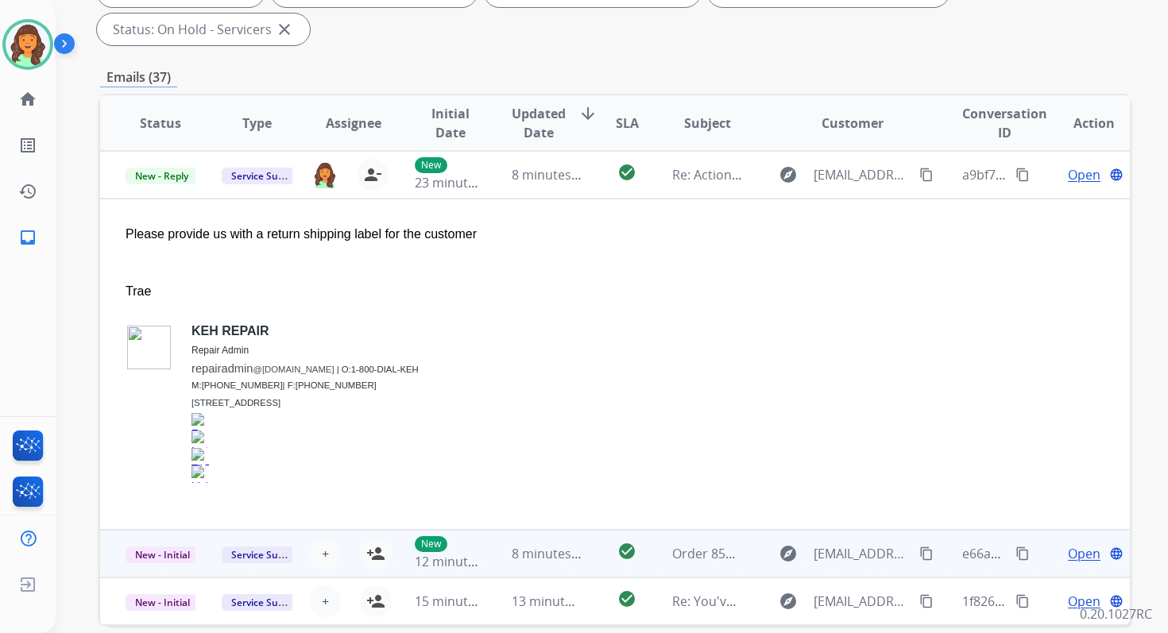
click at [524, 543] on td "8 minutes ago" at bounding box center [534, 554] width 96 height 48
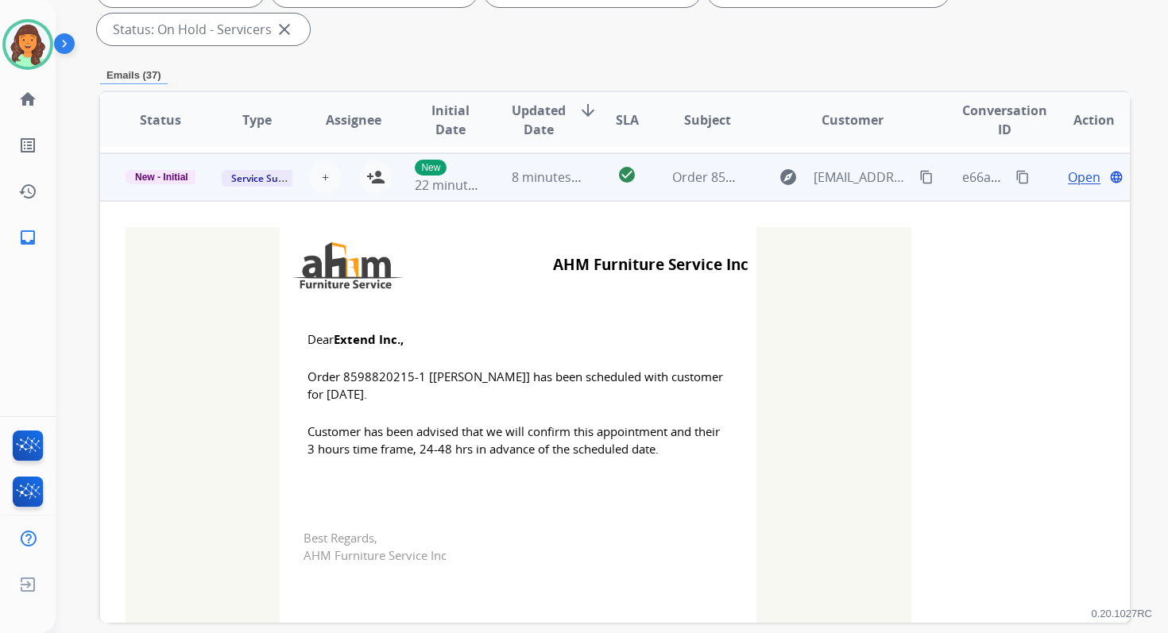
scroll to position [143, 0]
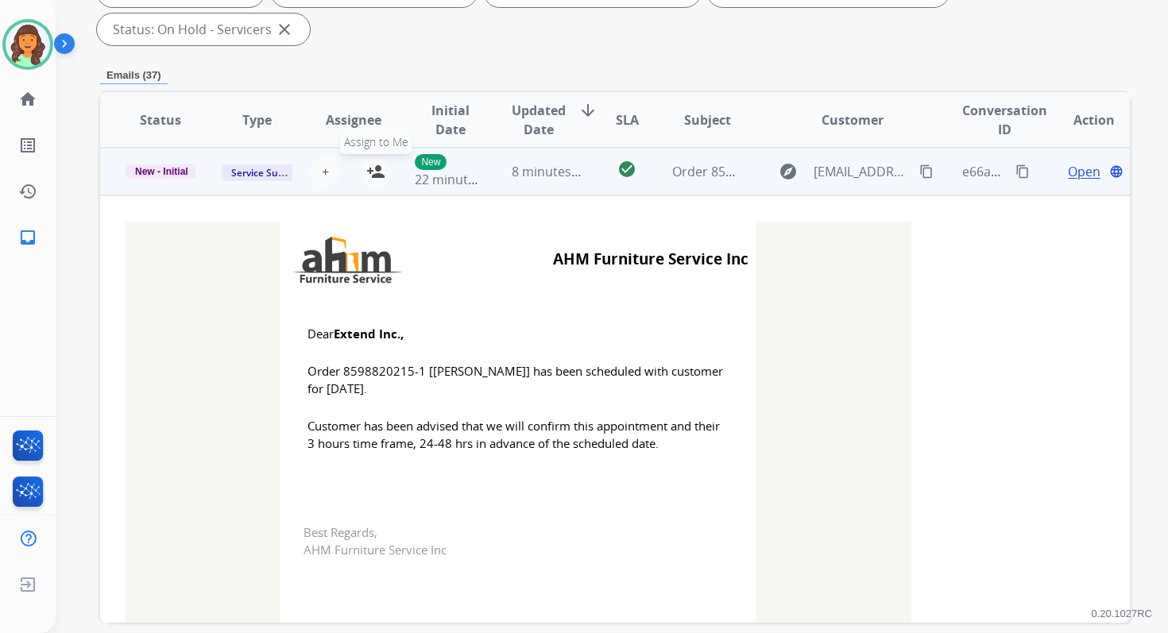
click at [376, 164] on mat-icon "person_add" at bounding box center [375, 171] width 19 height 19
click at [175, 168] on span "New - Initial" at bounding box center [162, 171] width 72 height 14
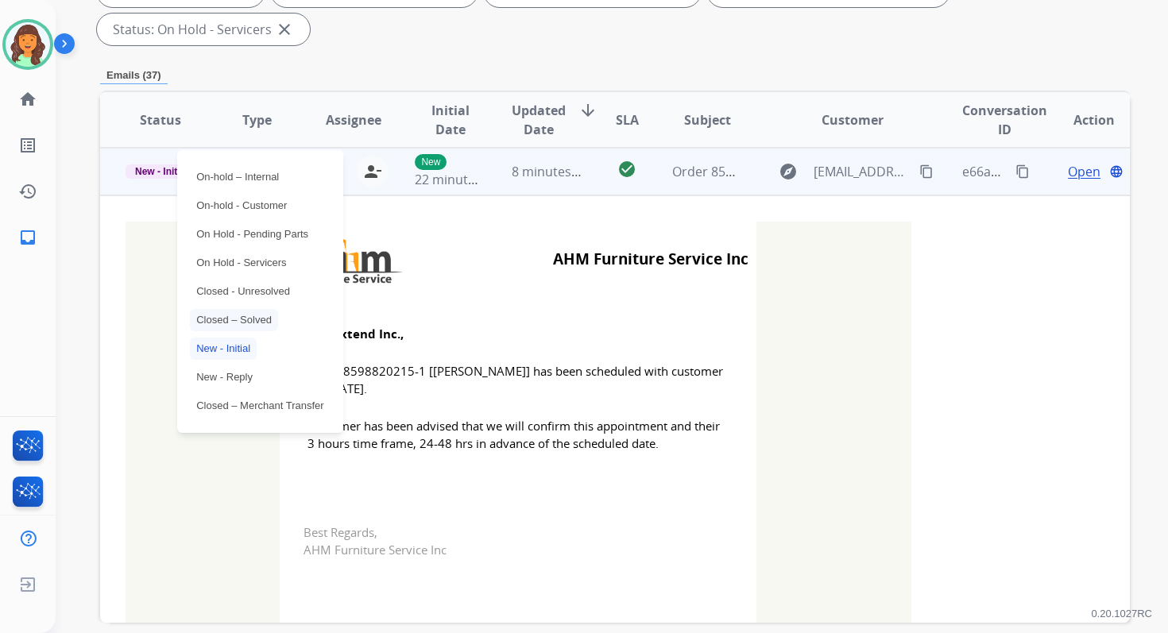
click at [234, 323] on p "Closed – Solved" at bounding box center [234, 320] width 88 height 22
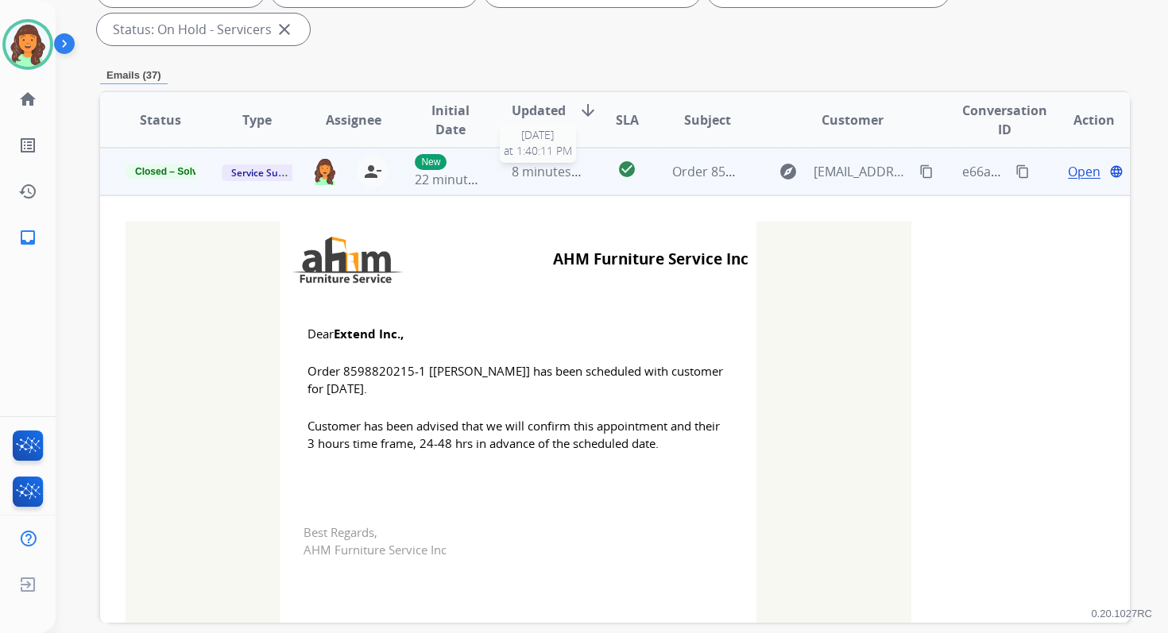
click at [542, 172] on span "8 minutes ago" at bounding box center [554, 171] width 85 height 17
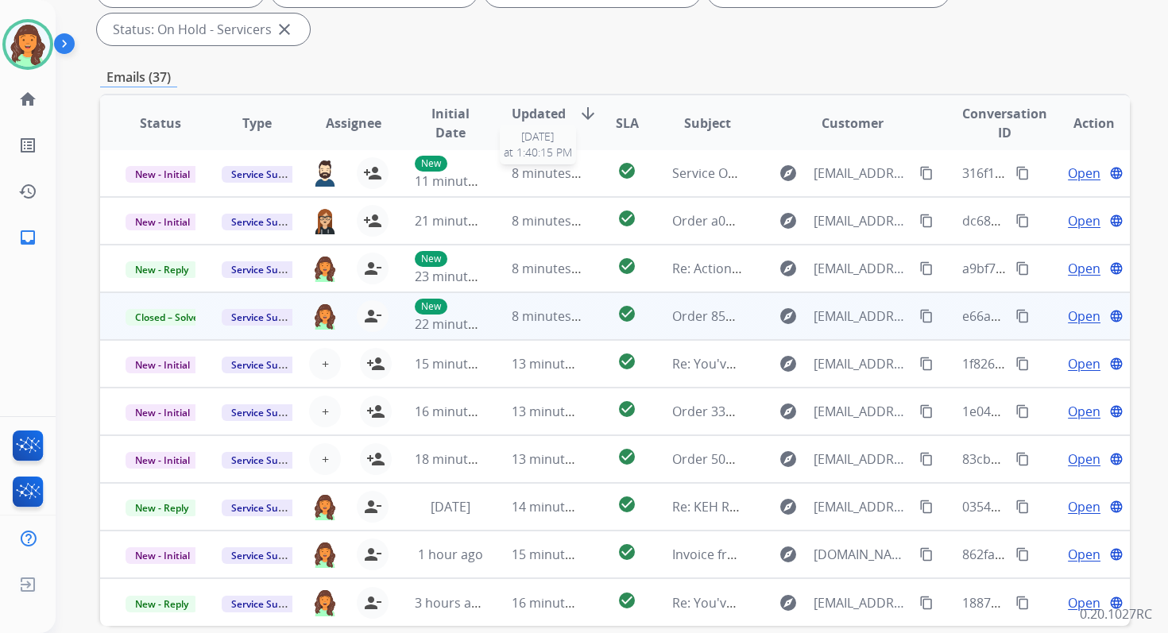
scroll to position [2, 0]
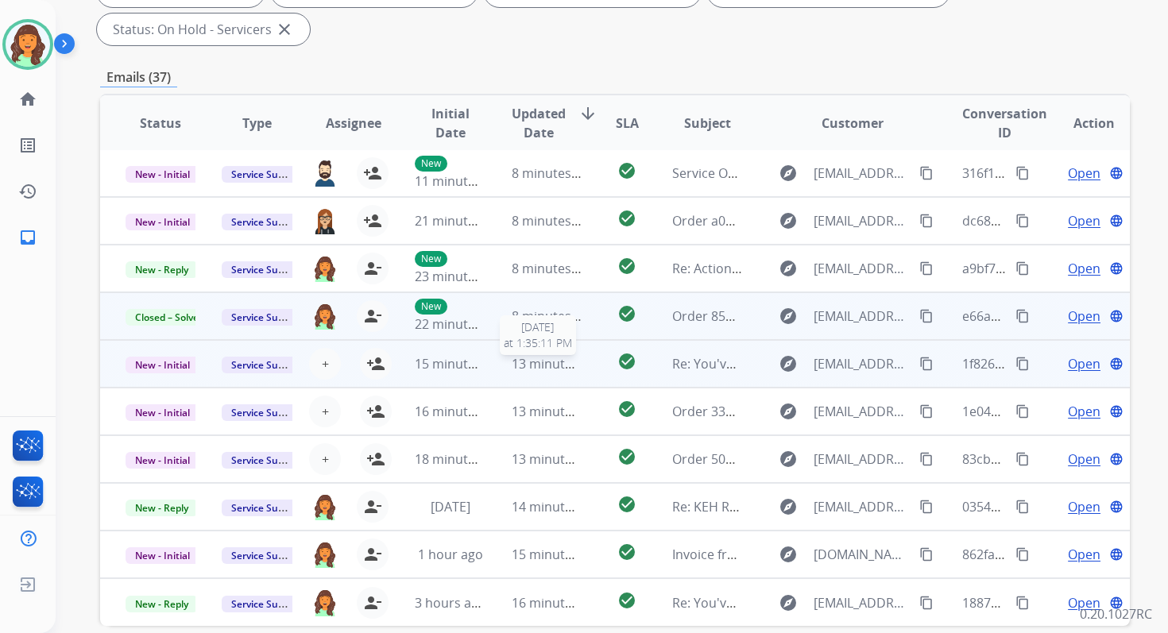
click at [546, 362] on span "13 minutes ago" at bounding box center [558, 363] width 92 height 17
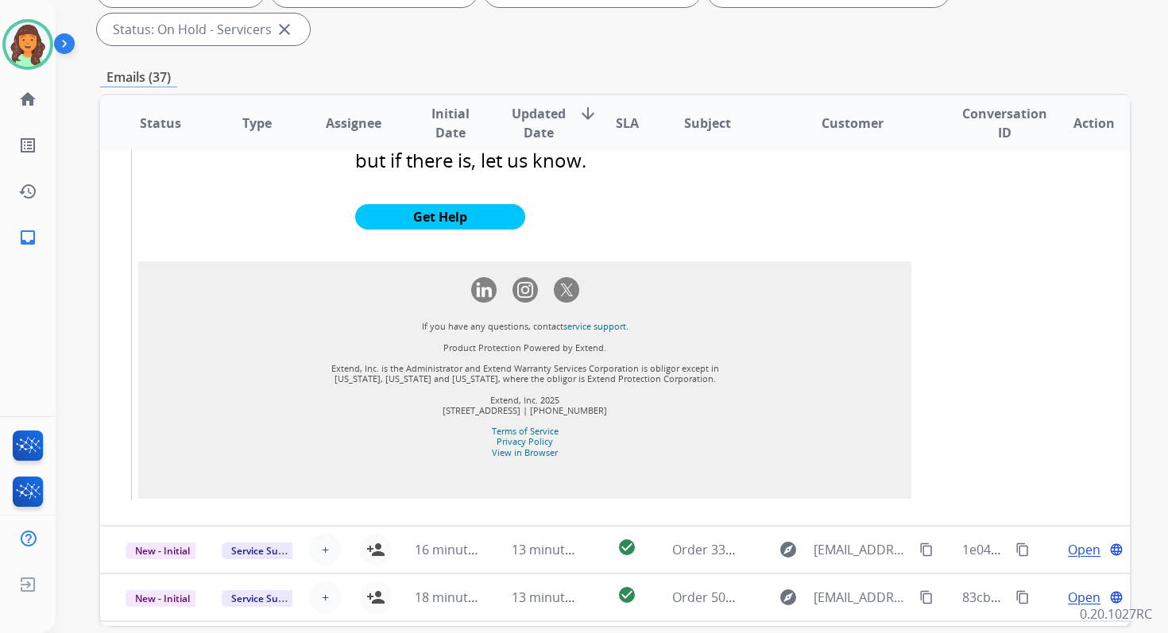
scroll to position [2382, 0]
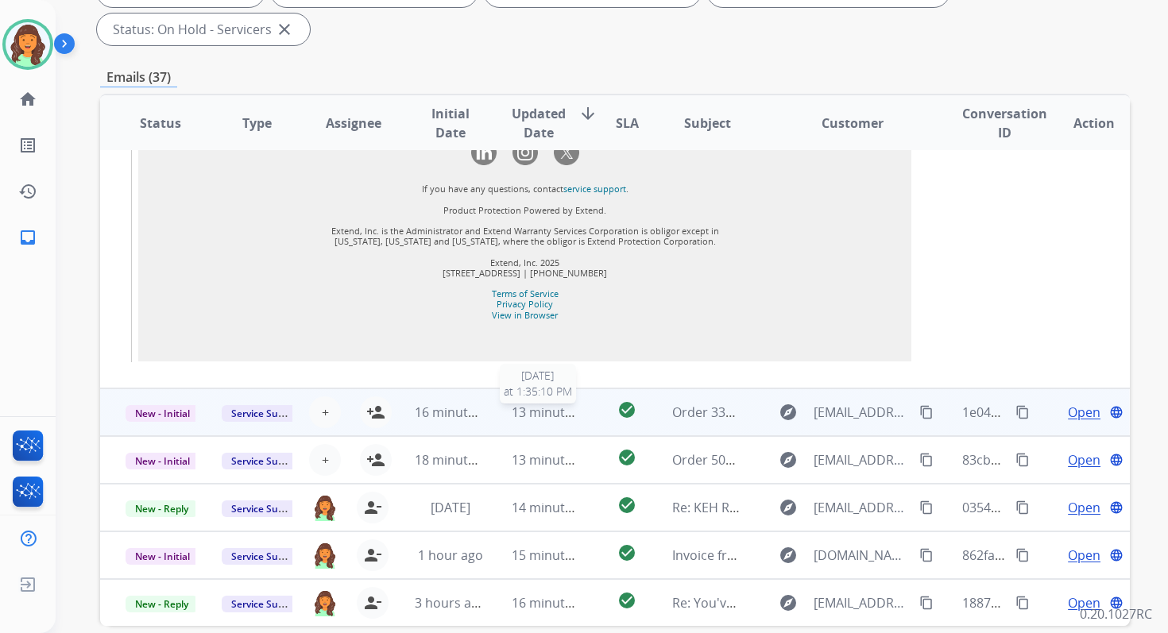
click at [542, 412] on span "13 minutes ago" at bounding box center [558, 412] width 92 height 17
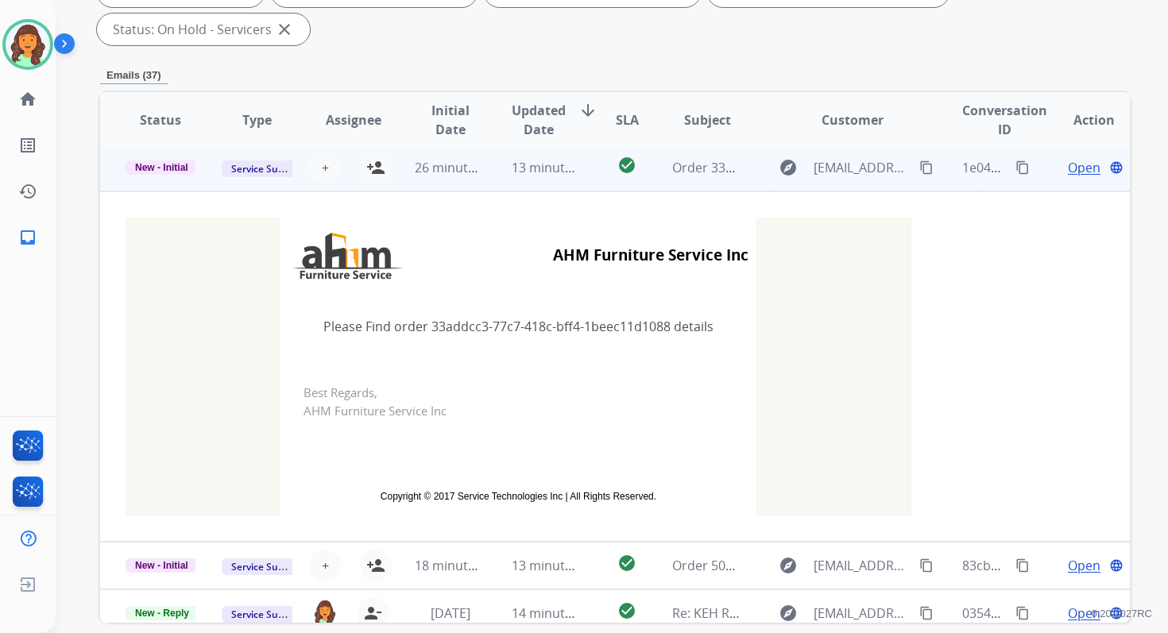
scroll to position [238, 0]
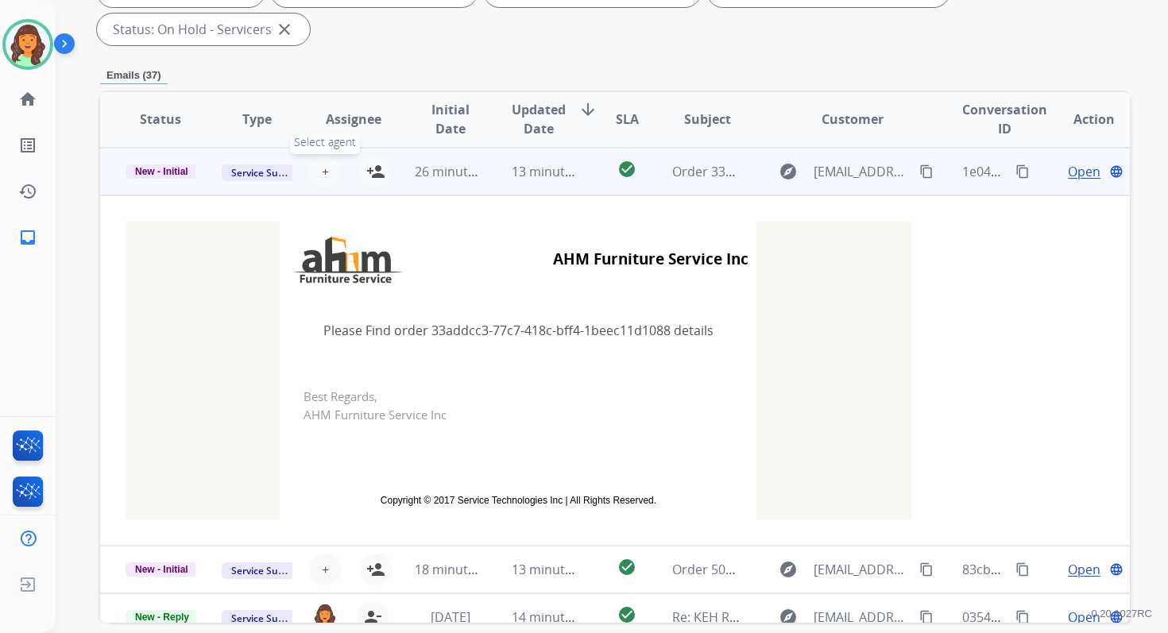
click at [324, 167] on span "+" at bounding box center [325, 171] width 7 height 19
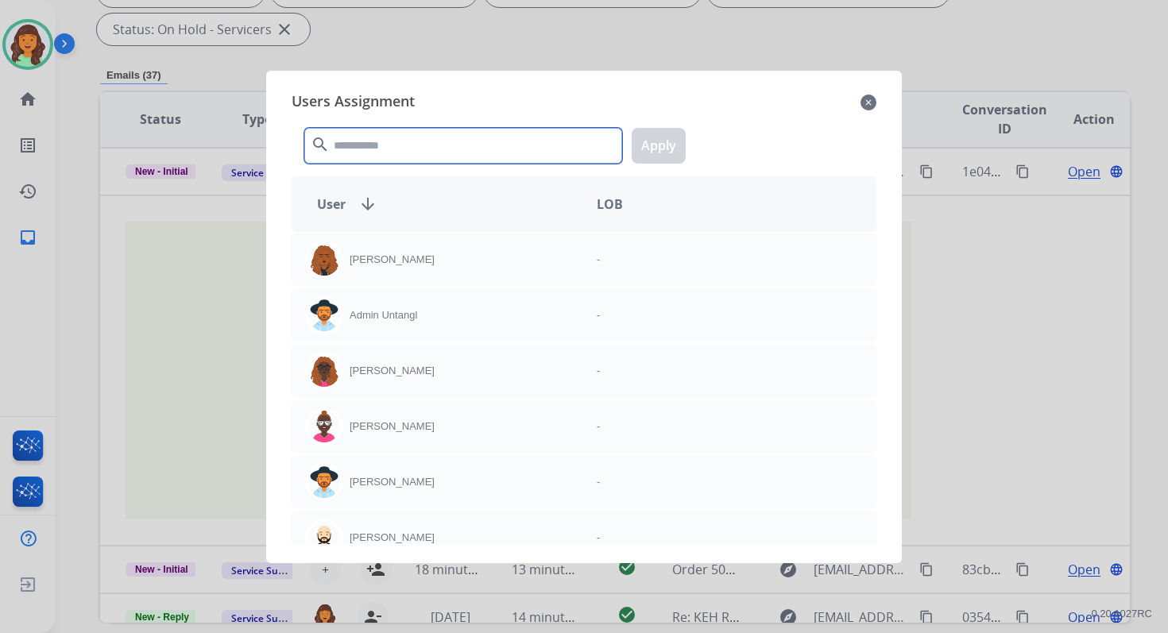
click at [388, 152] on input "text" at bounding box center [463, 146] width 318 height 36
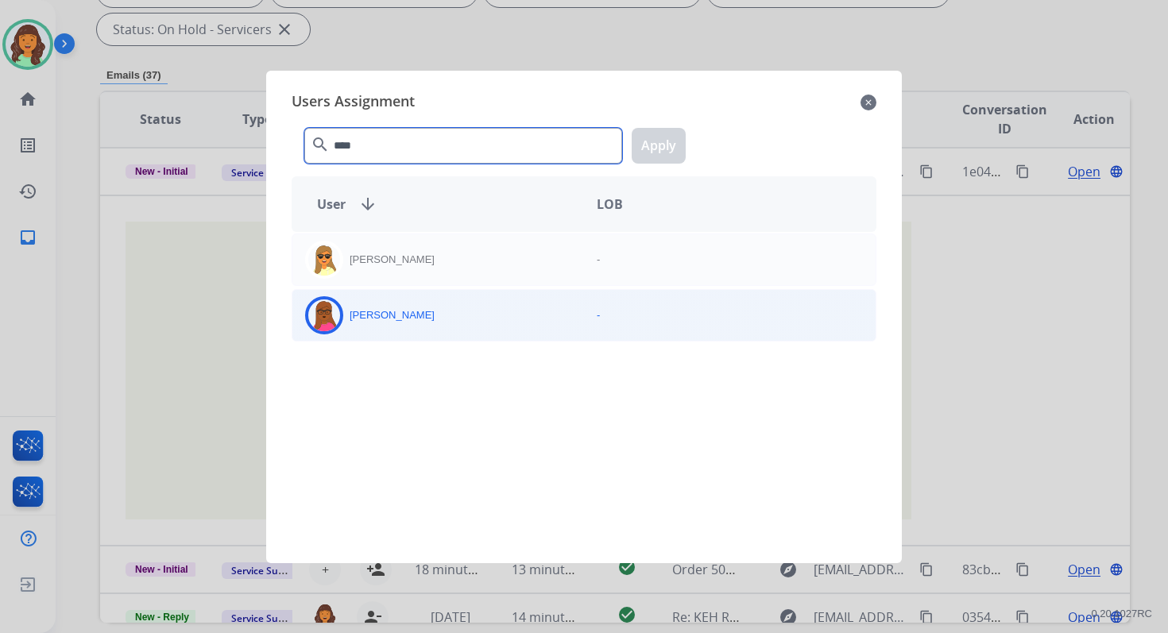
type input "****"
drag, startPoint x: 439, startPoint y: 326, endPoint x: 447, endPoint y: 318, distance: 11.2
click at [439, 326] on div "[PERSON_NAME]" at bounding box center [438, 315] width 292 height 38
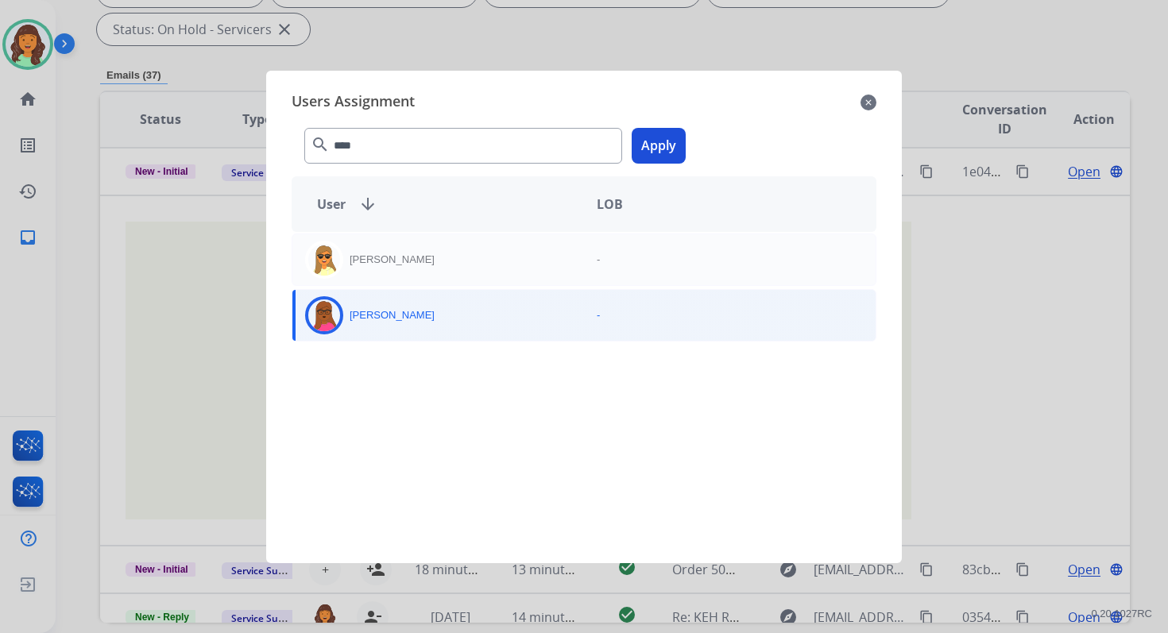
click at [674, 134] on button "Apply" at bounding box center [659, 146] width 54 height 36
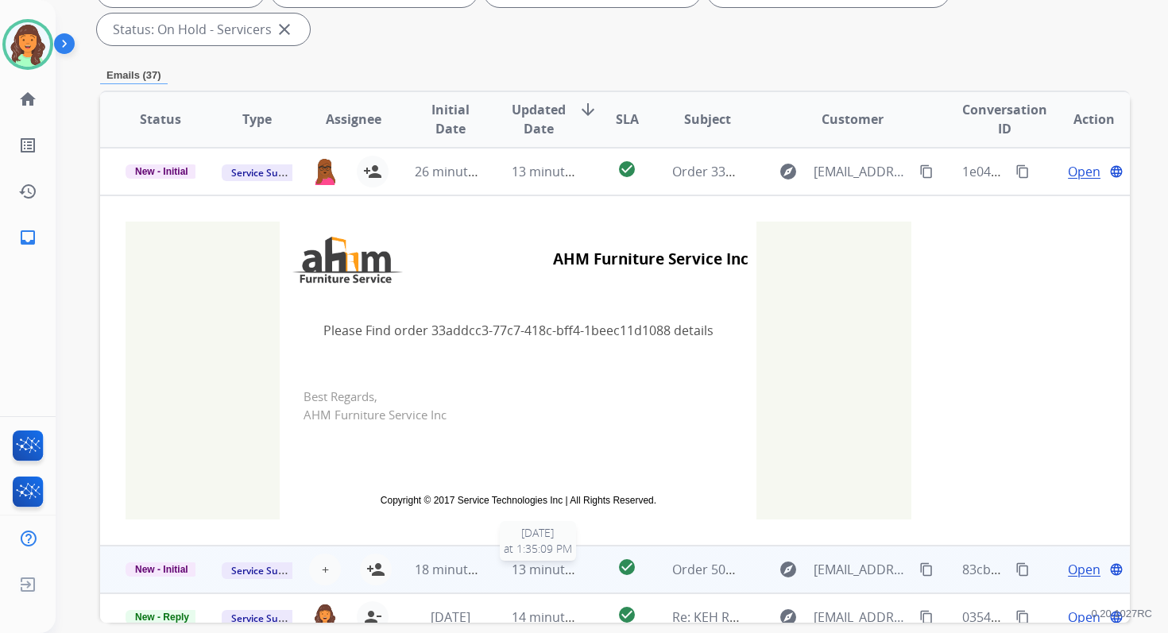
click at [519, 566] on span "13 minutes ago" at bounding box center [558, 569] width 92 height 17
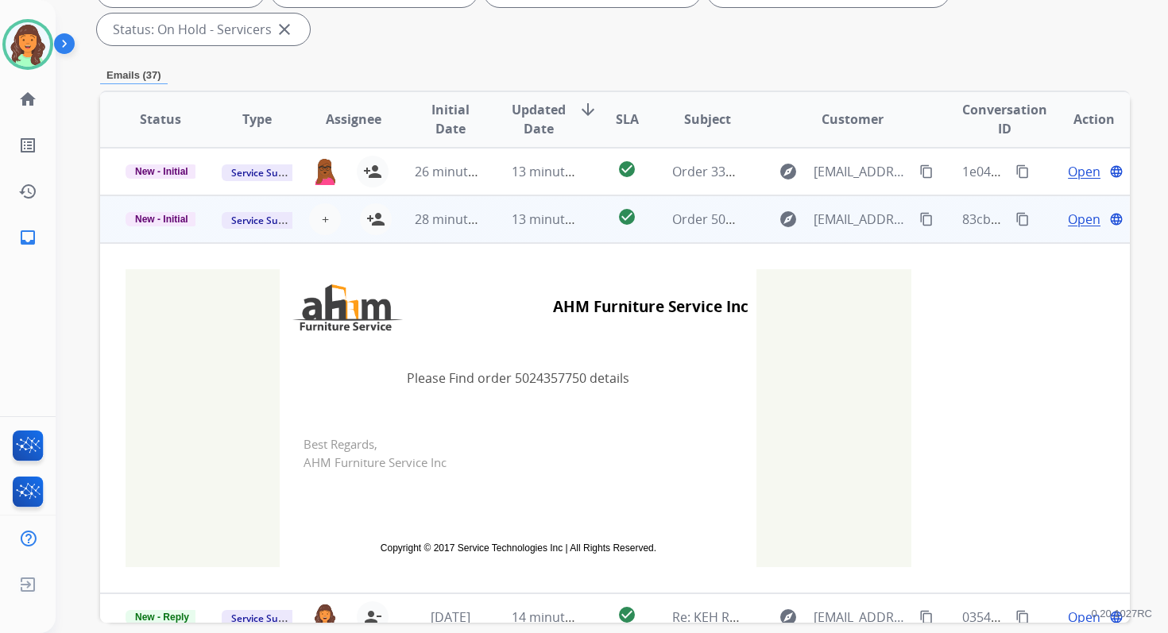
scroll to position [286, 0]
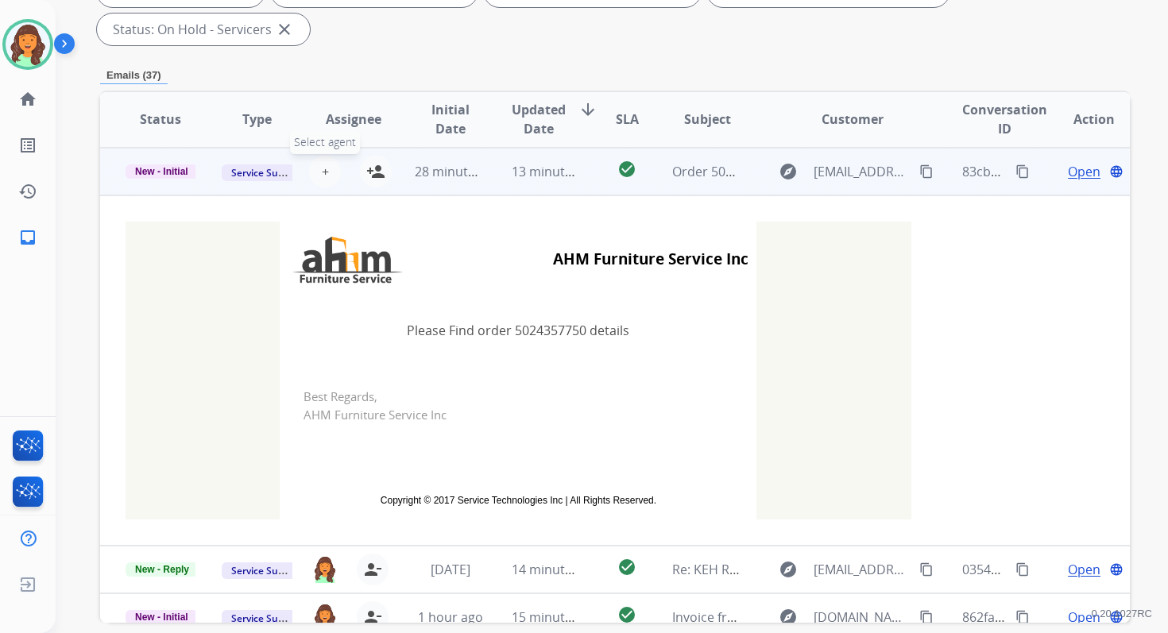
click at [322, 168] on span "+" at bounding box center [325, 171] width 7 height 19
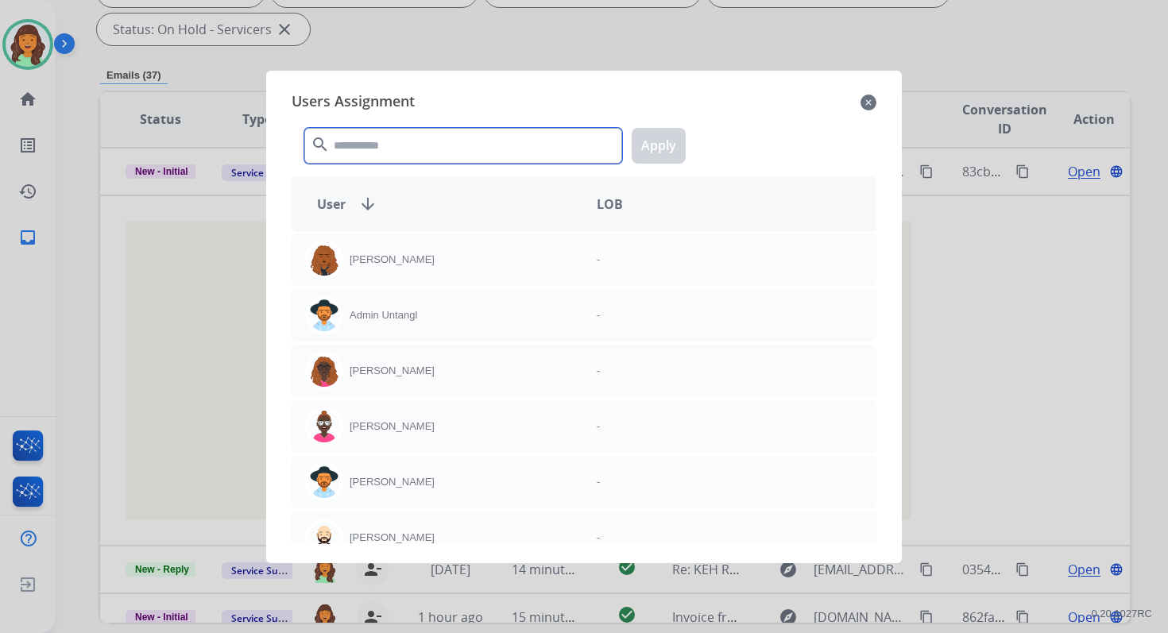
click at [400, 147] on input "text" at bounding box center [463, 146] width 318 height 36
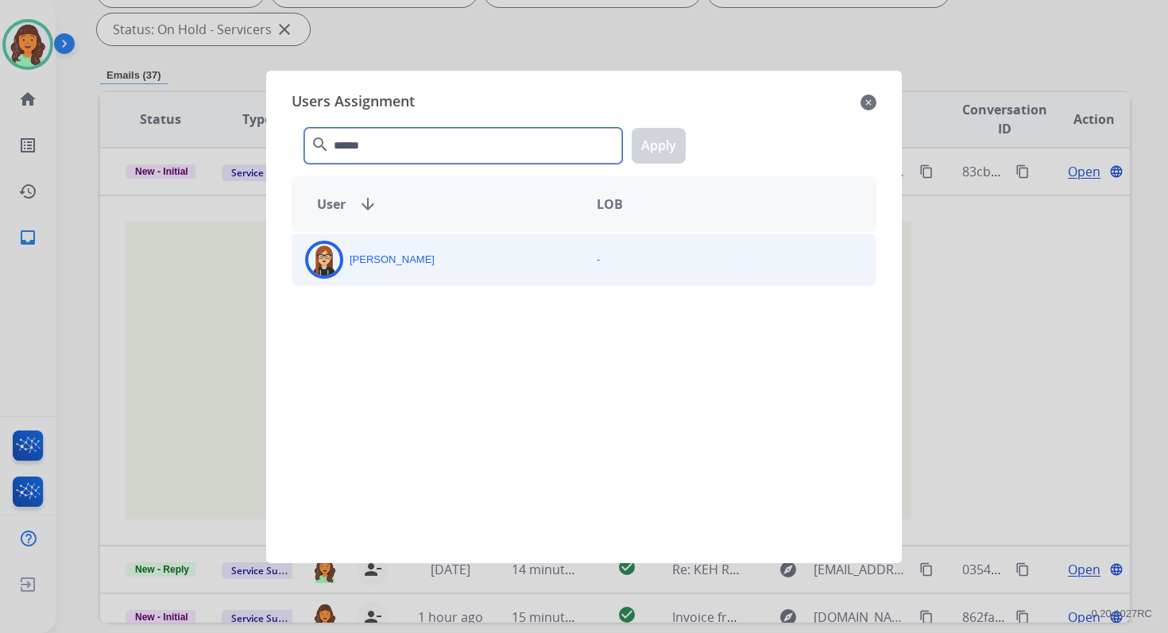
type input "******"
click at [447, 256] on div "[PERSON_NAME]" at bounding box center [438, 260] width 292 height 38
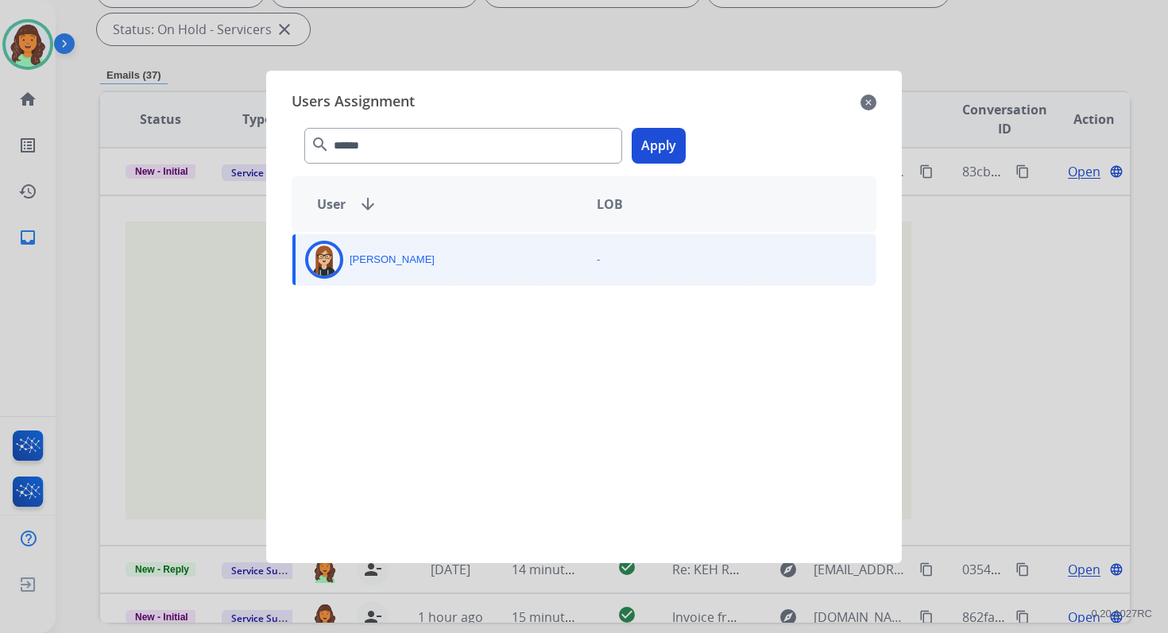
click at [661, 140] on button "Apply" at bounding box center [659, 146] width 54 height 36
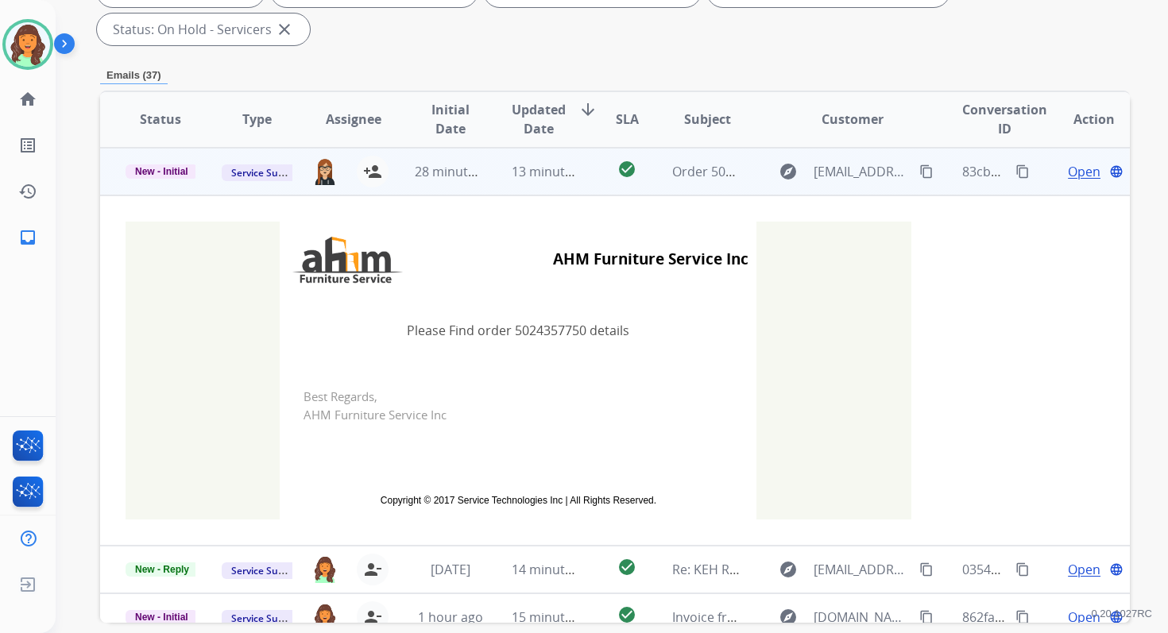
click at [545, 180] on div "13 minutes ago" at bounding box center [547, 171] width 70 height 19
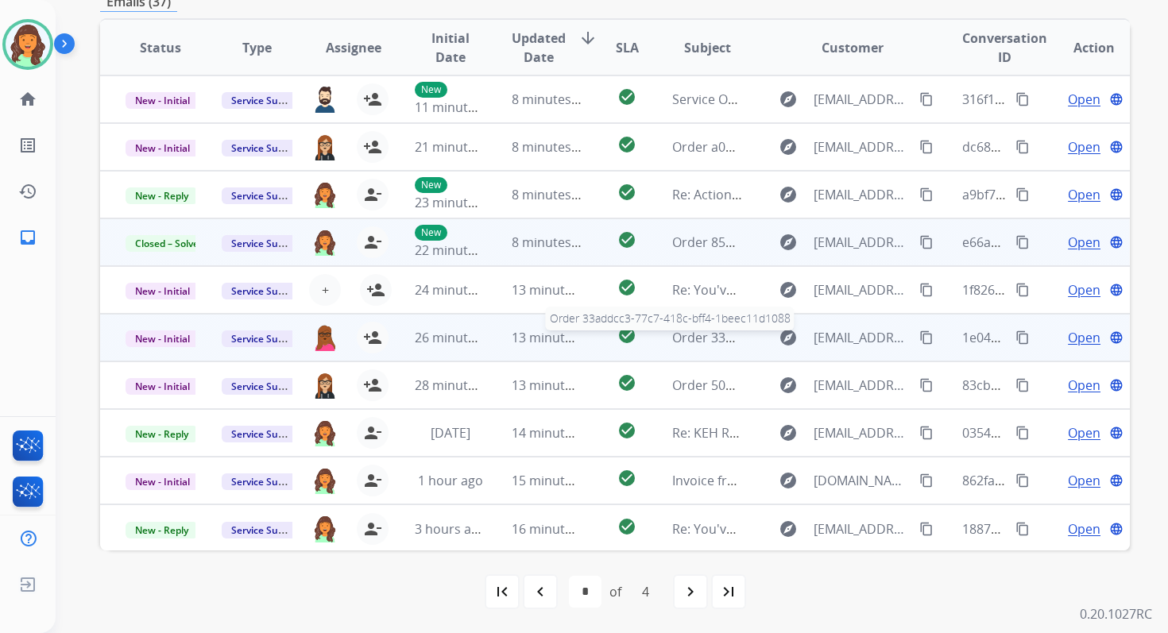
scroll to position [0, 0]
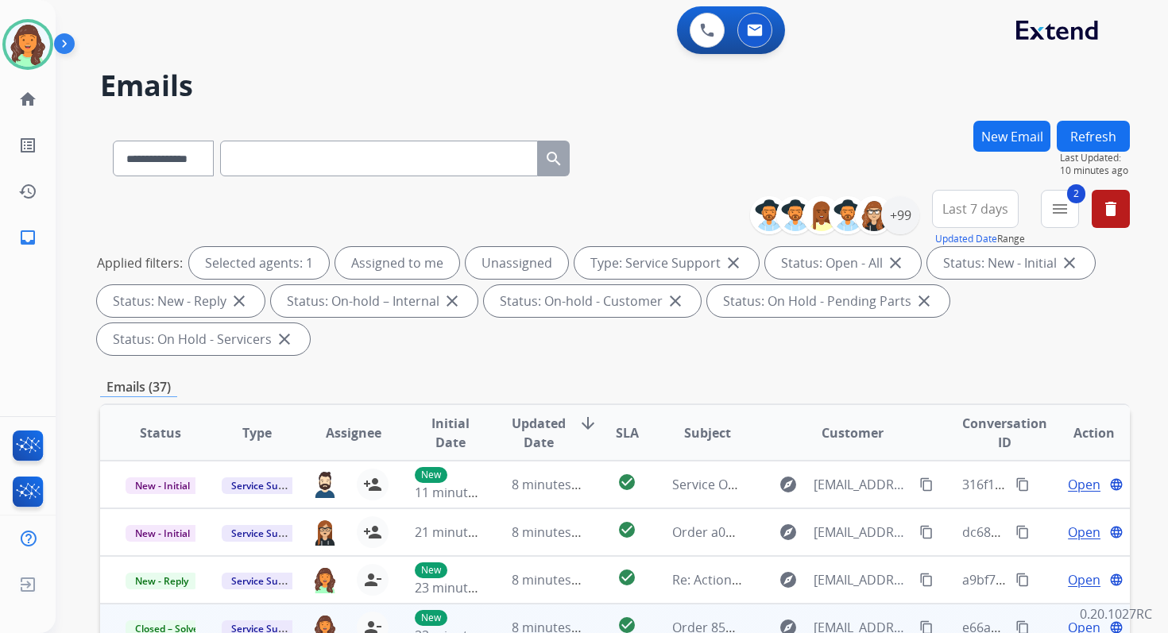
click at [1075, 134] on button "Refresh" at bounding box center [1093, 136] width 73 height 31
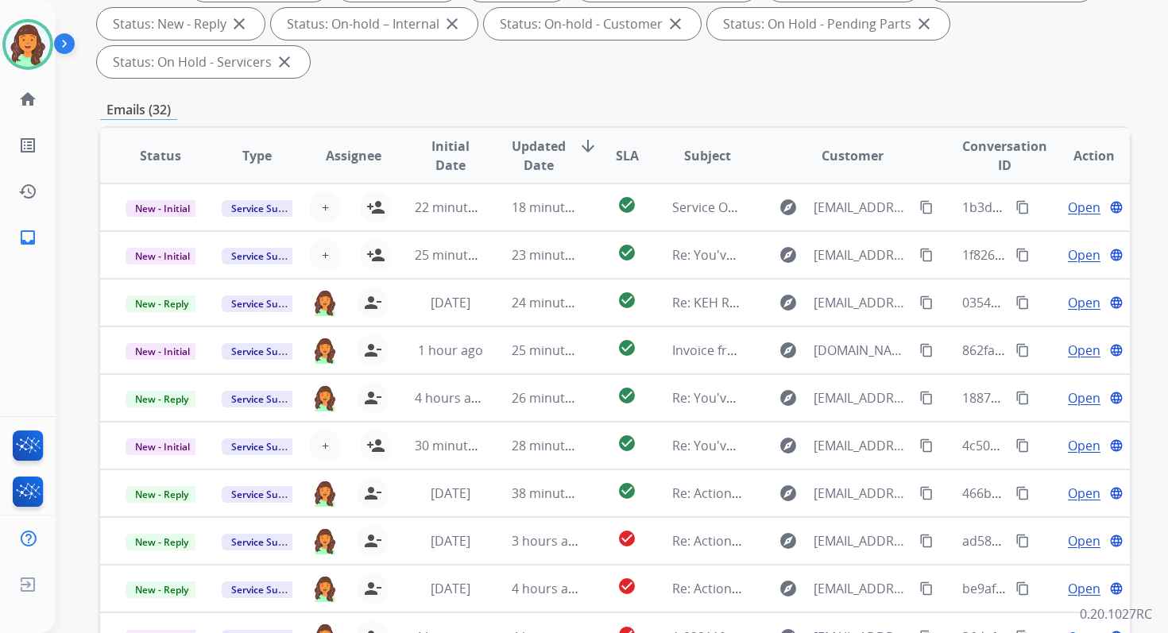
scroll to position [385, 0]
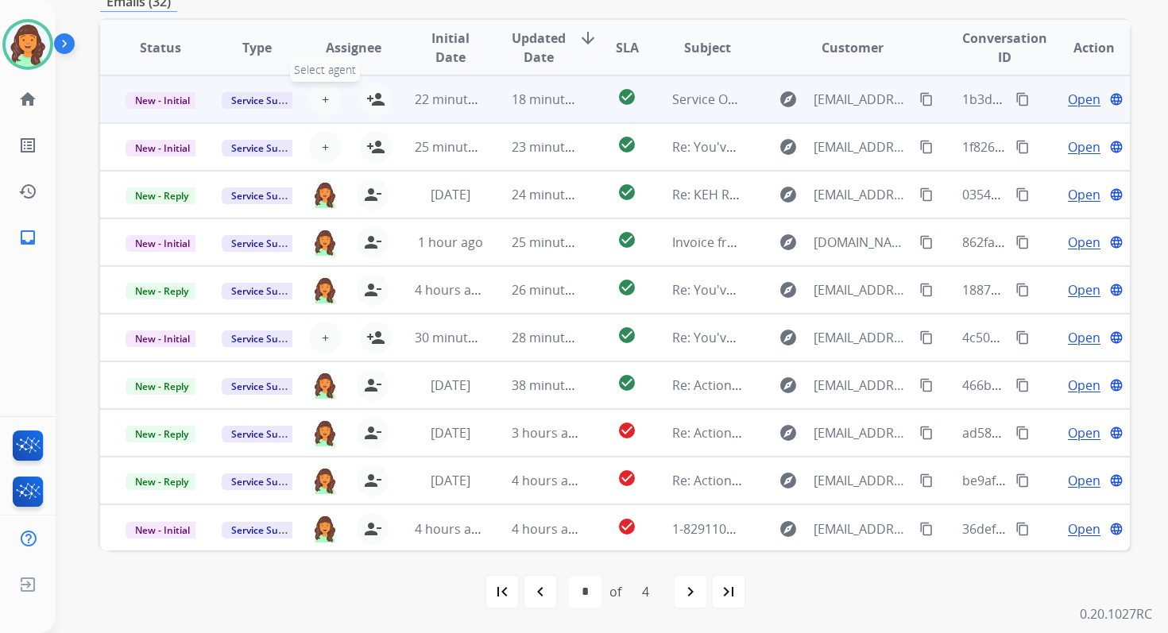
click at [324, 98] on span "+" at bounding box center [325, 99] width 7 height 19
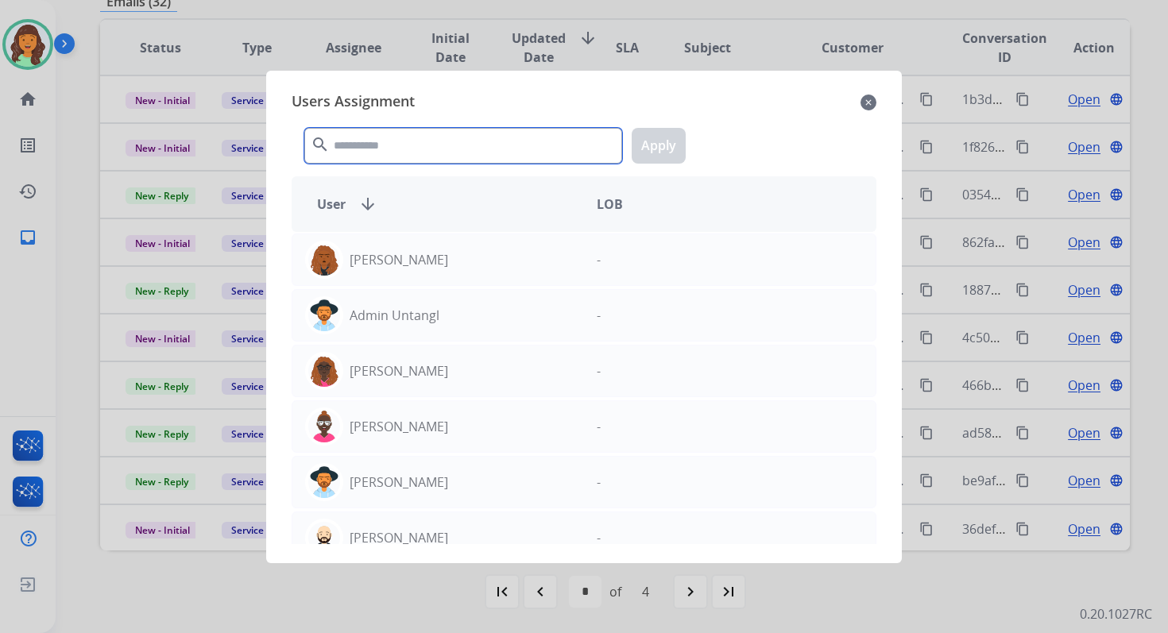
click at [404, 147] on input "text" at bounding box center [463, 146] width 318 height 36
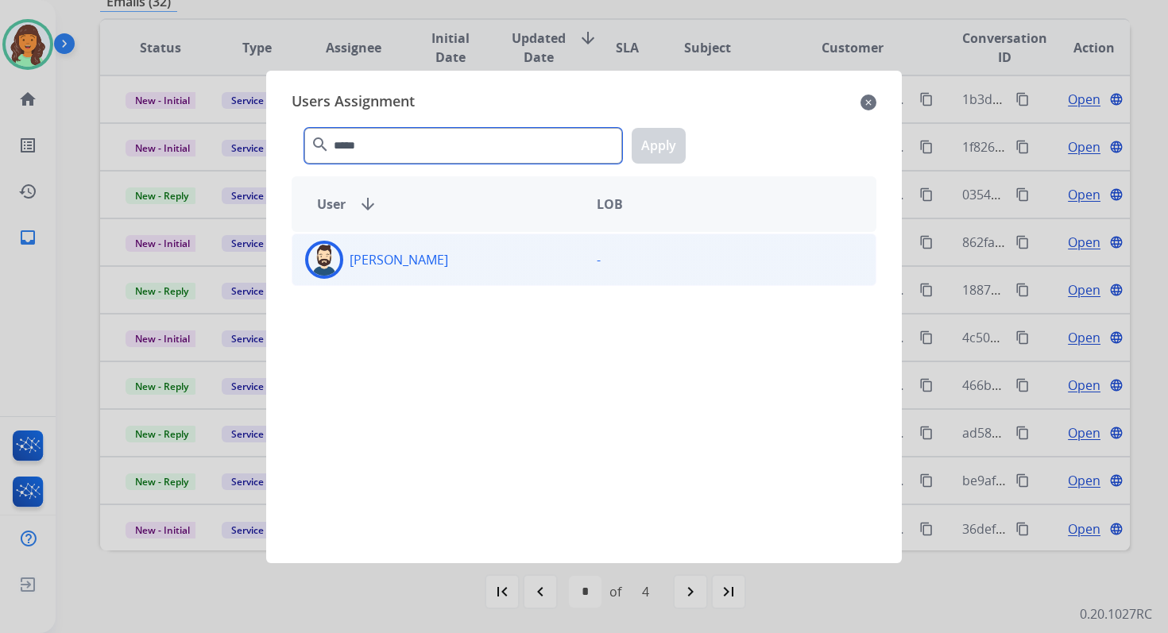
type input "*****"
click at [443, 275] on div "[PERSON_NAME]" at bounding box center [438, 260] width 292 height 38
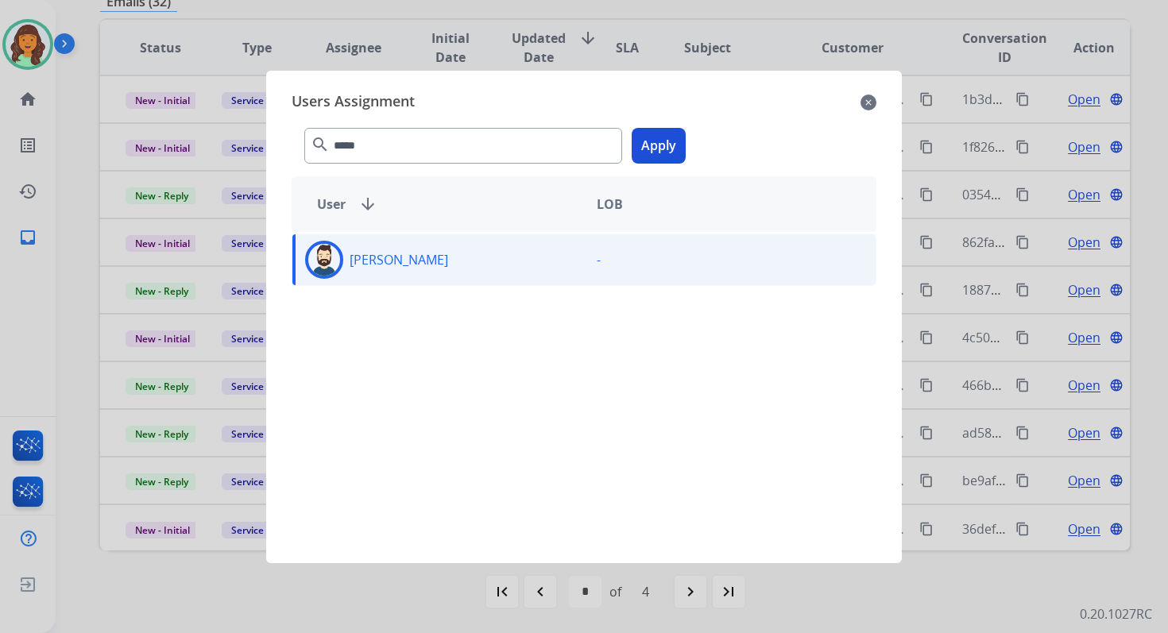
click at [657, 149] on button "Apply" at bounding box center [659, 146] width 54 height 36
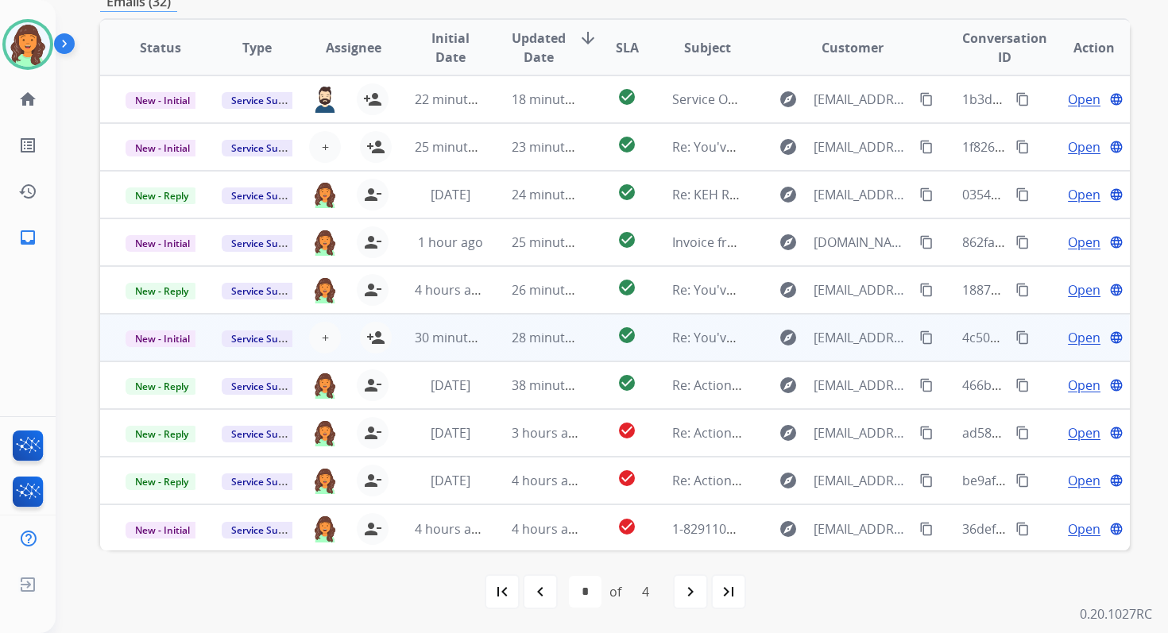
click at [504, 338] on td "28 minutes ago" at bounding box center [534, 338] width 96 height 48
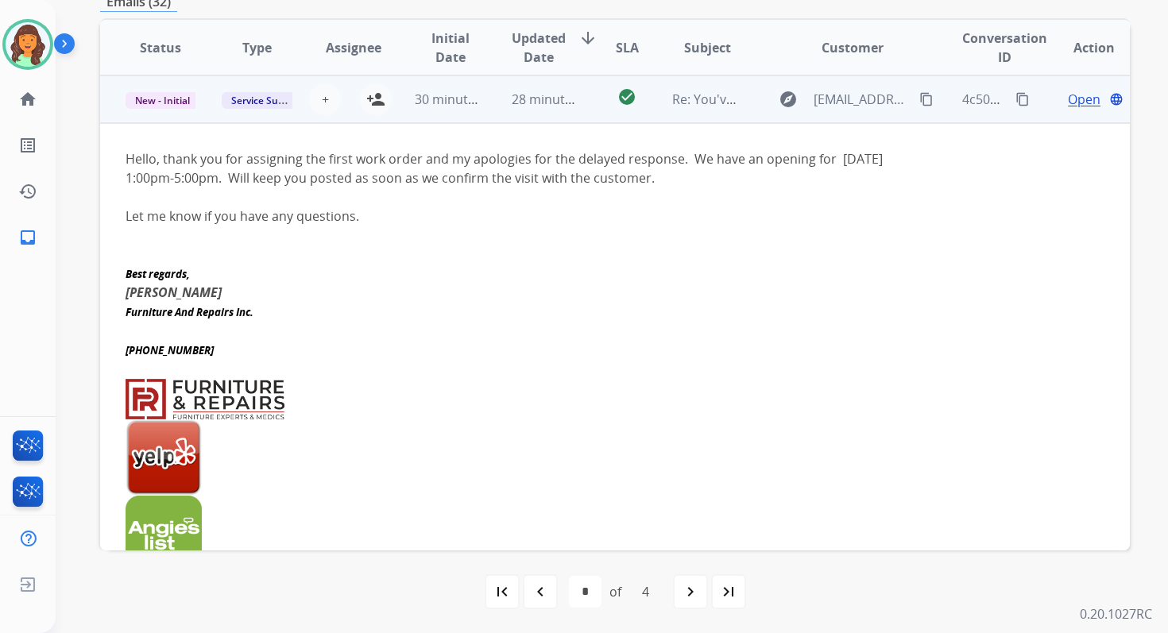
click at [541, 107] on span "28 minutes ago" at bounding box center [558, 99] width 92 height 17
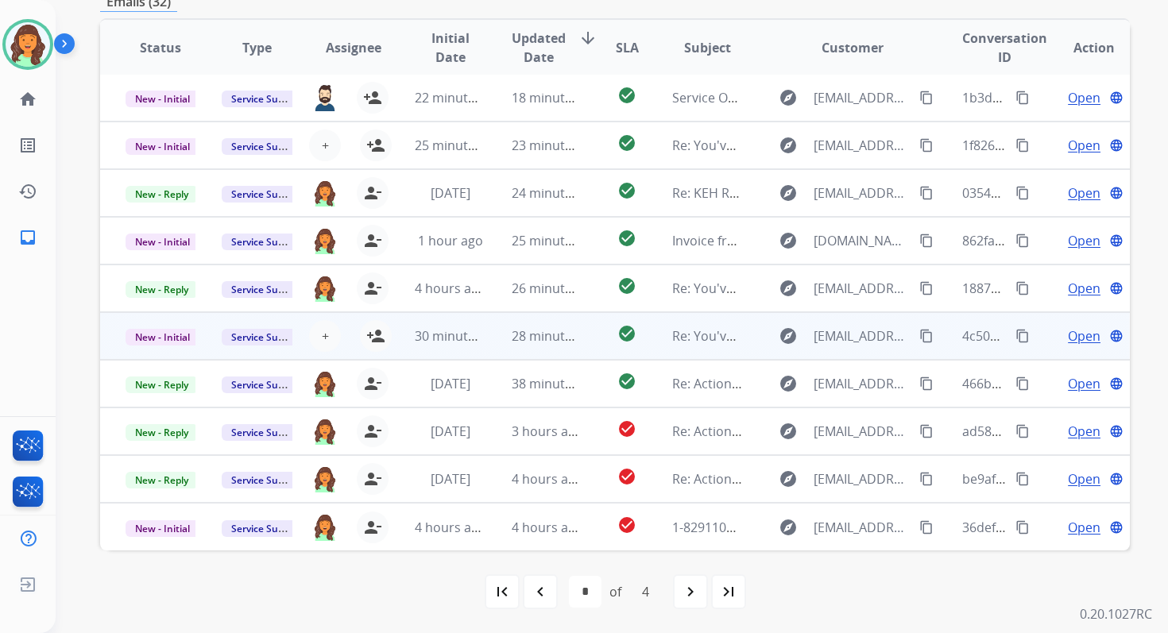
scroll to position [2, 0]
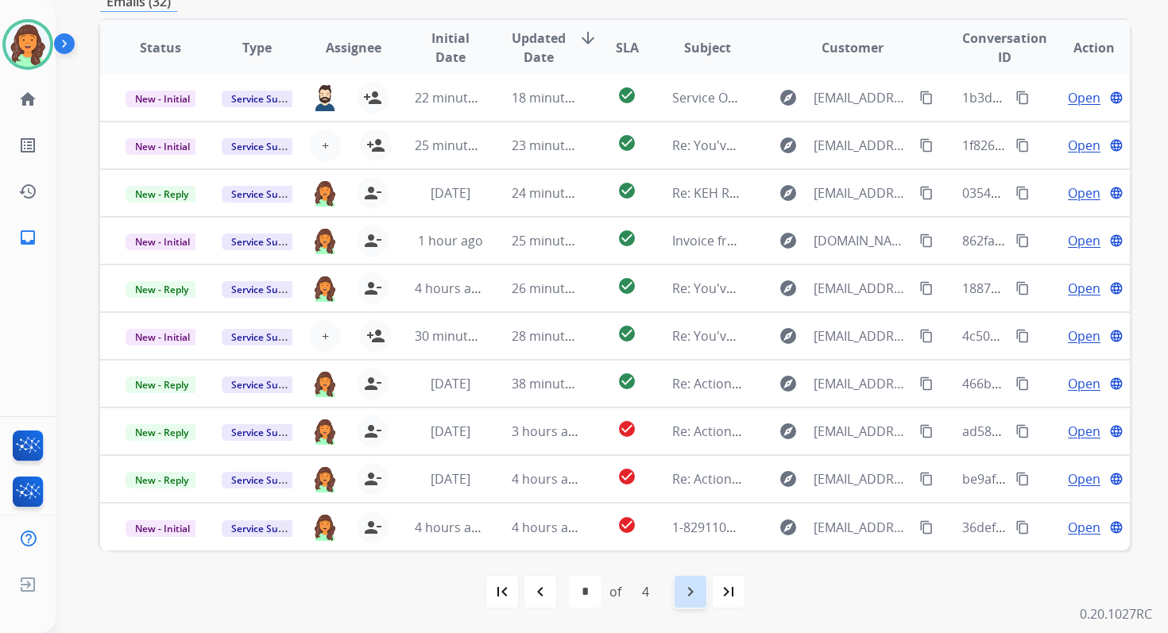
click at [692, 594] on mat-icon "navigate_next" at bounding box center [690, 591] width 19 height 19
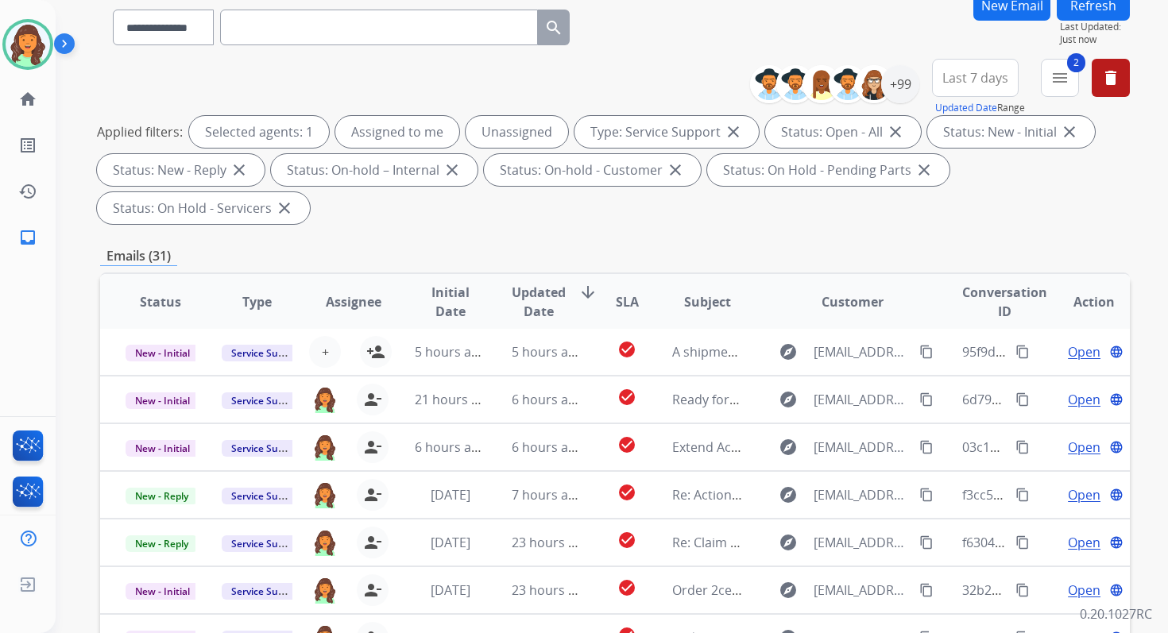
scroll to position [385, 0]
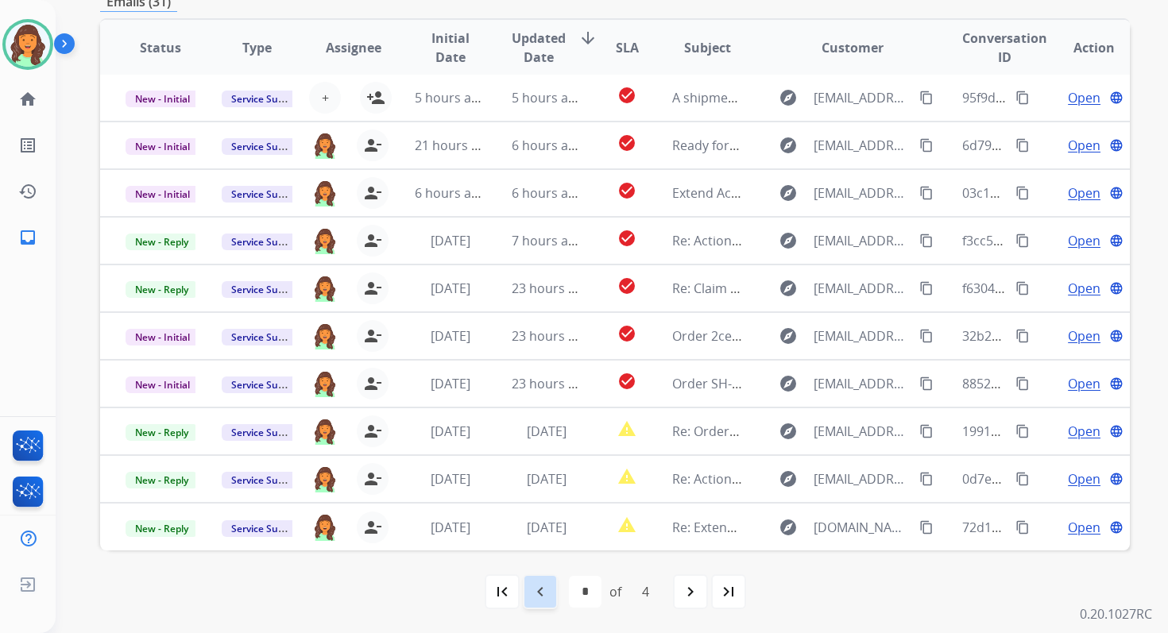
click at [544, 591] on mat-icon "navigate_before" at bounding box center [540, 591] width 19 height 19
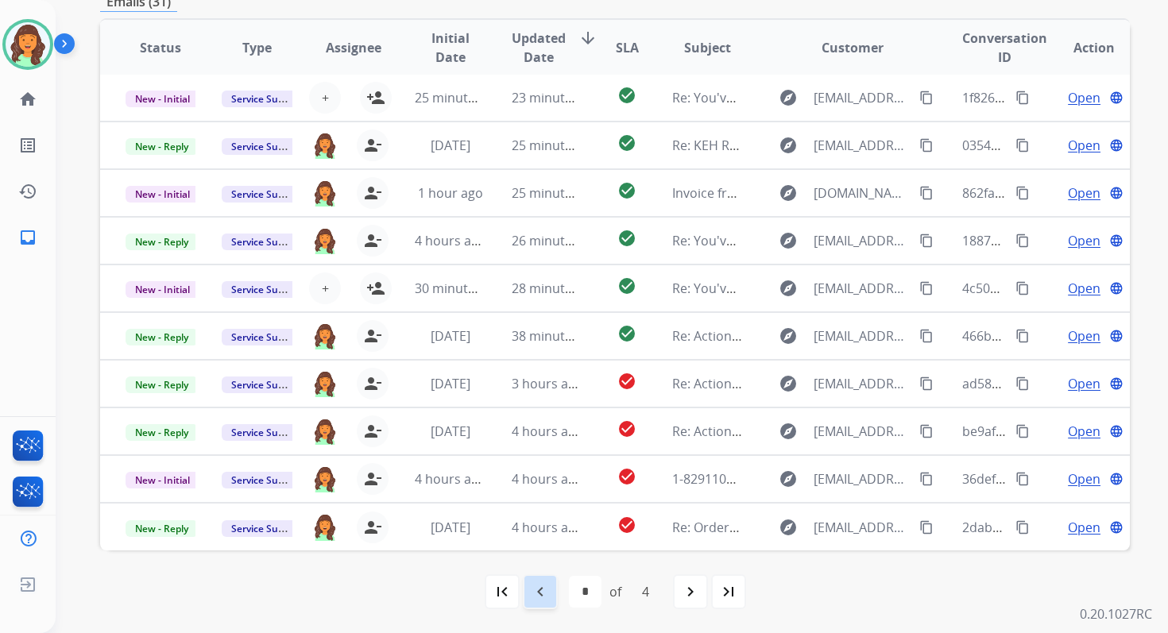
click at [536, 586] on mat-icon "navigate_before" at bounding box center [540, 591] width 19 height 19
select select "*"
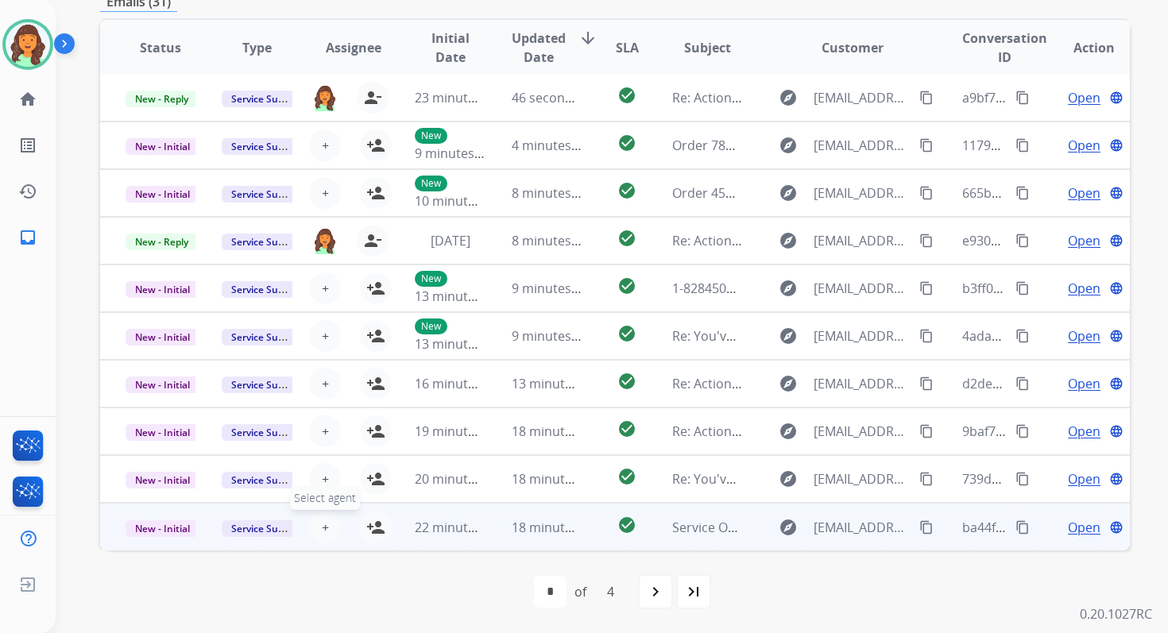
click at [323, 522] on span "+" at bounding box center [325, 527] width 7 height 19
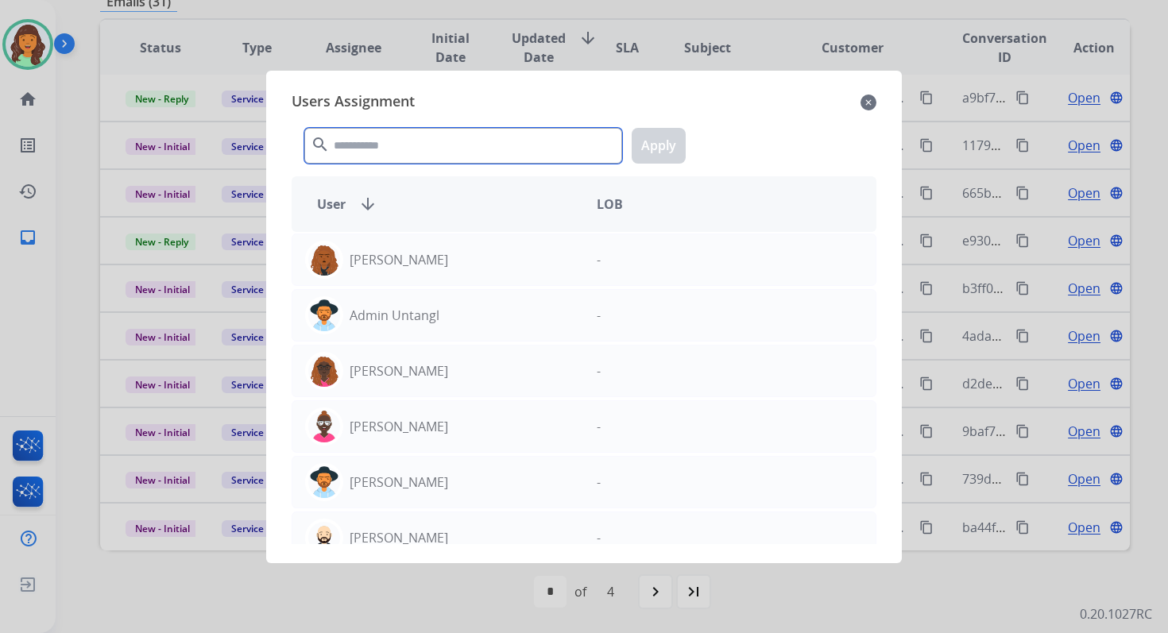
click at [449, 149] on input "text" at bounding box center [463, 146] width 318 height 36
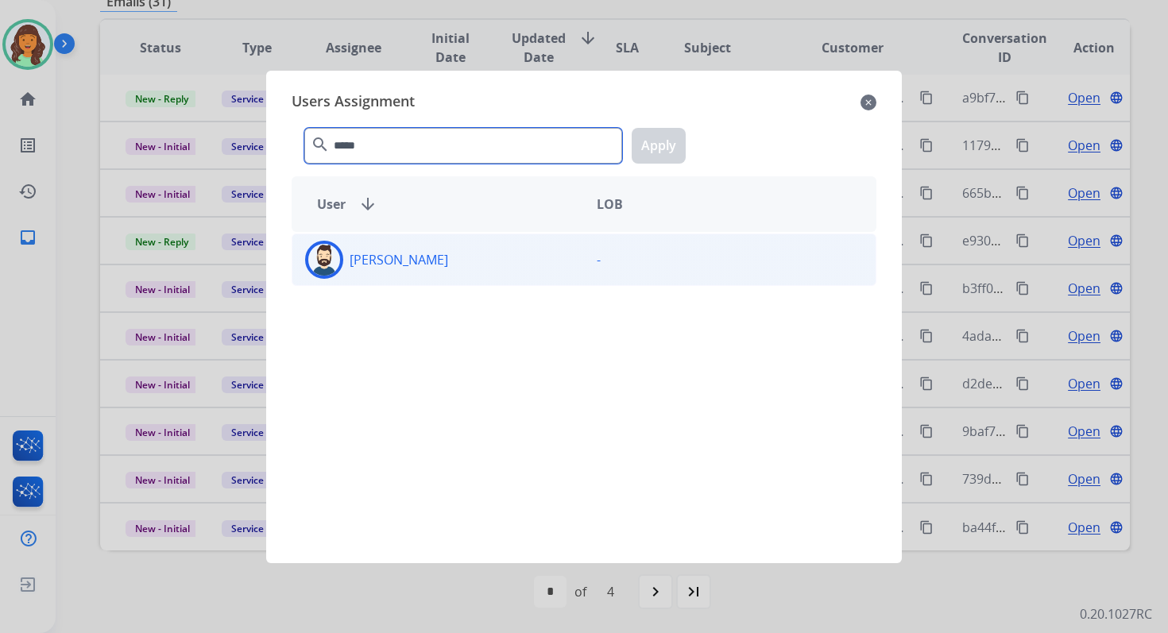
type input "*****"
click at [492, 261] on div "[PERSON_NAME]" at bounding box center [438, 260] width 292 height 38
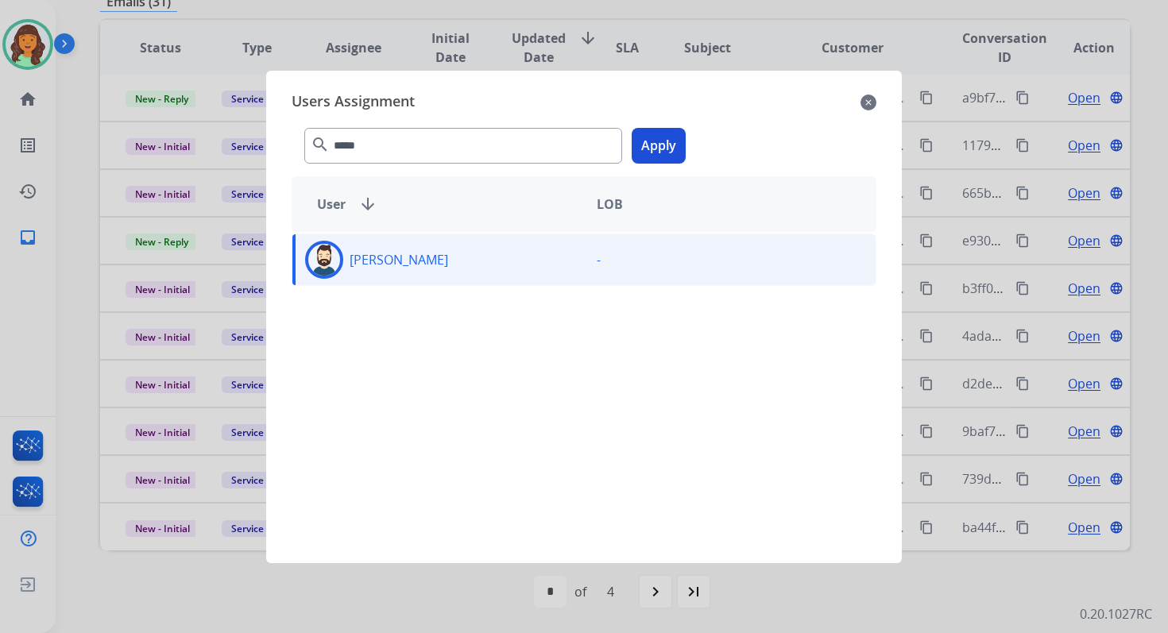
click at [657, 137] on button "Apply" at bounding box center [659, 146] width 54 height 36
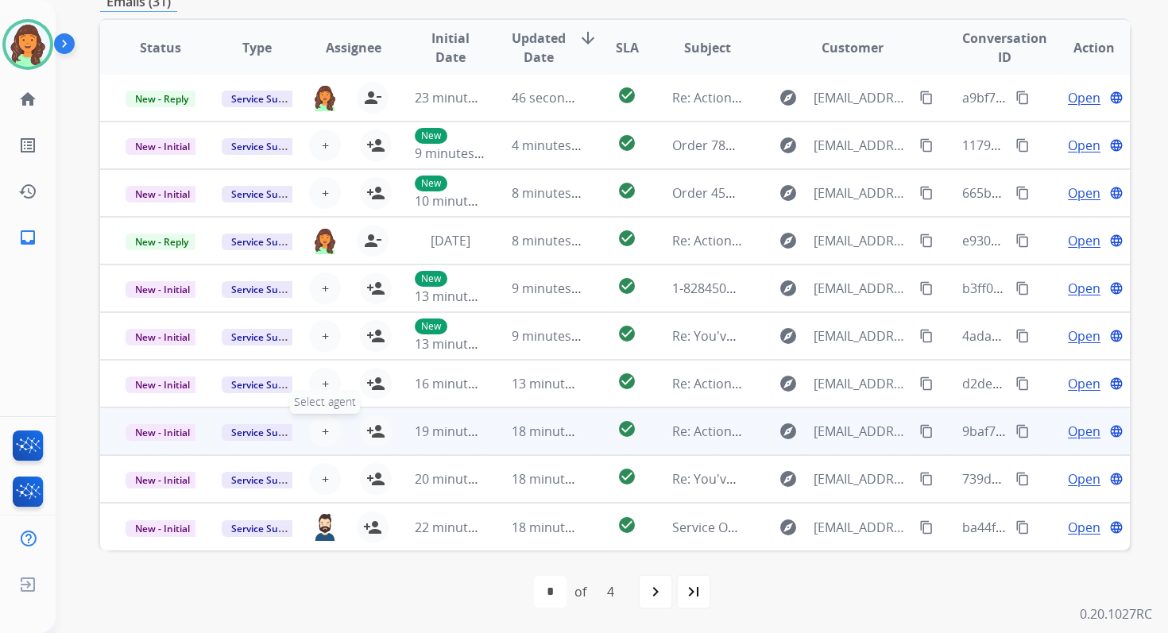
click at [322, 426] on span "+" at bounding box center [325, 431] width 7 height 19
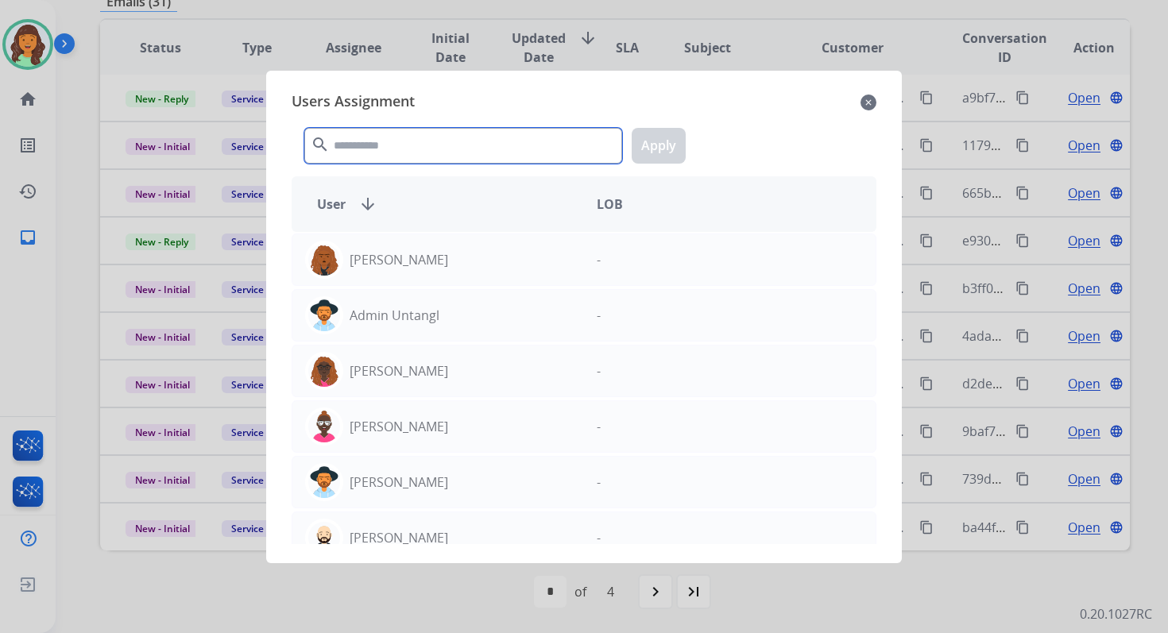
click at [382, 149] on input "text" at bounding box center [463, 146] width 318 height 36
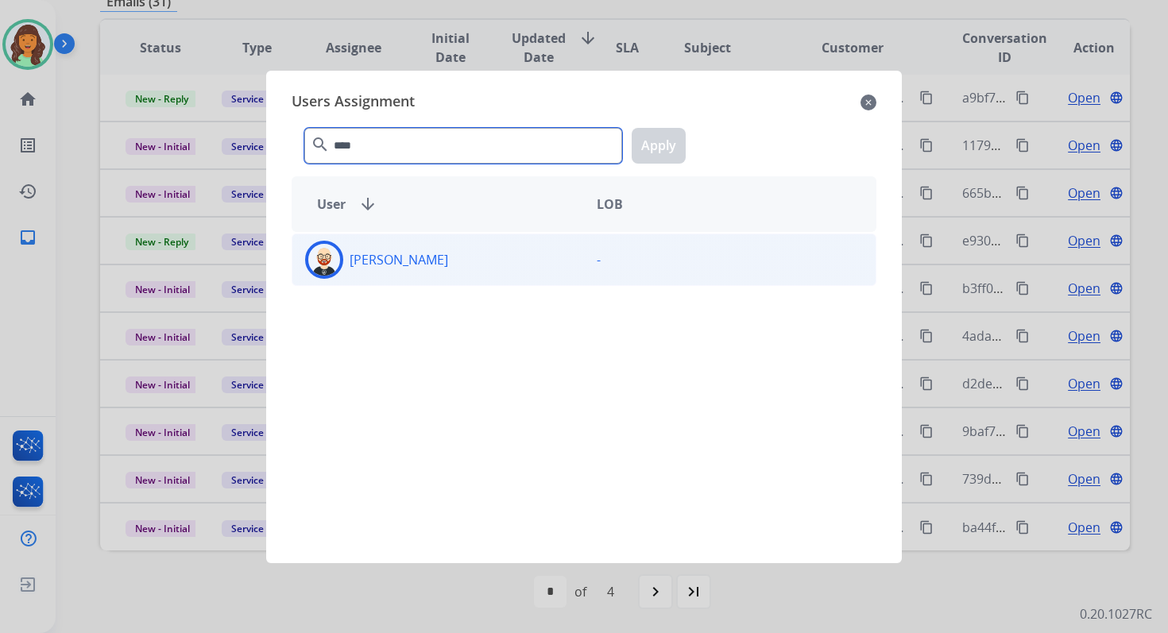
type input "****"
click at [416, 268] on p "[PERSON_NAME]" at bounding box center [399, 259] width 99 height 19
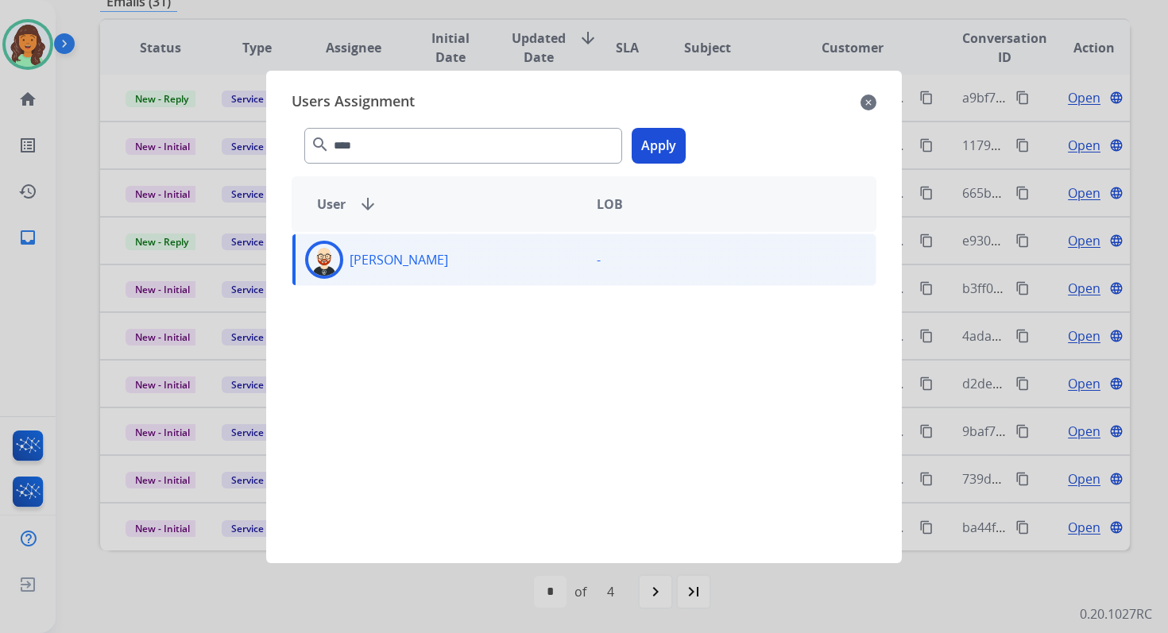
click at [644, 144] on button "Apply" at bounding box center [659, 146] width 54 height 36
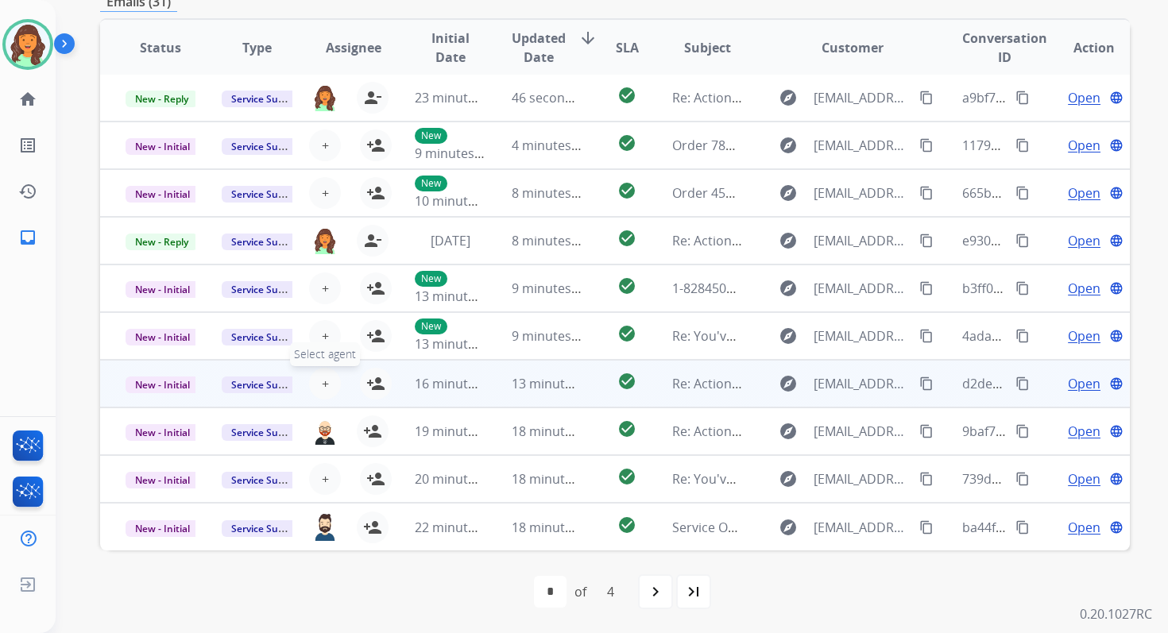
click at [322, 381] on span "+" at bounding box center [325, 383] width 7 height 19
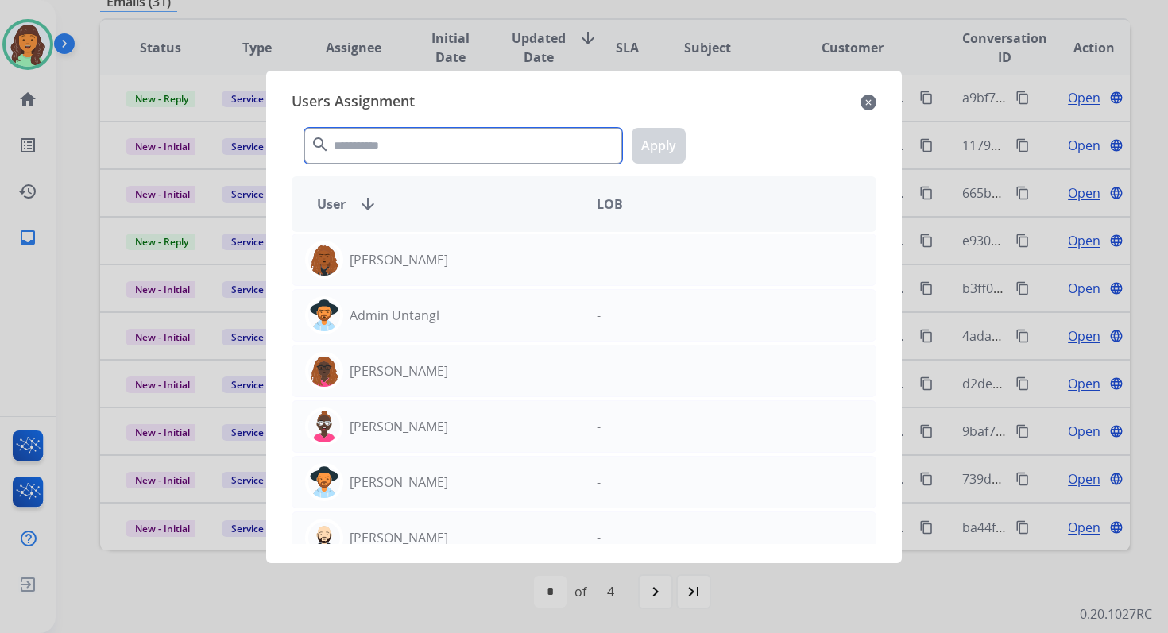
click at [396, 146] on input "text" at bounding box center [463, 146] width 318 height 36
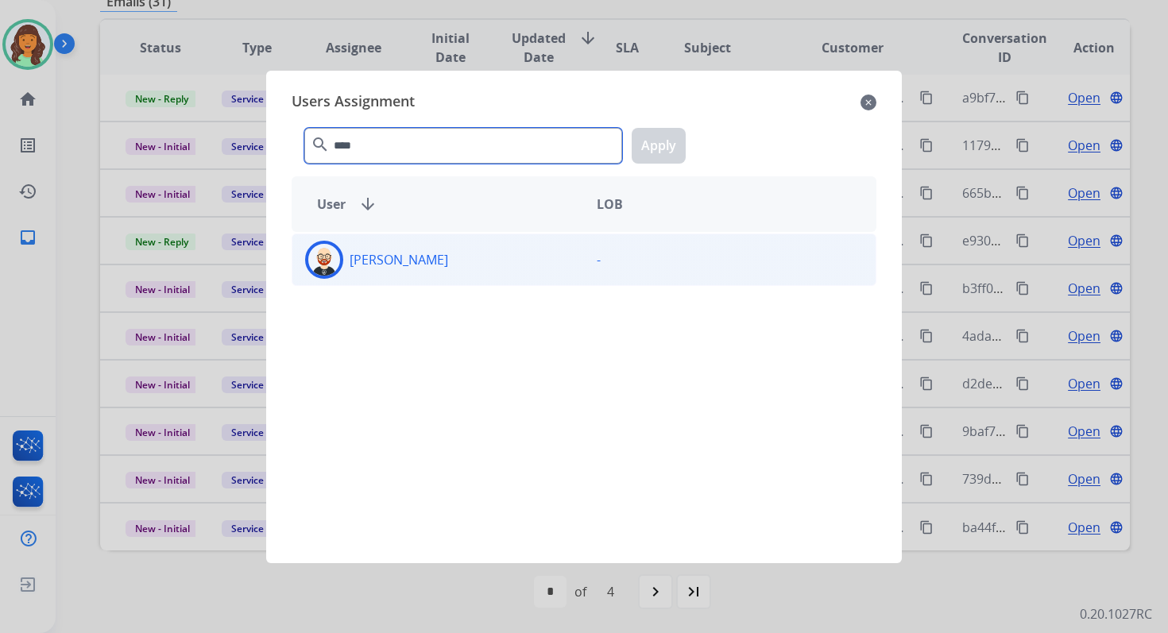
type input "****"
click at [429, 252] on div "[PERSON_NAME]" at bounding box center [438, 260] width 292 height 38
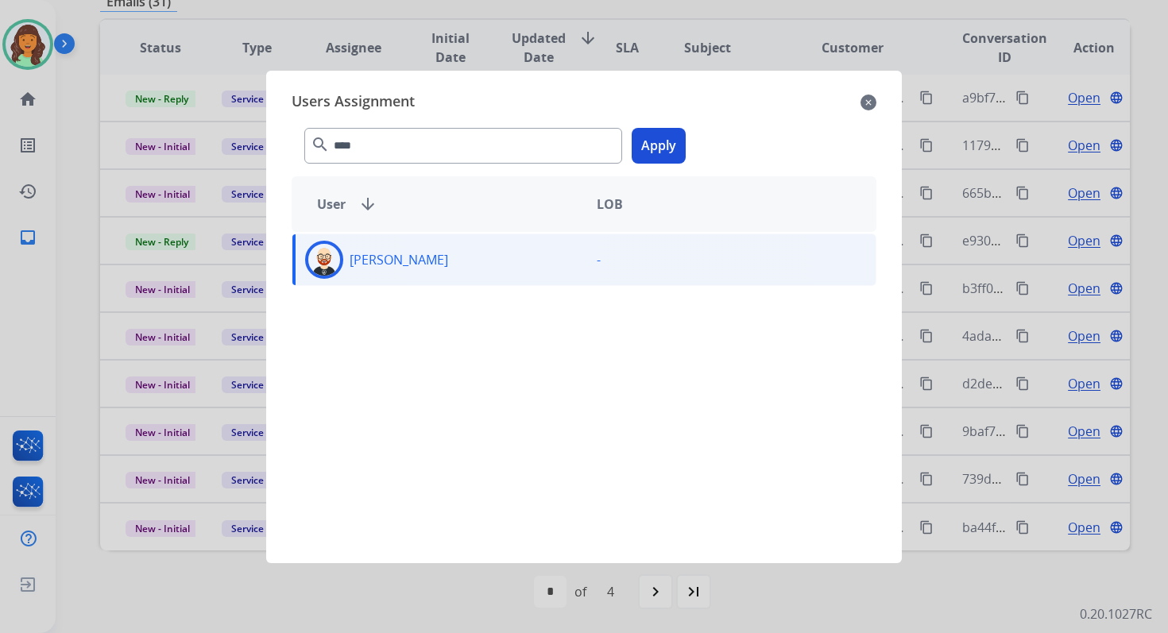
click at [666, 130] on button "Apply" at bounding box center [659, 146] width 54 height 36
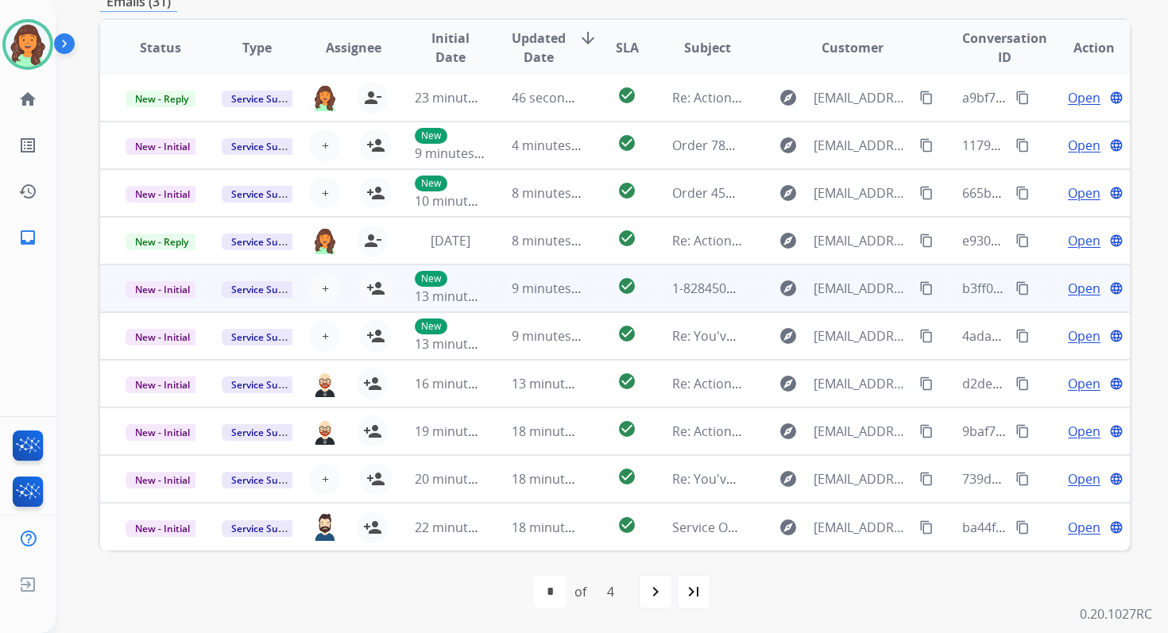
click at [514, 300] on td "9 minutes ago" at bounding box center [534, 289] width 96 height 48
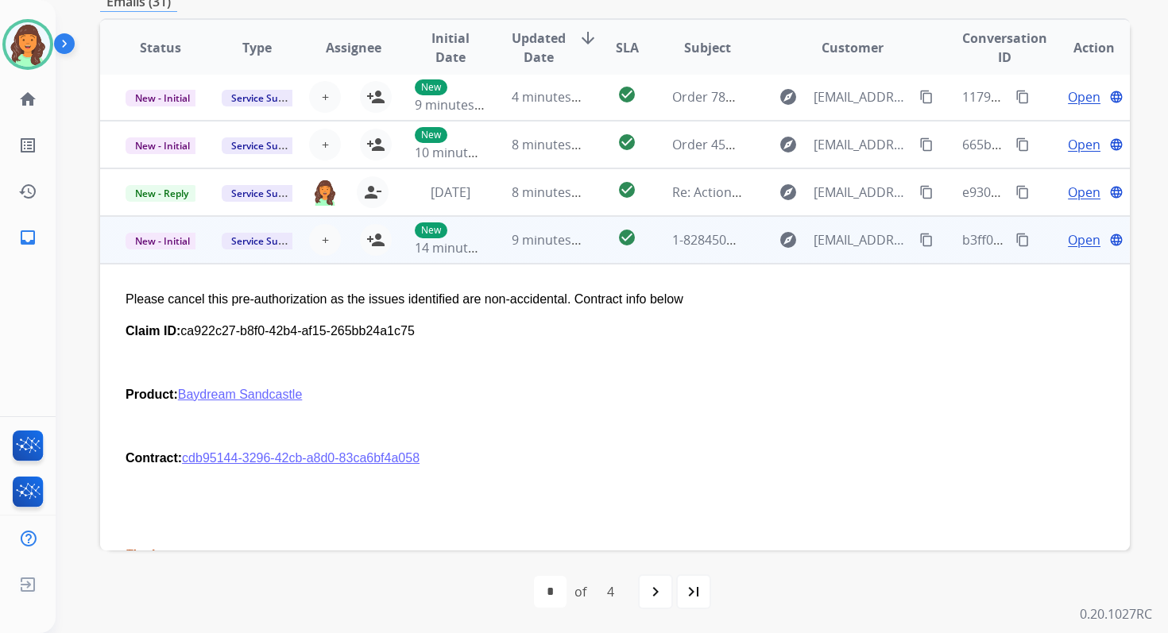
scroll to position [49, 0]
click at [376, 242] on mat-icon "person_add" at bounding box center [375, 240] width 19 height 19
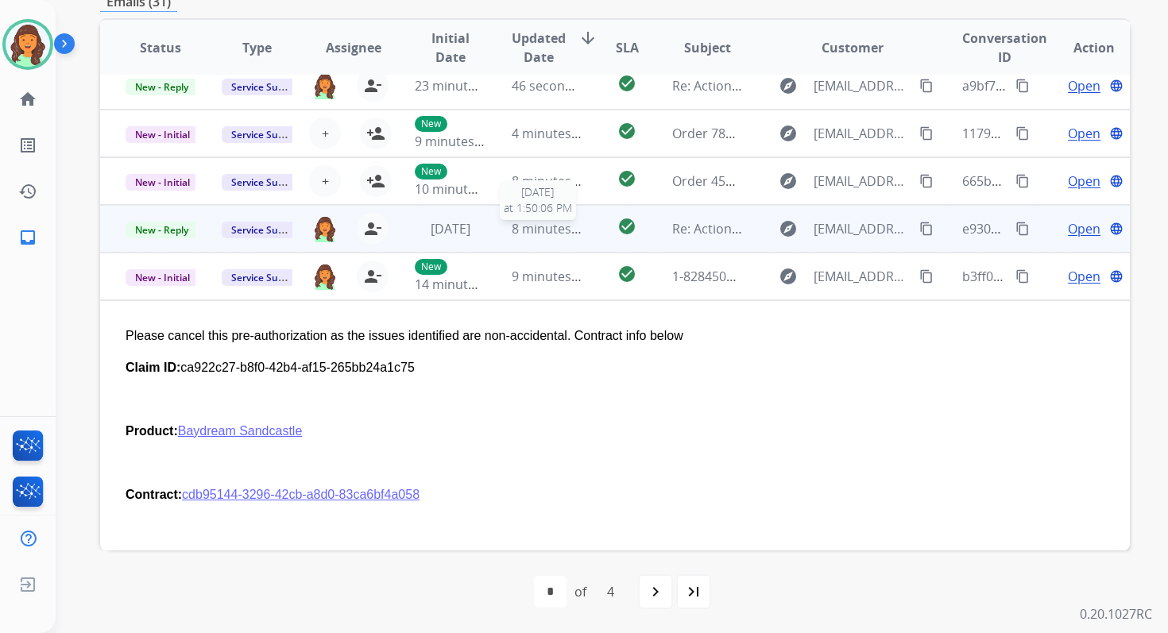
scroll to position [0, 0]
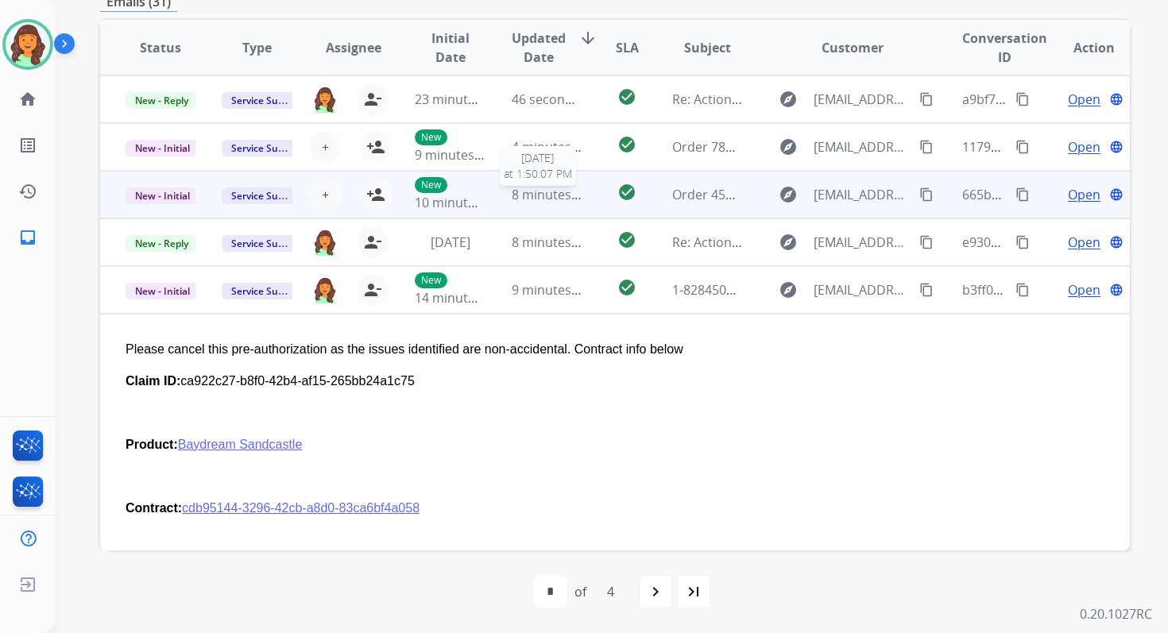
click at [557, 192] on span "8 minutes ago" at bounding box center [554, 194] width 85 height 17
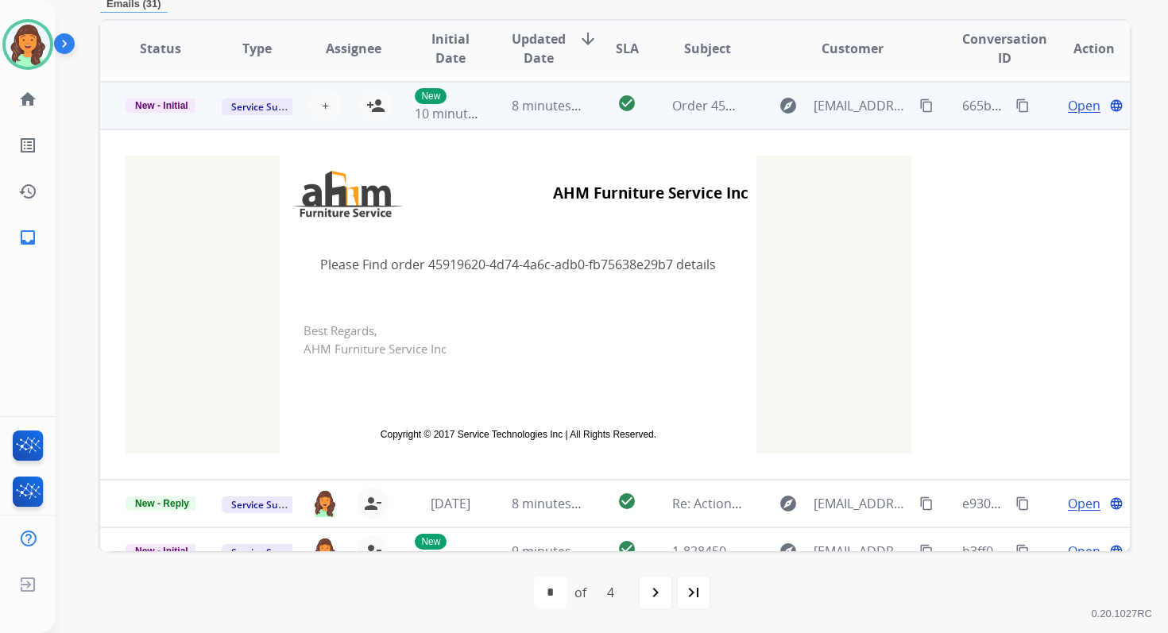
scroll to position [95, 0]
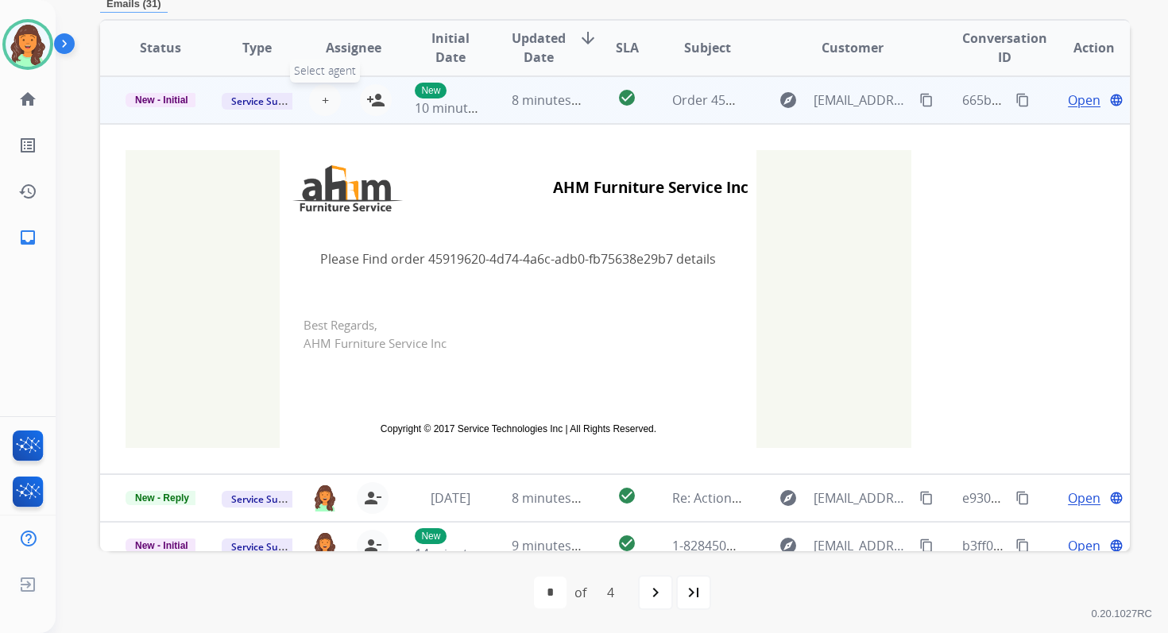
click at [327, 96] on button "+ Select agent" at bounding box center [325, 100] width 32 height 32
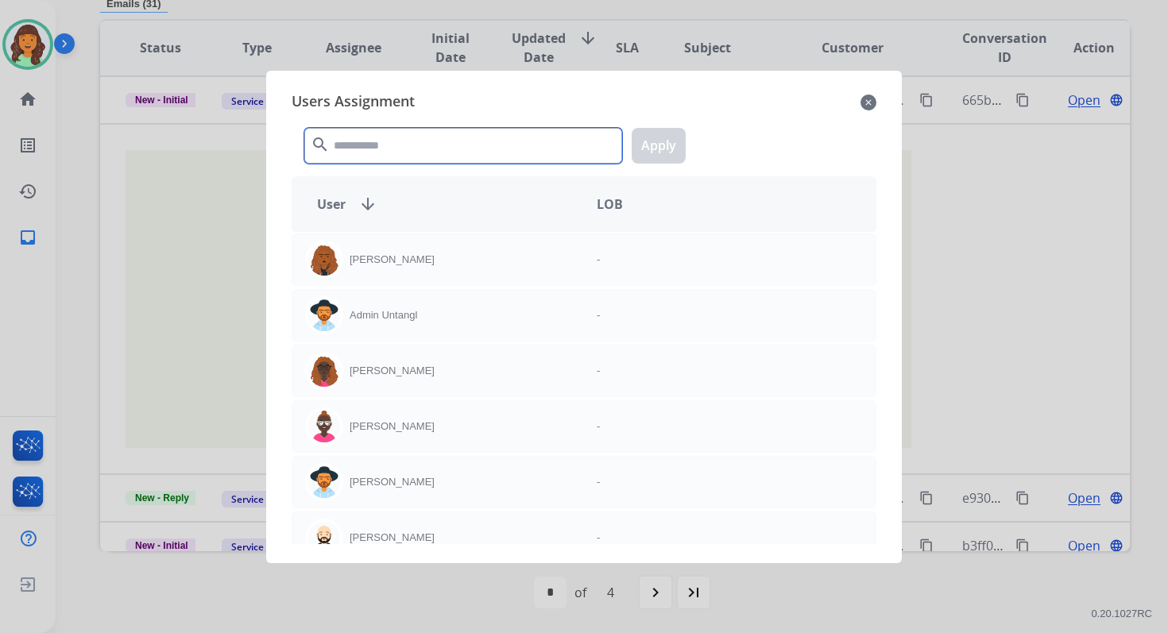
click at [389, 151] on input "text" at bounding box center [463, 146] width 318 height 36
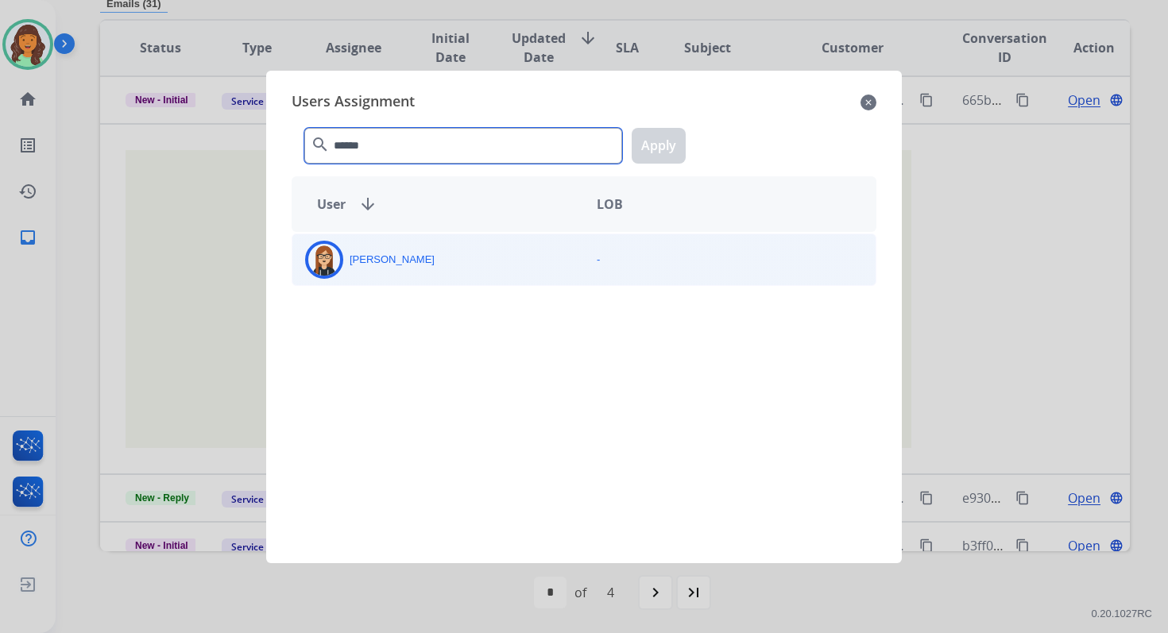
type input "******"
click at [401, 284] on div "[PERSON_NAME] -" at bounding box center [584, 260] width 585 height 52
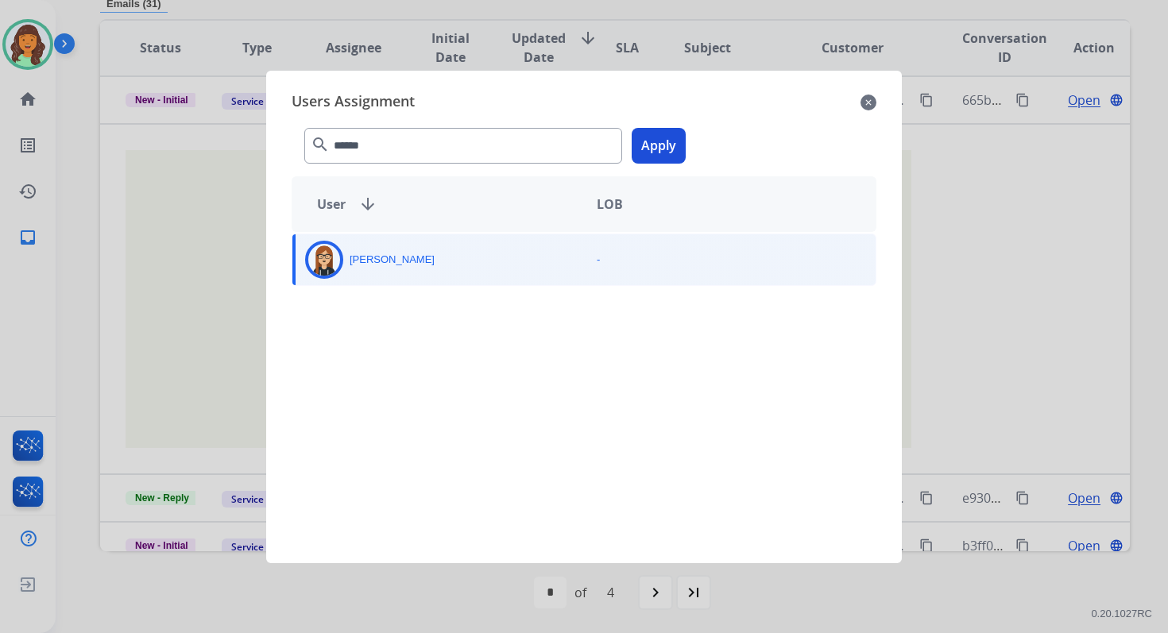
click at [635, 146] on button "Apply" at bounding box center [659, 146] width 54 height 36
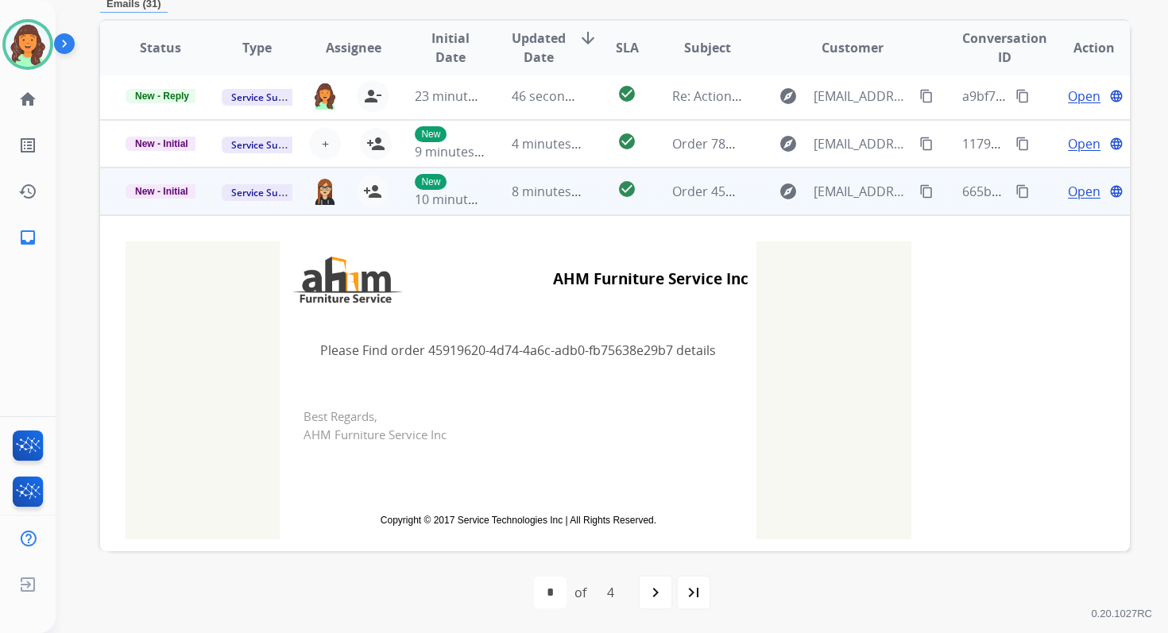
scroll to position [0, 0]
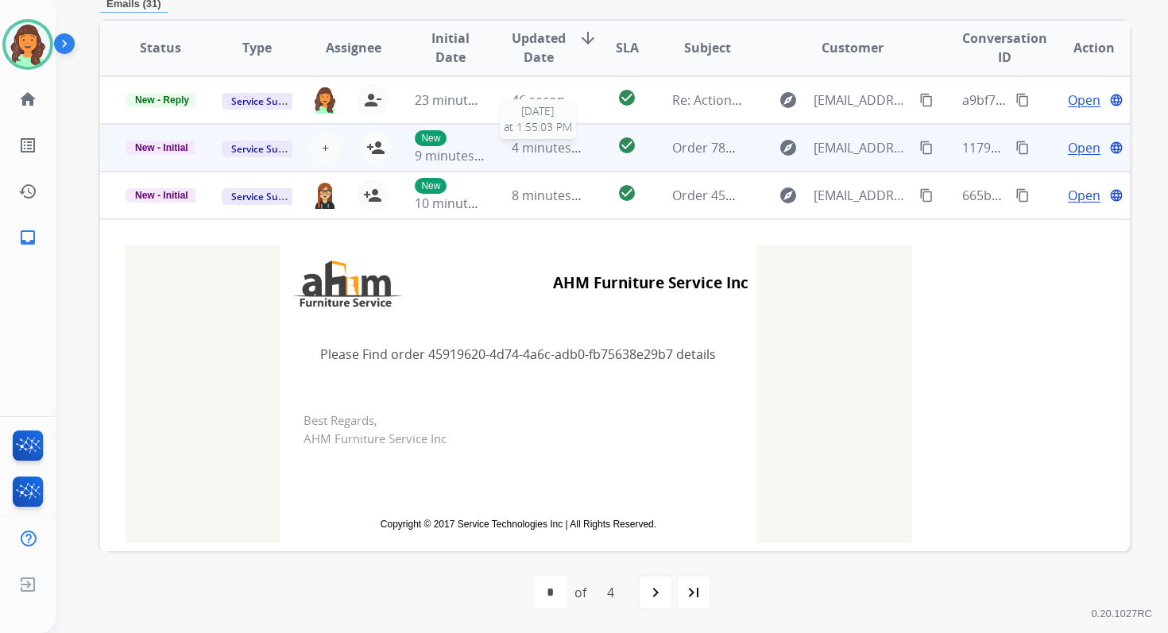
click at [512, 150] on span "4 minutes ago" at bounding box center [554, 147] width 85 height 17
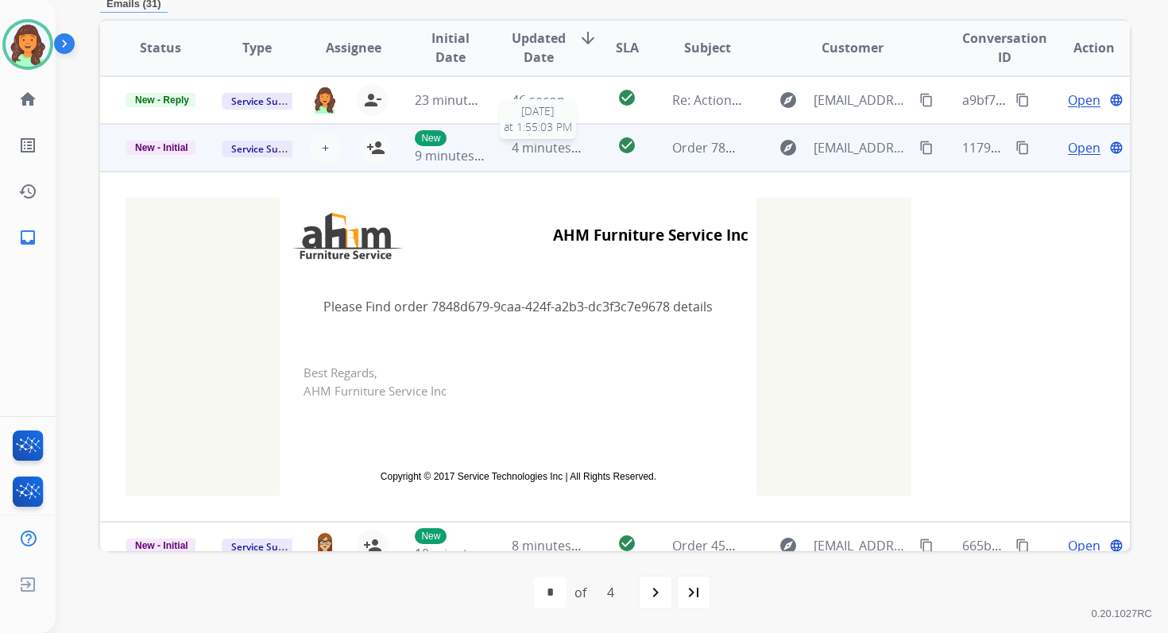
scroll to position [48, 0]
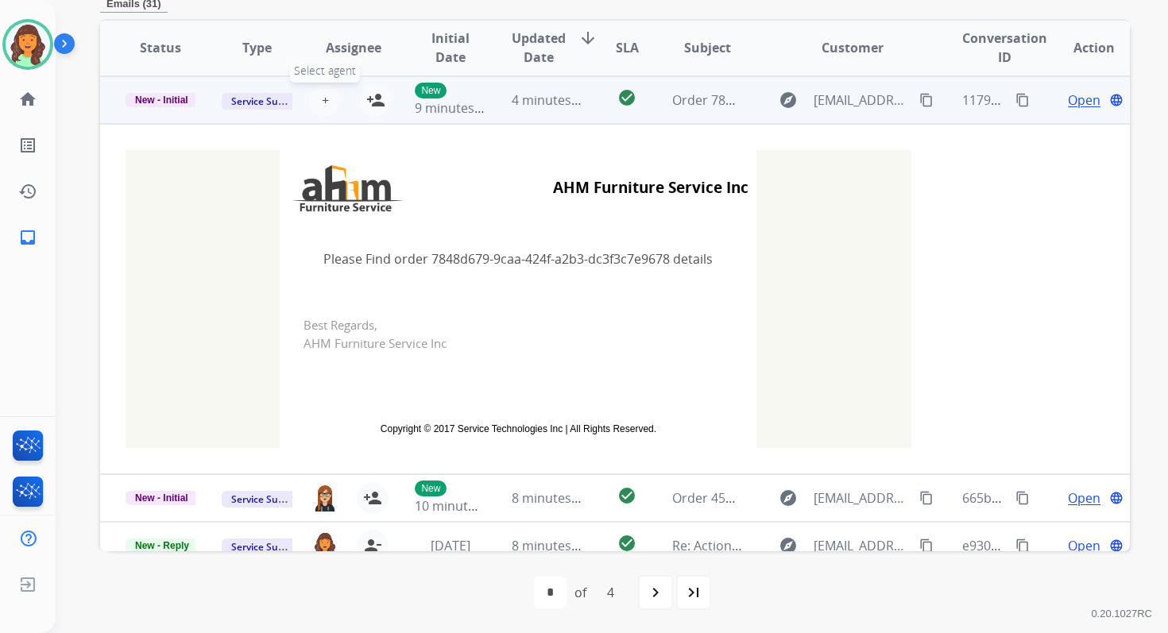
click at [322, 95] on span "+" at bounding box center [325, 100] width 7 height 19
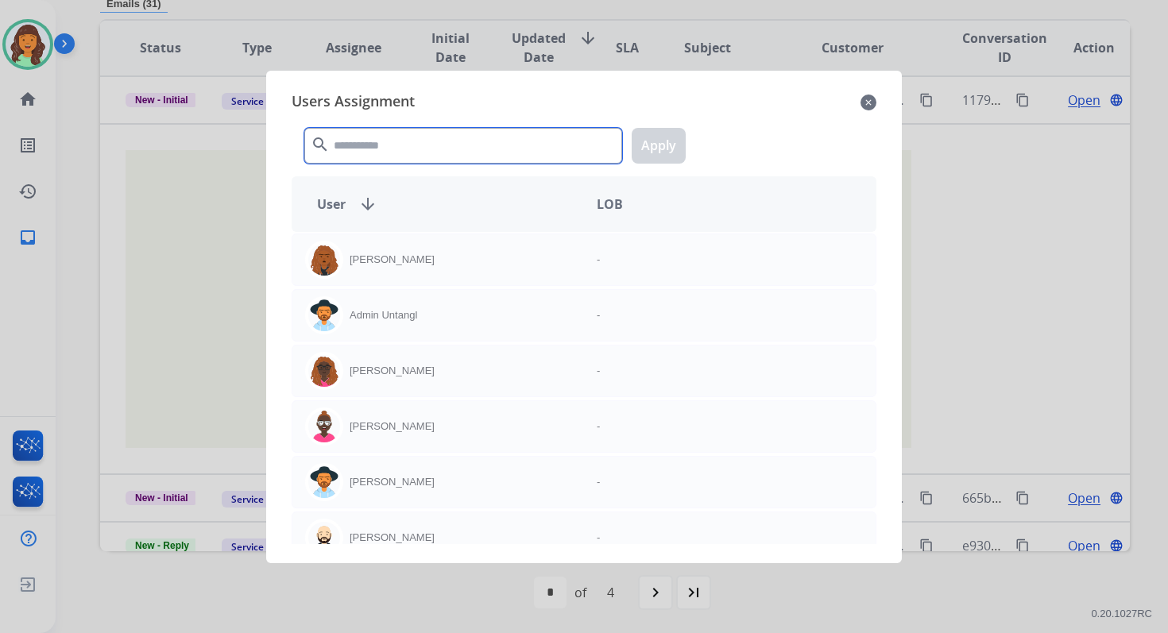
click at [389, 142] on input "text" at bounding box center [463, 146] width 318 height 36
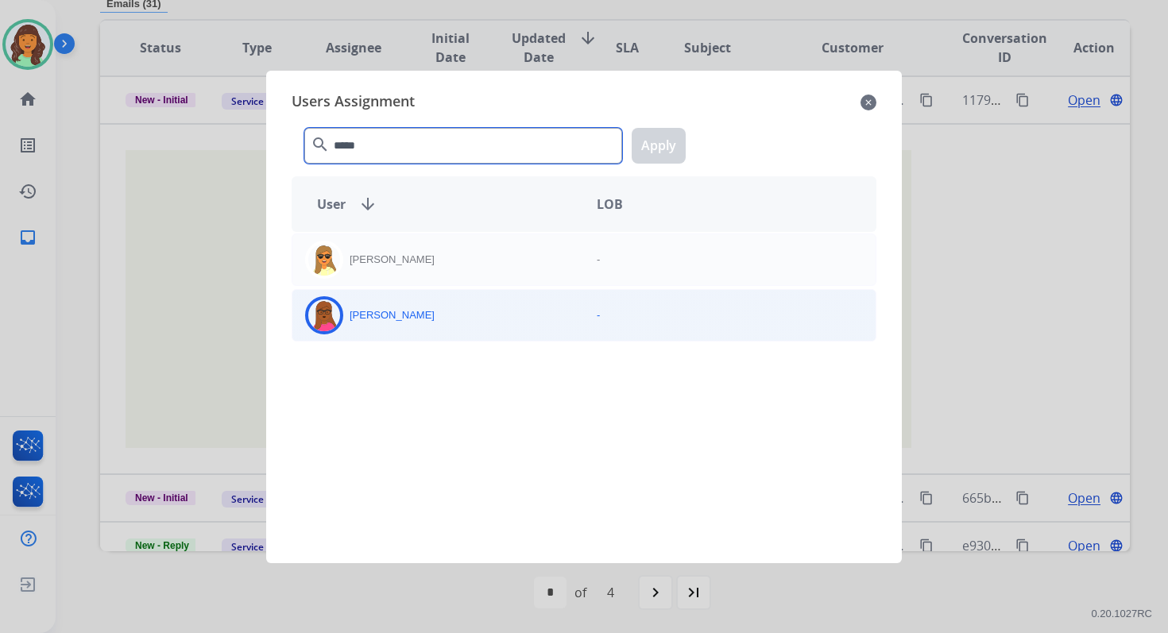
type input "*****"
click at [431, 316] on div "[PERSON_NAME]" at bounding box center [438, 315] width 292 height 38
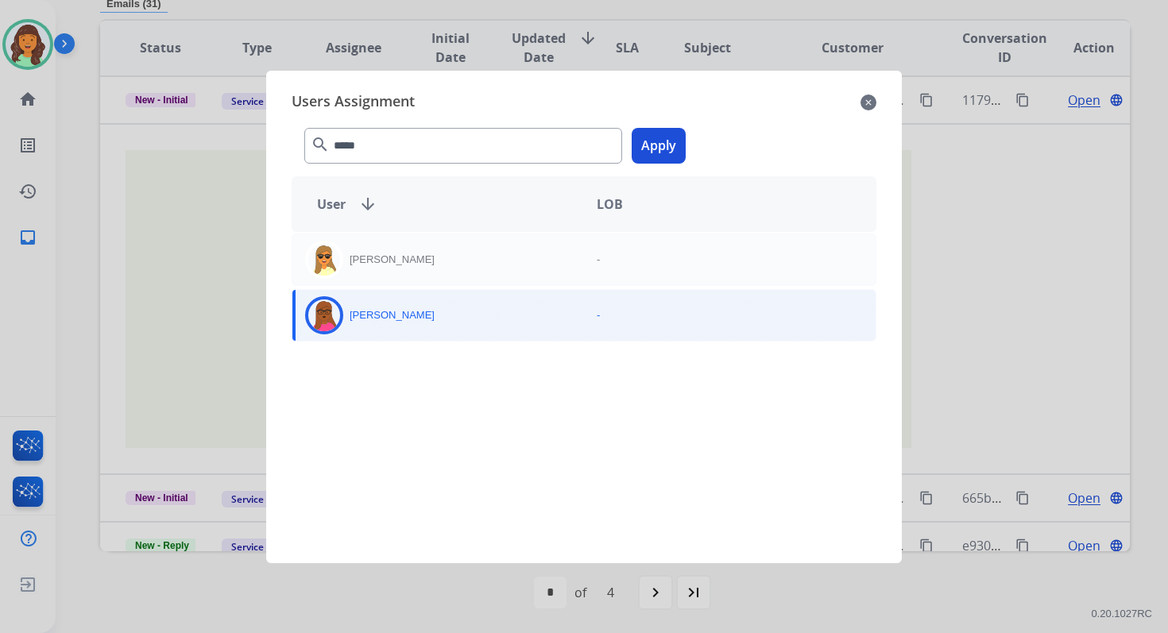
click at [683, 131] on button "Apply" at bounding box center [659, 146] width 54 height 36
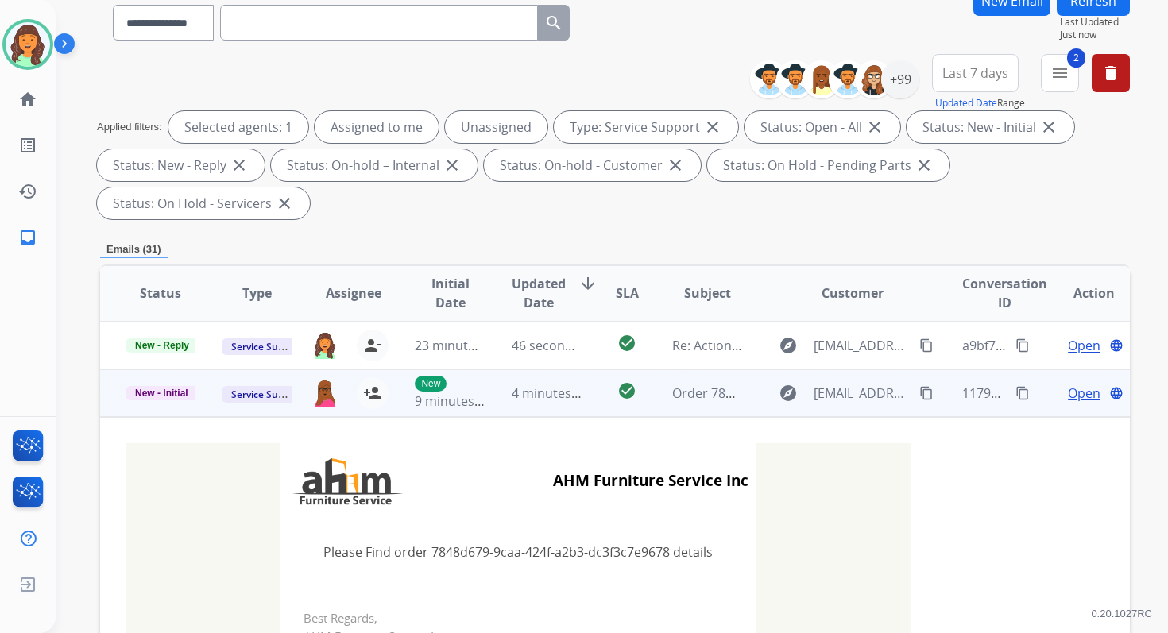
scroll to position [0, 0]
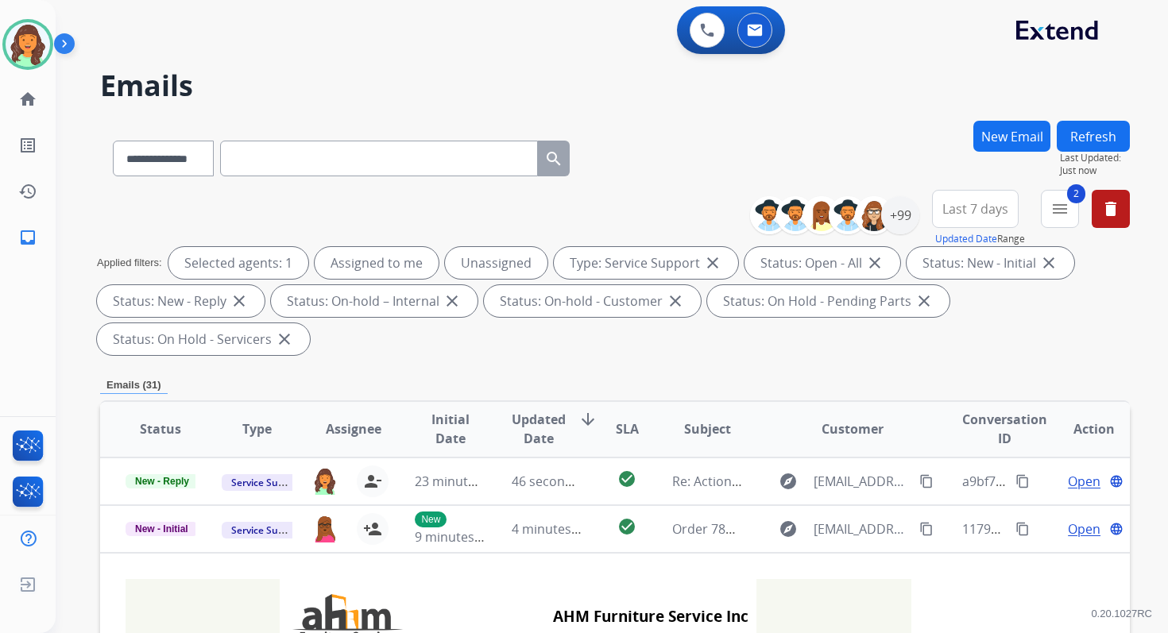
click at [1066, 144] on button "Refresh" at bounding box center [1093, 136] width 73 height 31
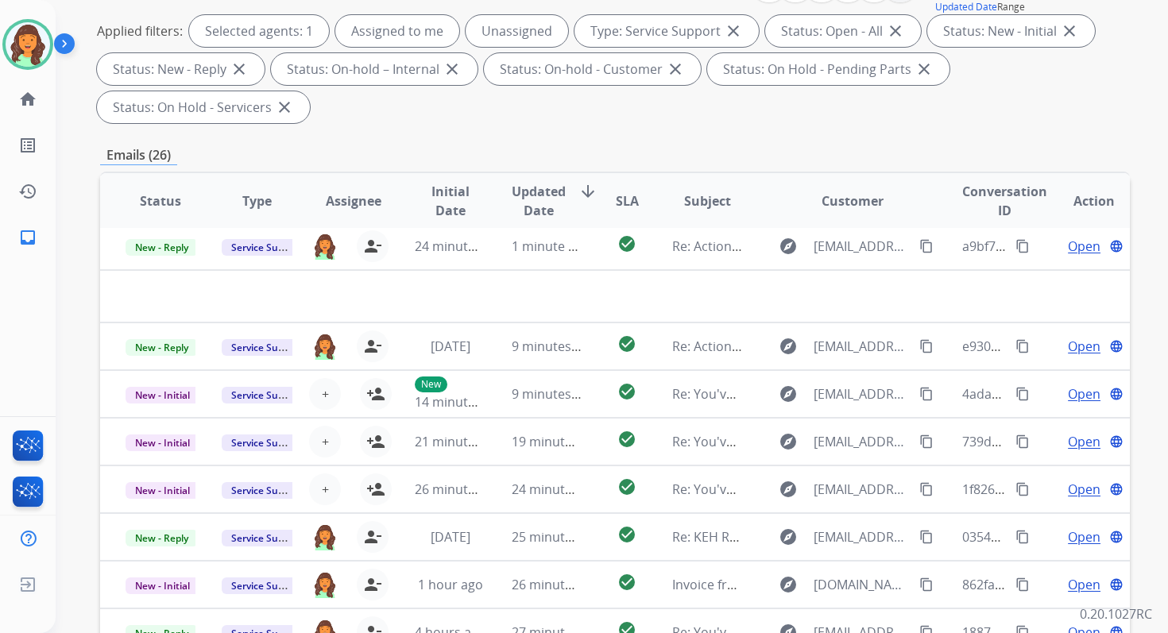
scroll to position [385, 0]
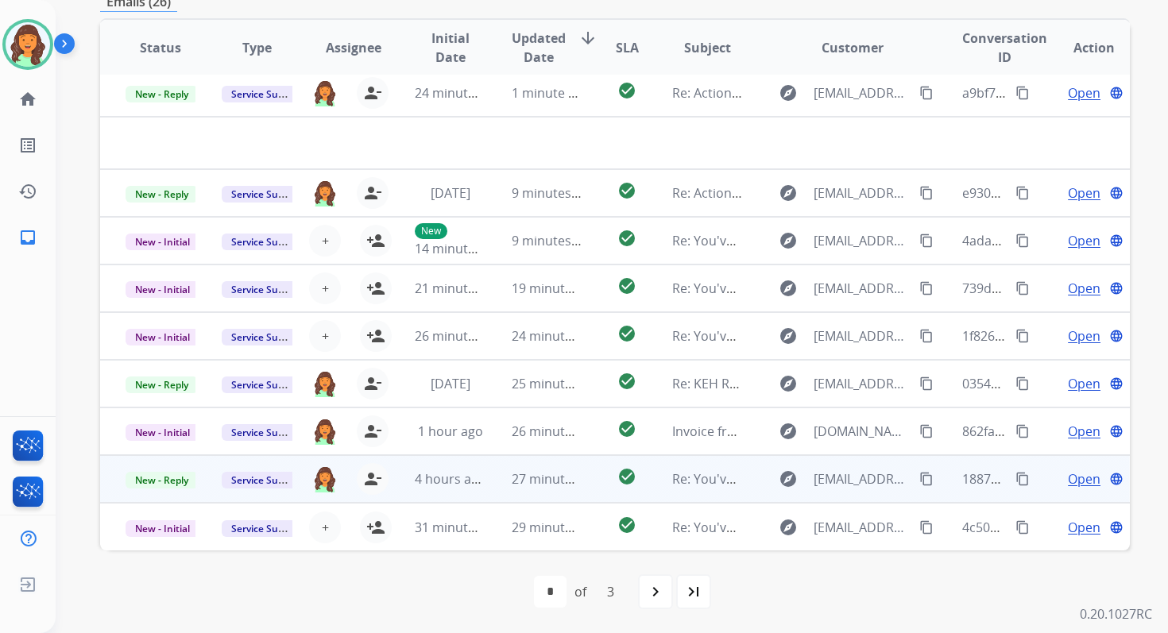
click at [584, 472] on td "check_circle" at bounding box center [614, 479] width 64 height 48
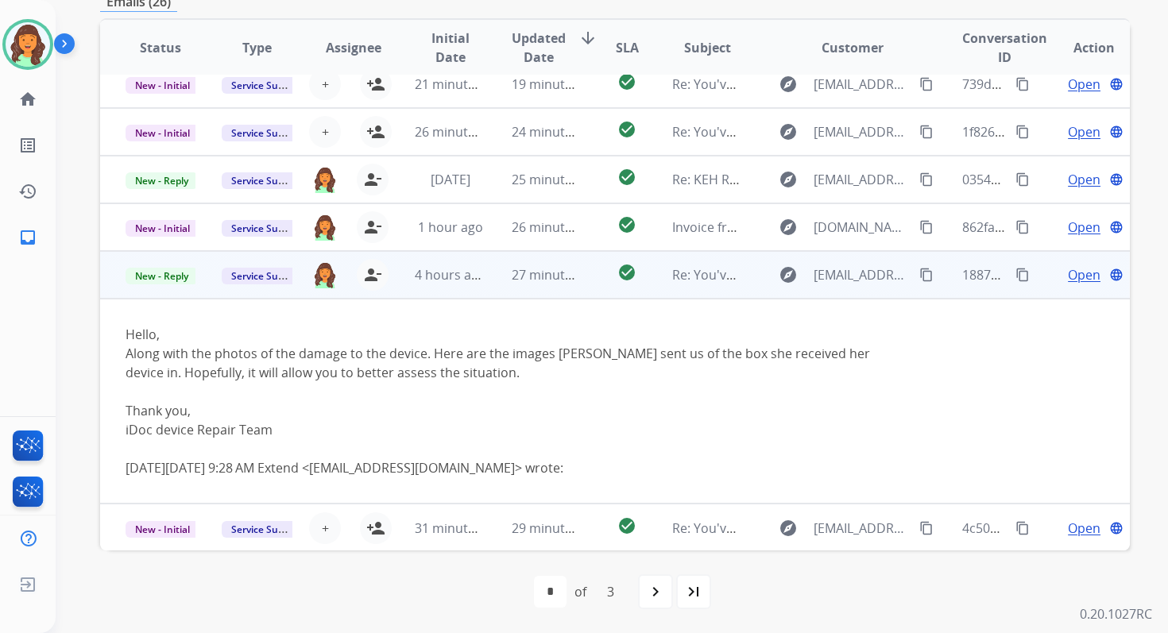
scroll to position [207, 0]
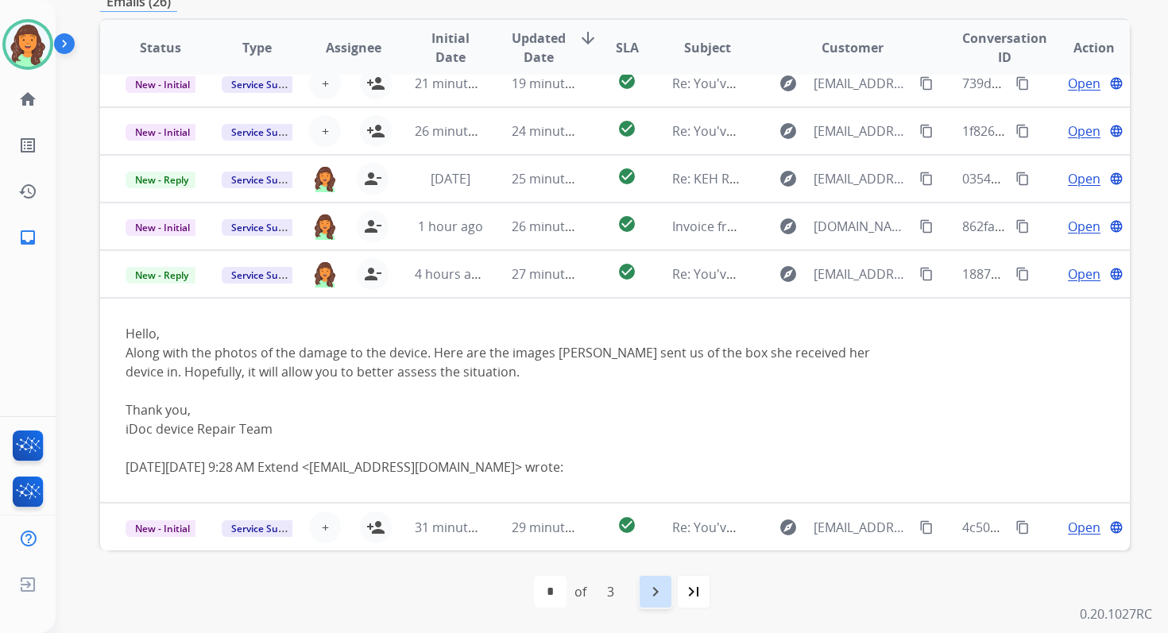
click at [651, 591] on mat-icon "navigate_next" at bounding box center [655, 591] width 19 height 19
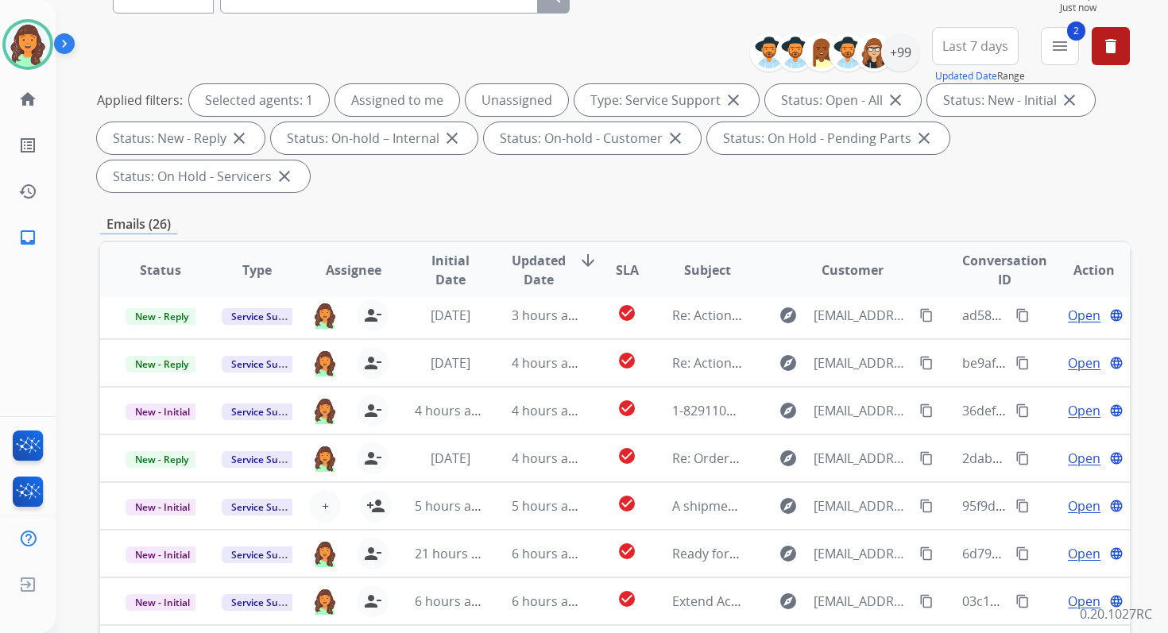
scroll to position [385, 0]
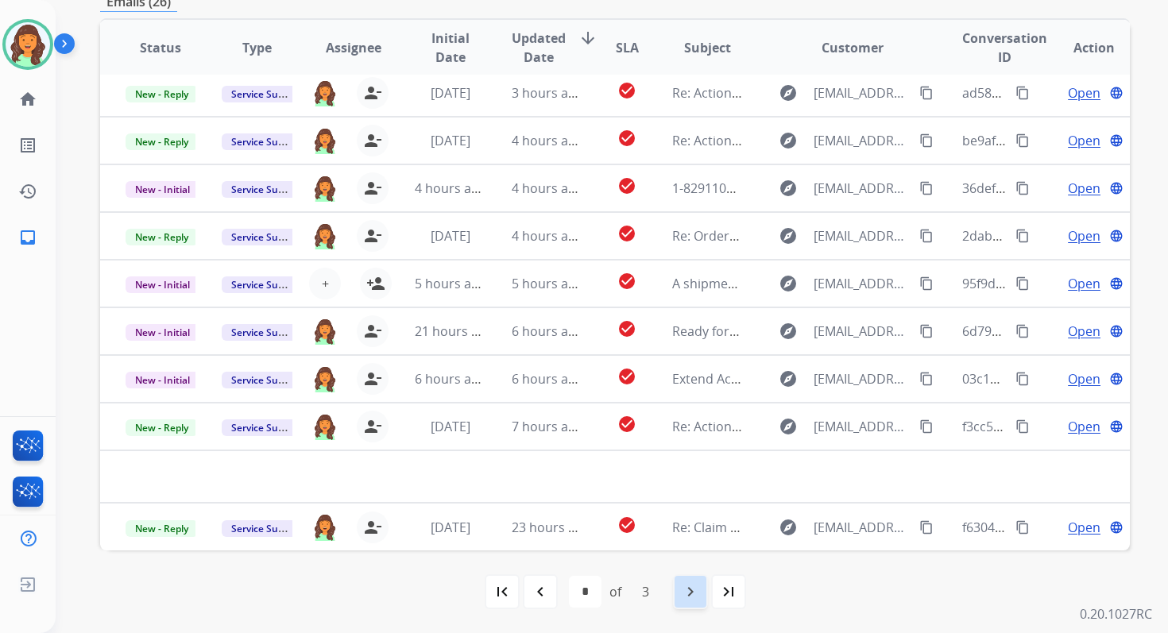
click at [698, 581] on div "navigate_next" at bounding box center [690, 592] width 35 height 35
select select "*"
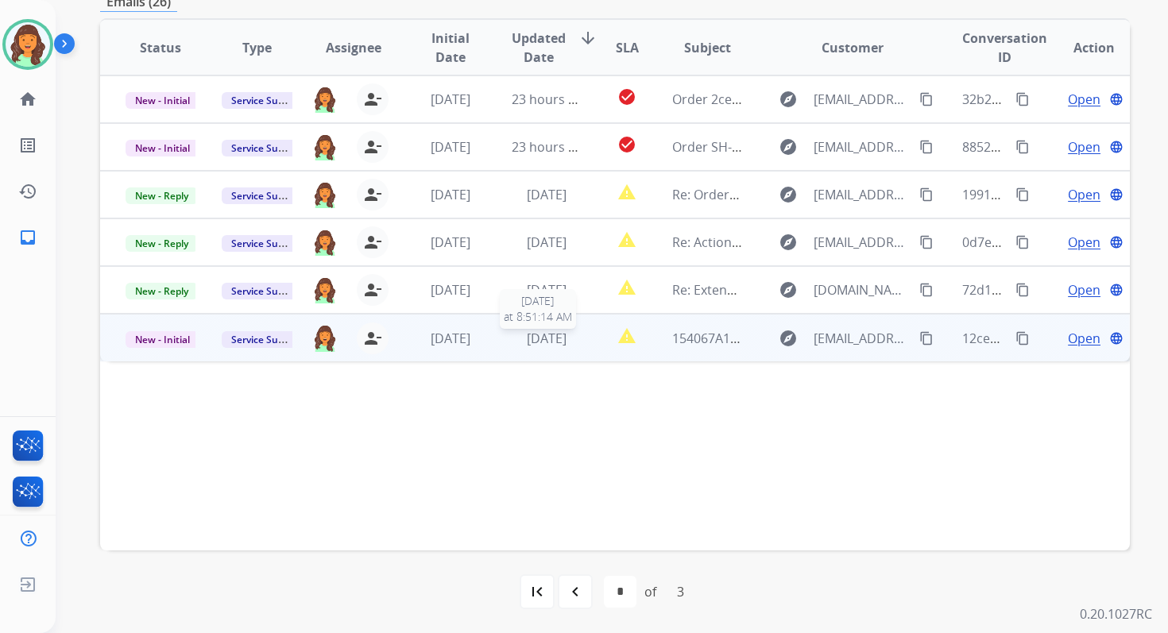
click at [539, 337] on span "[DATE]" at bounding box center [547, 338] width 40 height 17
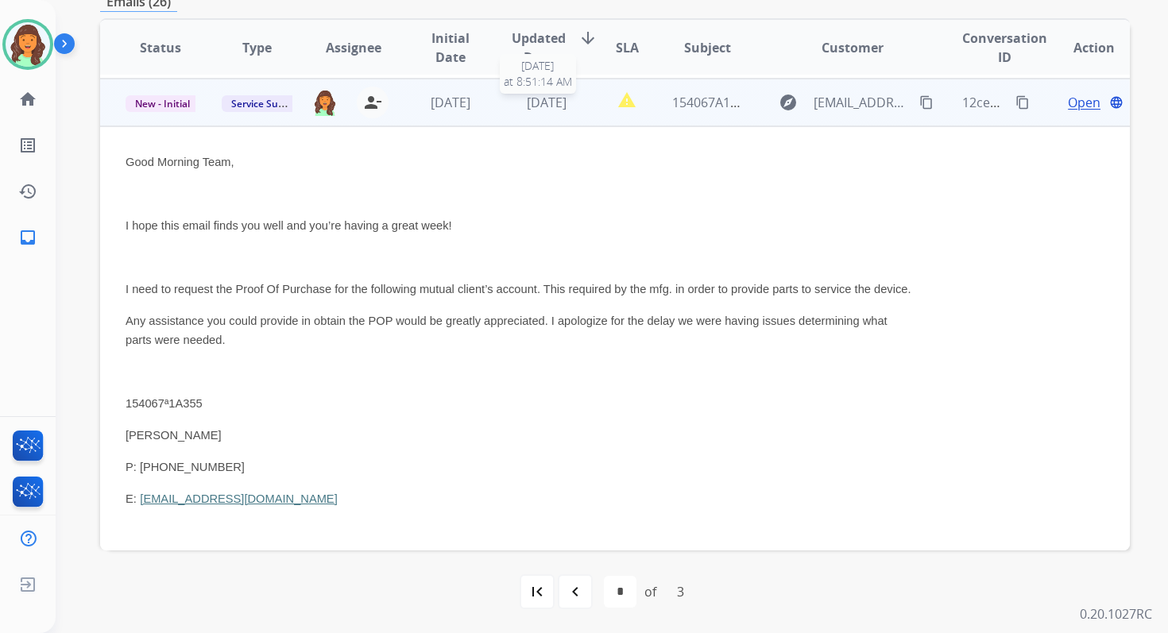
scroll to position [238, 0]
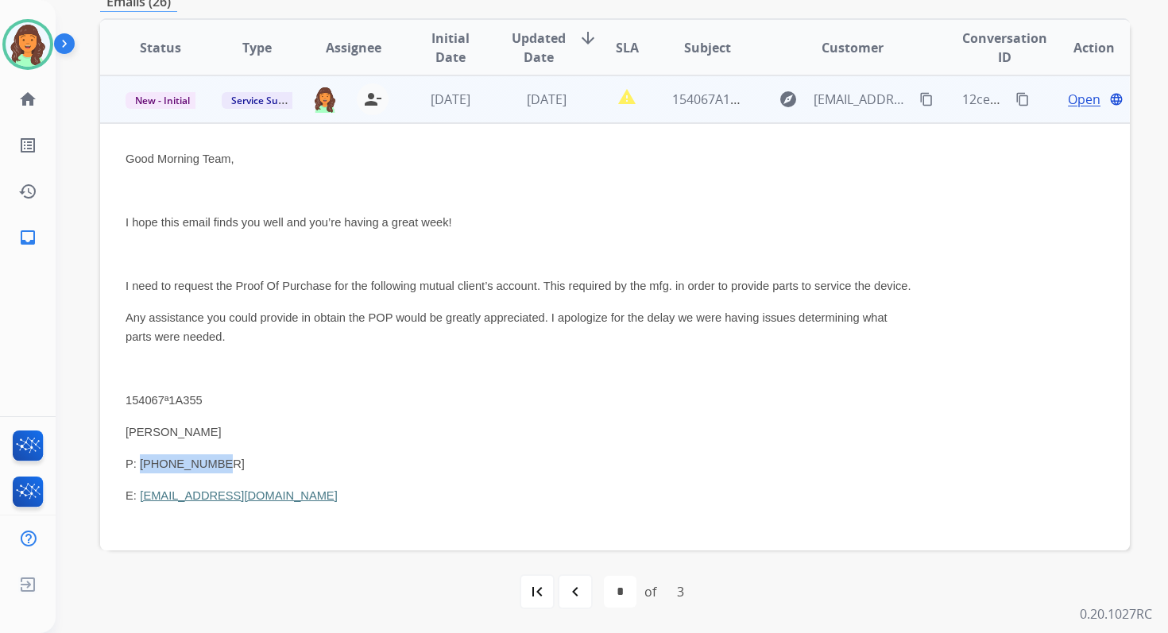
drag, startPoint x: 215, startPoint y: 486, endPoint x: 140, endPoint y: 481, distance: 74.9
click at [140, 474] on p "P: [PHONE_NUMBER]" at bounding box center [519, 464] width 786 height 19
copy span "[PHONE_NUMBER]"
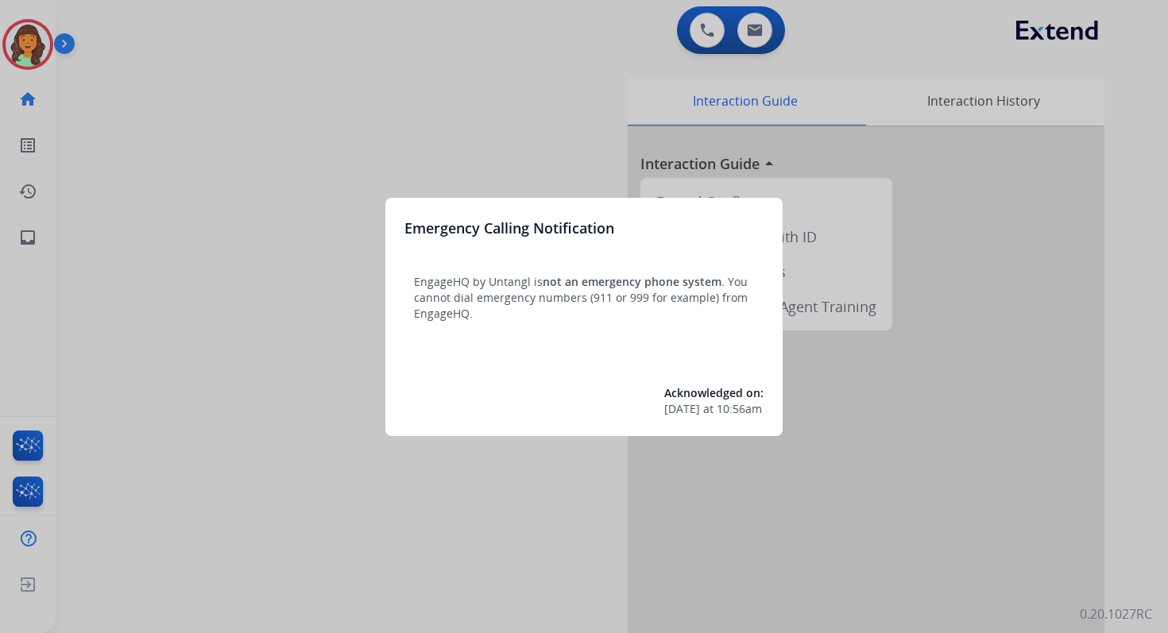
click at [598, 130] on div at bounding box center [584, 316] width 1168 height 633
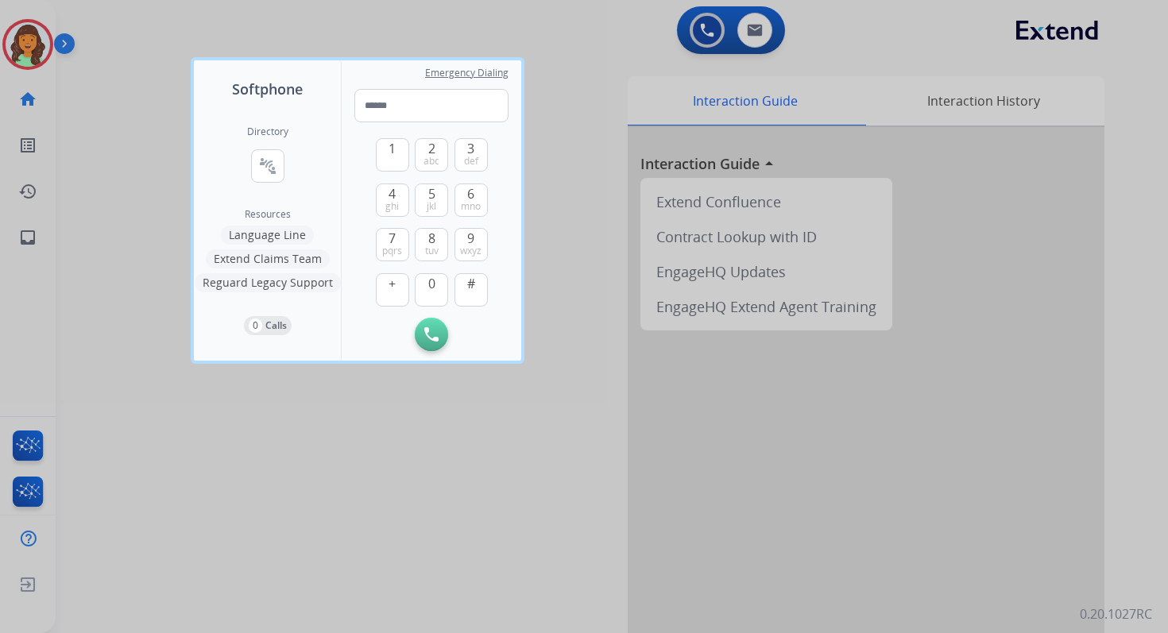
click at [598, 130] on div at bounding box center [584, 316] width 1168 height 633
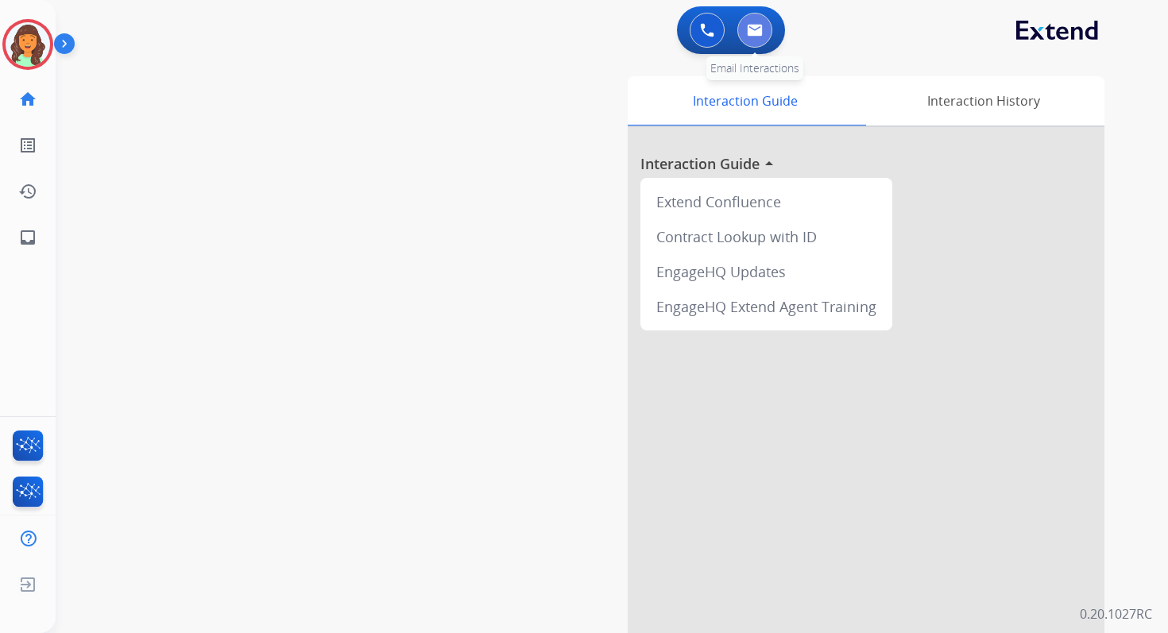
click at [753, 33] on img at bounding box center [755, 30] width 16 height 13
select select "**********"
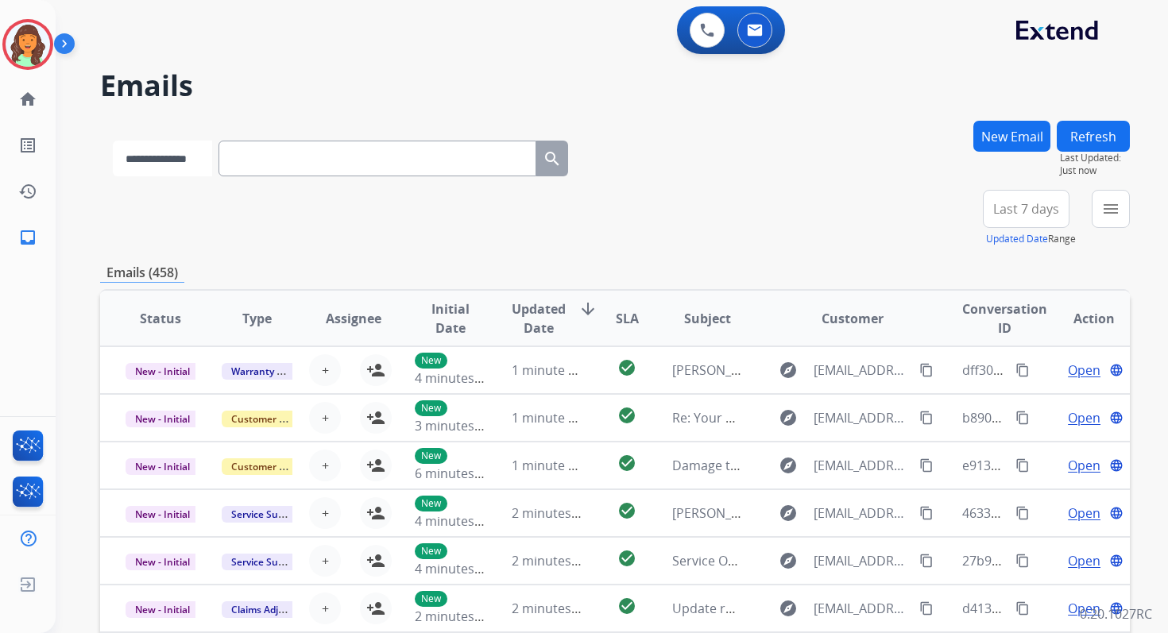
click at [190, 161] on select "**********" at bounding box center [162, 159] width 99 height 36
click at [287, 149] on input "text" at bounding box center [379, 159] width 318 height 36
paste input "**********"
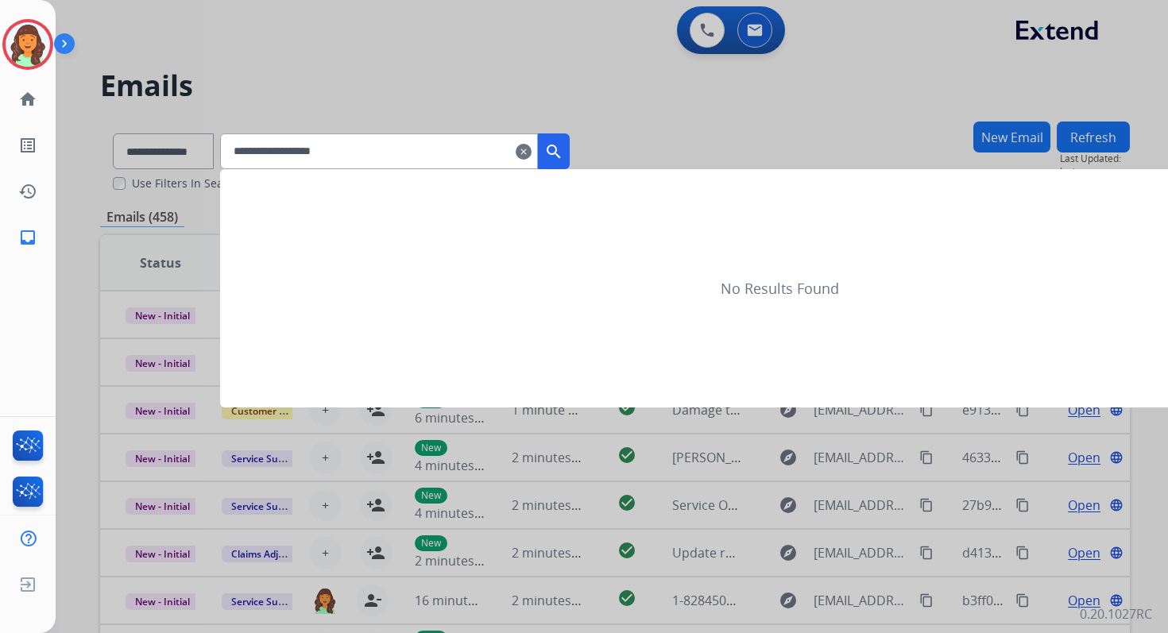
type input "**********"
click at [184, 153] on div at bounding box center [584, 316] width 1168 height 633
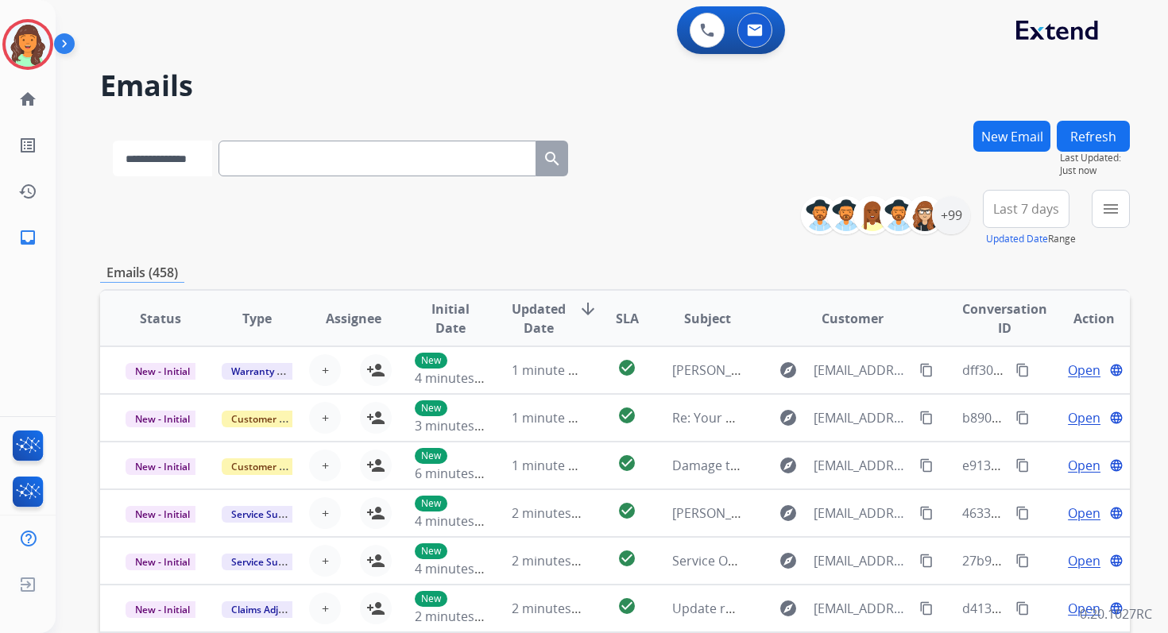
click at [184, 153] on select "**********" at bounding box center [162, 159] width 99 height 36
select select "**********"
click at [113, 141] on select "**********" at bounding box center [162, 159] width 99 height 36
click at [264, 161] on input "text" at bounding box center [379, 159] width 318 height 36
paste input "**********"
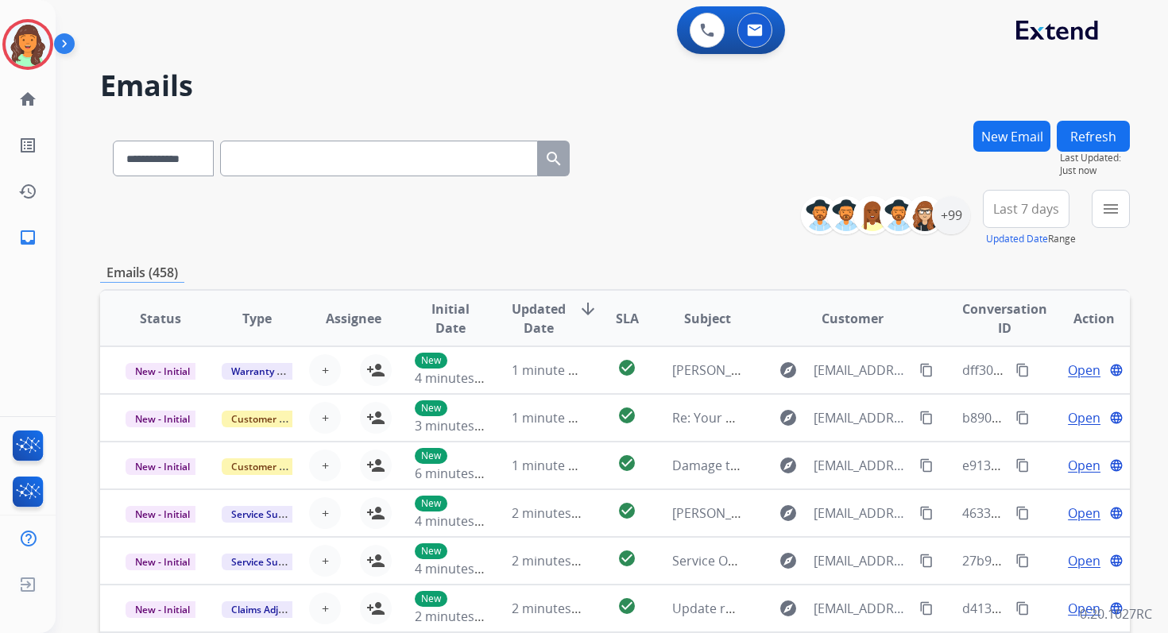
type input "**********"
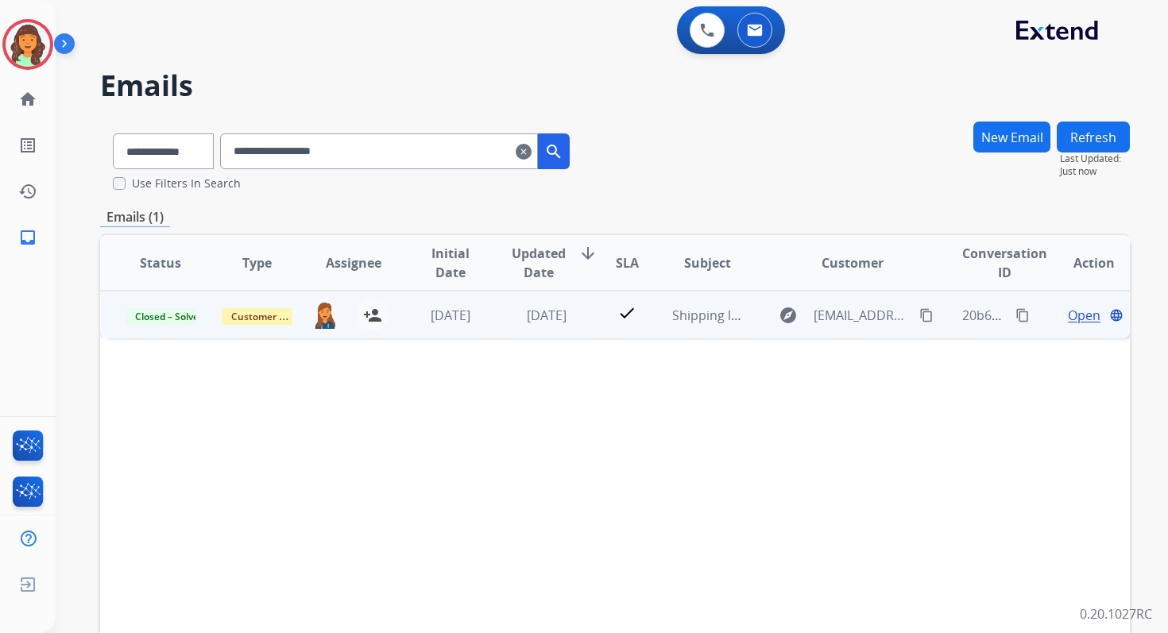
click at [1076, 317] on span "Open" at bounding box center [1084, 315] width 33 height 19
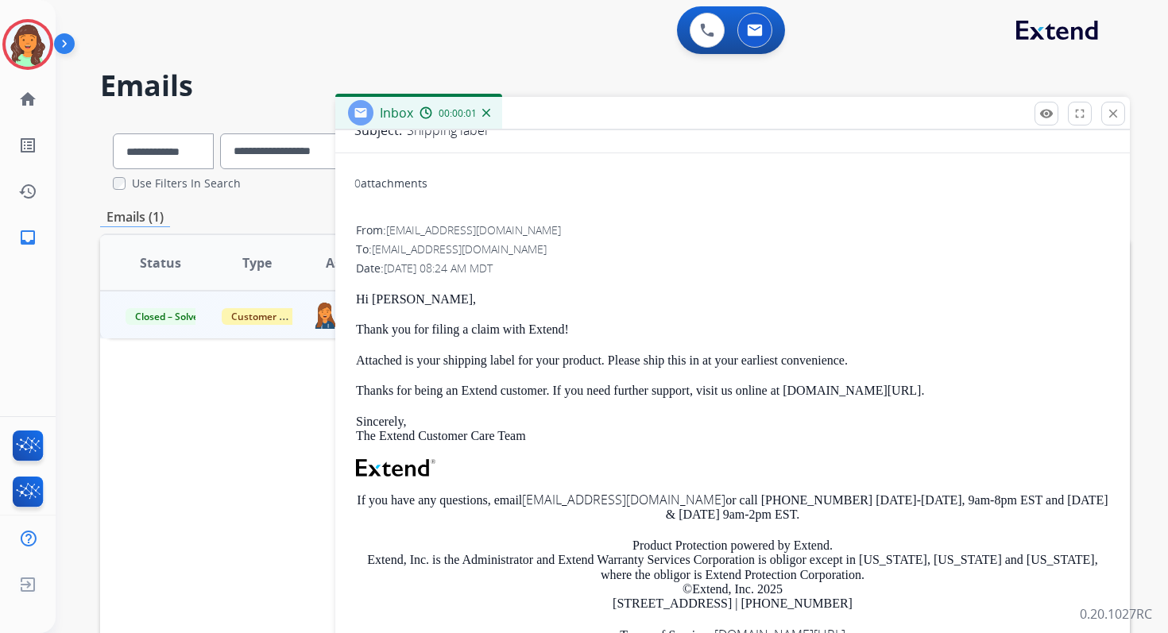
scroll to position [181, 0]
